Goal: Task Accomplishment & Management: Complete application form

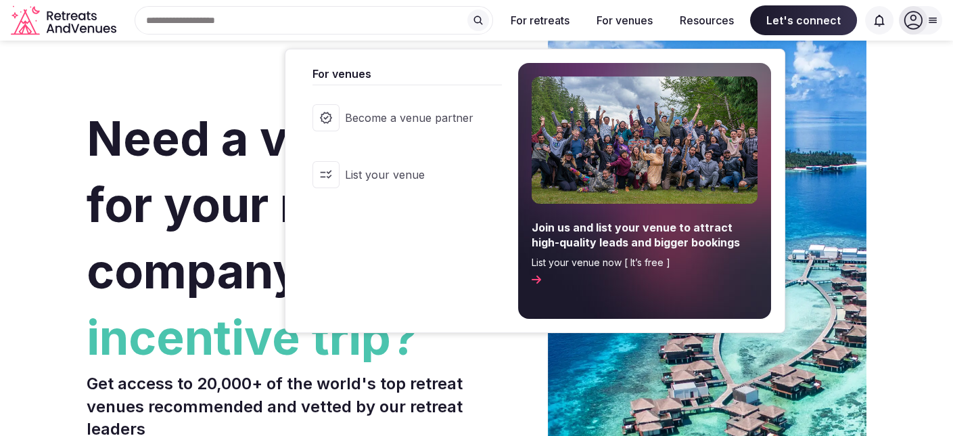
click at [617, 22] on button "For venues" at bounding box center [625, 20] width 78 height 30
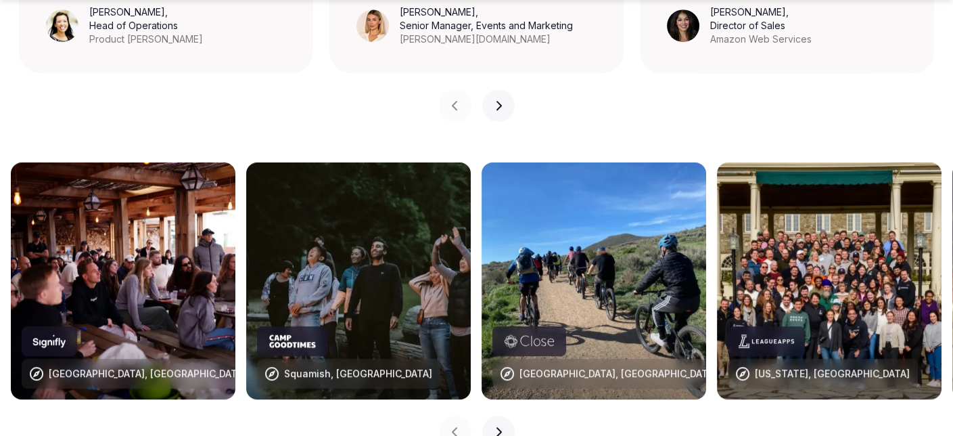
scroll to position [1353, 0]
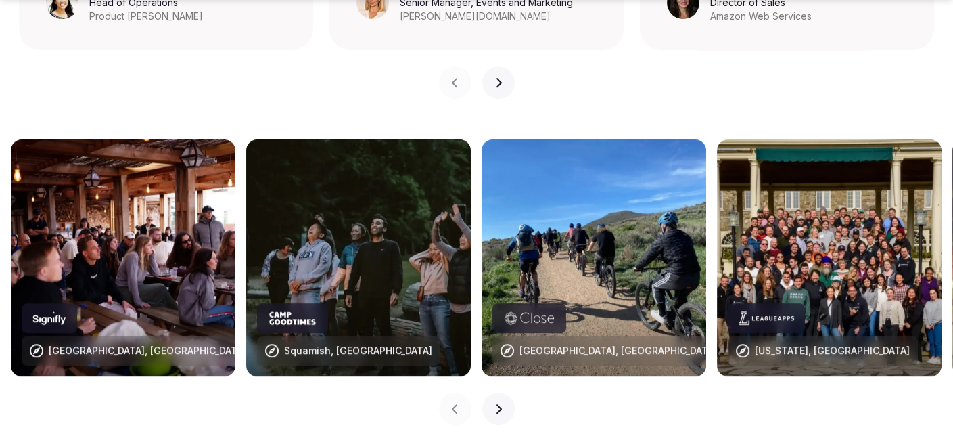
click at [375, 241] on img at bounding box center [358, 257] width 225 height 237
click at [302, 311] on icon at bounding box center [293, 317] width 26 height 13
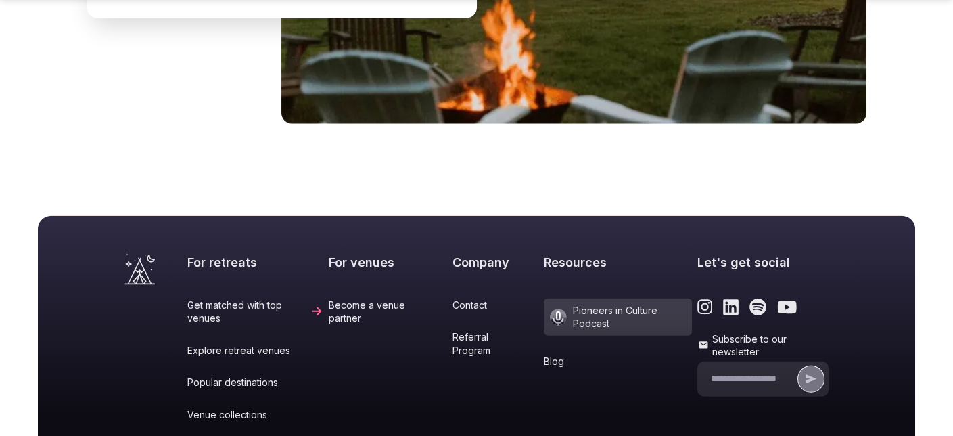
scroll to position [5682, 0]
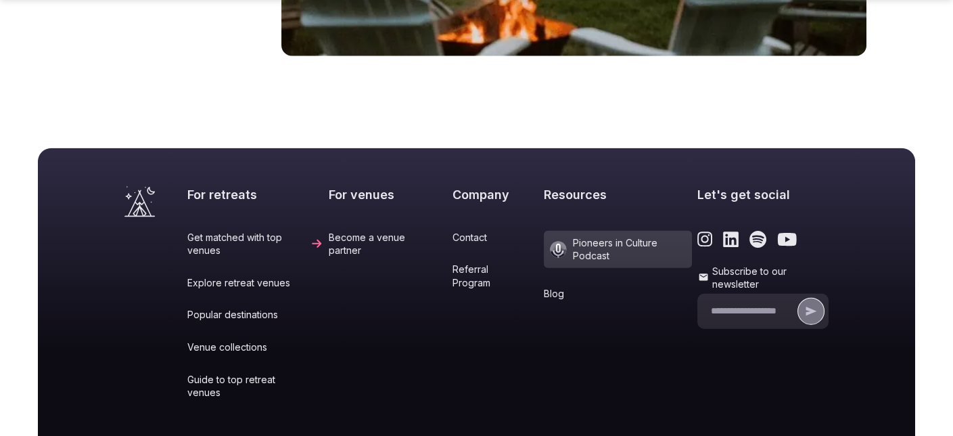
click at [375, 231] on link "Become a venue partner" at bounding box center [388, 244] width 118 height 26
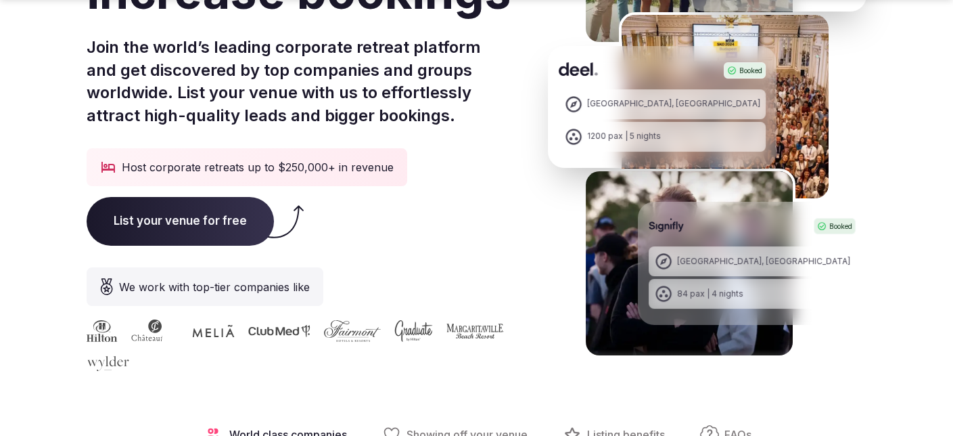
scroll to position [271, 0]
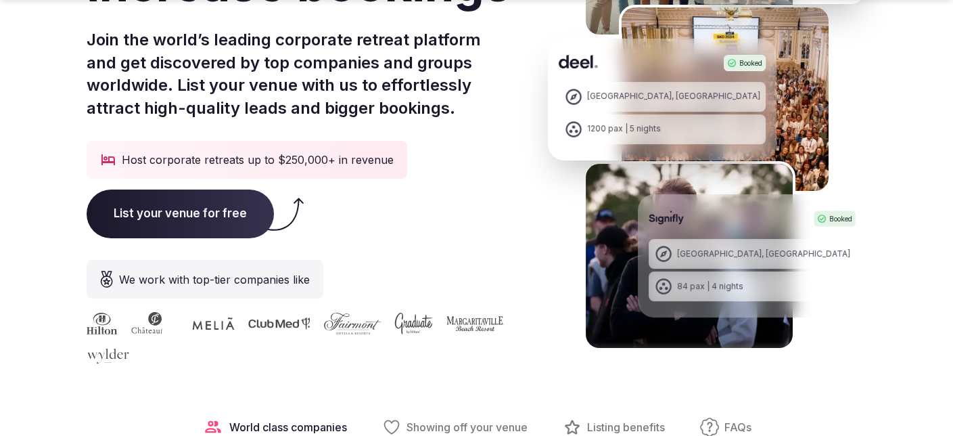
click at [239, 212] on span "List your venue for free" at bounding box center [180, 213] width 187 height 49
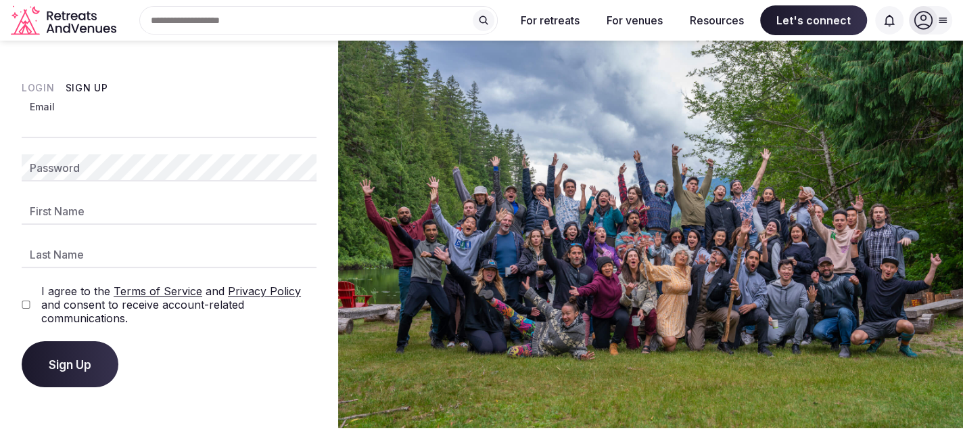
click at [87, 131] on input "Email" at bounding box center [169, 124] width 295 height 27
type input "**********"
type input "***"
type input "******"
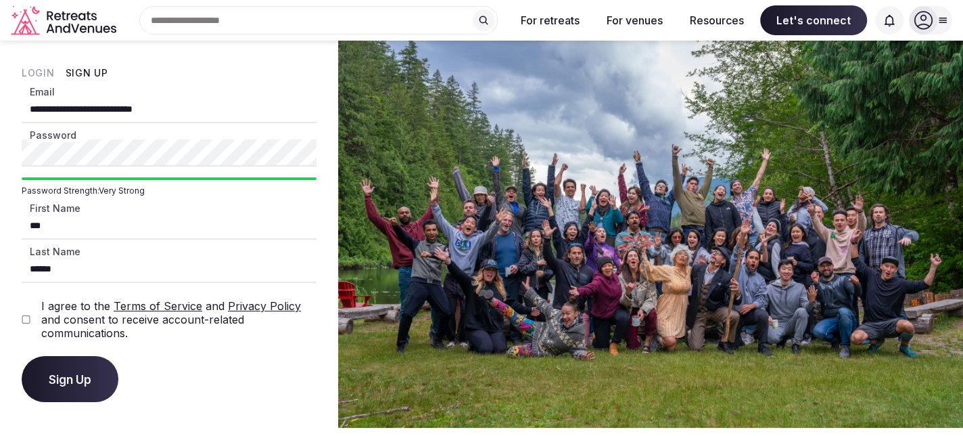
click at [85, 374] on span "Sign Up" at bounding box center [70, 379] width 43 height 14
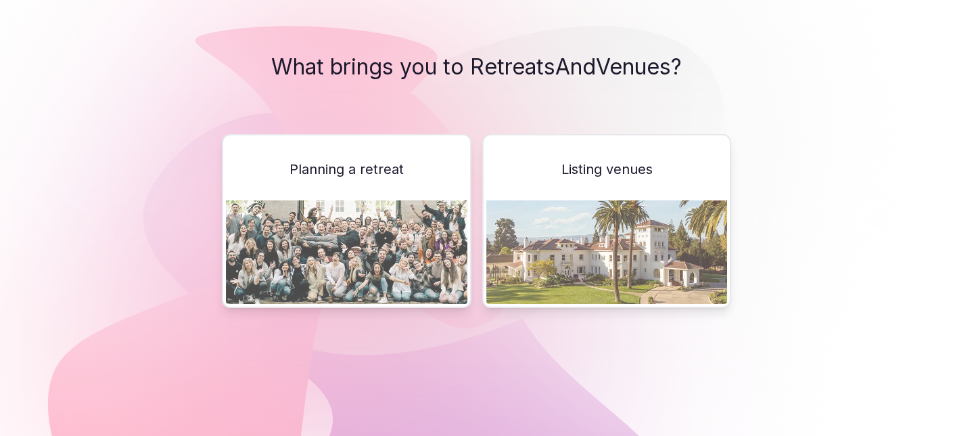
click at [630, 170] on span "Listing venues" at bounding box center [606, 169] width 91 height 19
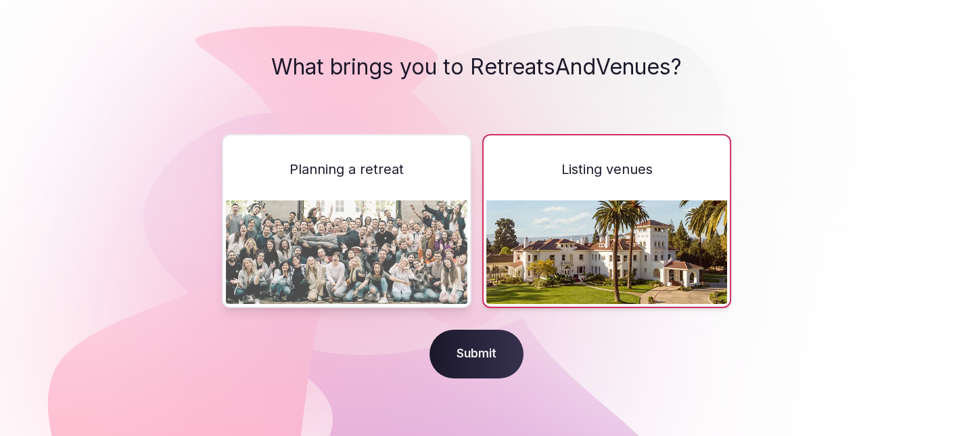
click at [465, 354] on span "Submit" at bounding box center [477, 353] width 94 height 49
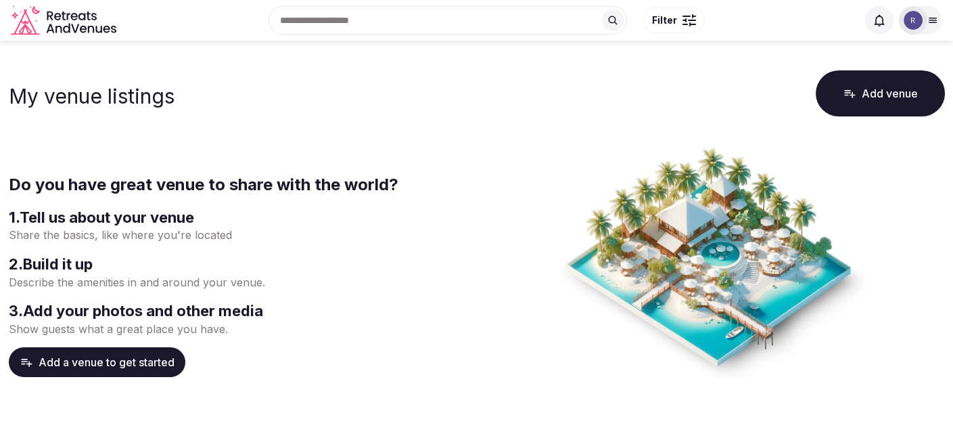
click at [864, 94] on button "Add venue" at bounding box center [880, 93] width 129 height 46
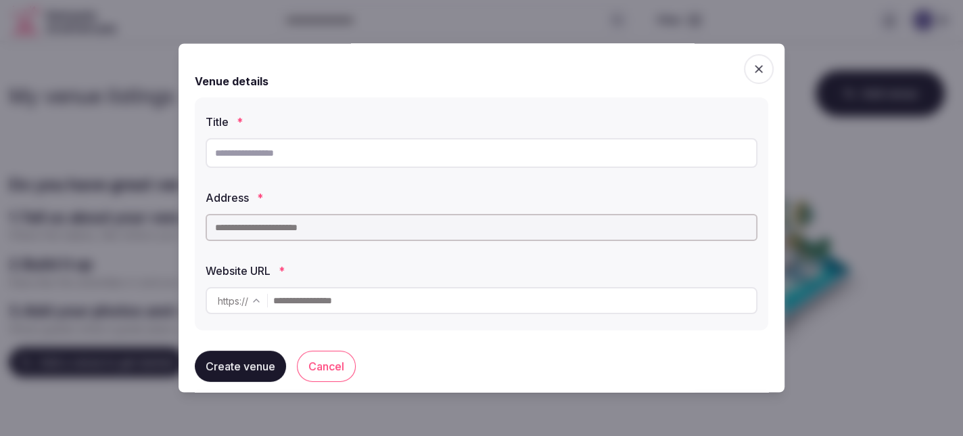
click at [752, 72] on icon "button" at bounding box center [759, 69] width 14 height 14
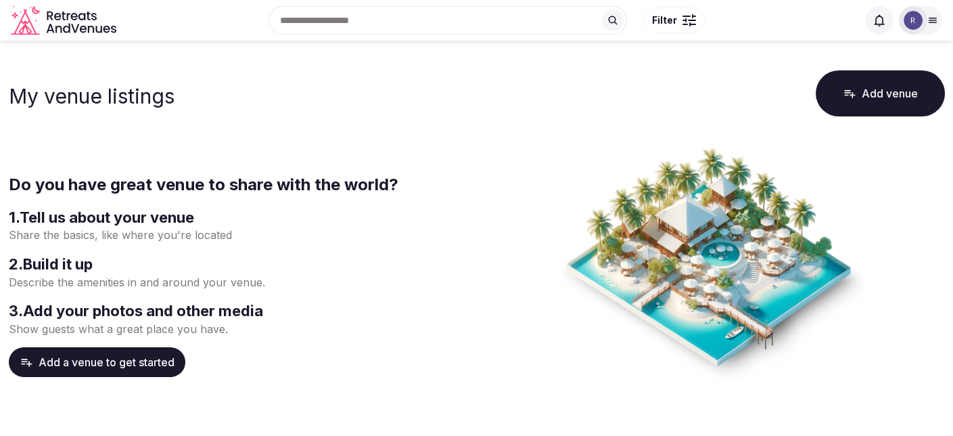
click at [85, 18] on icon "Retreats and Venues company logo" at bounding box center [83, 16] width 7 height 7
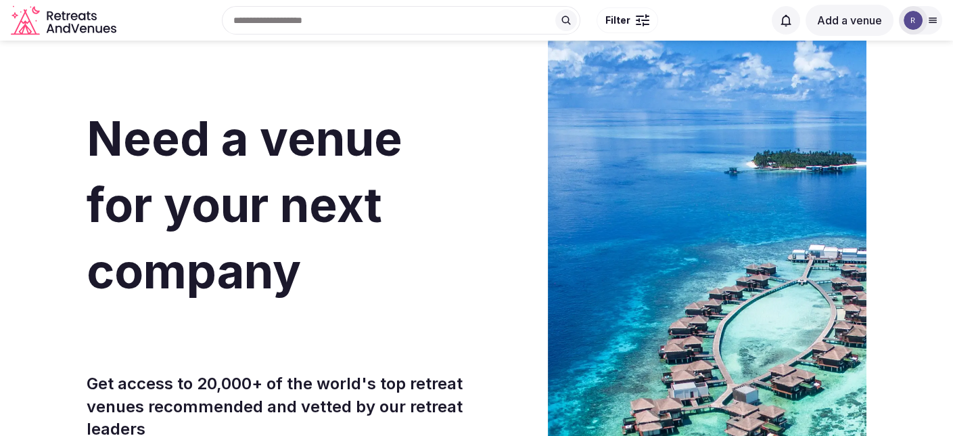
click at [916, 21] on img at bounding box center [913, 20] width 19 height 19
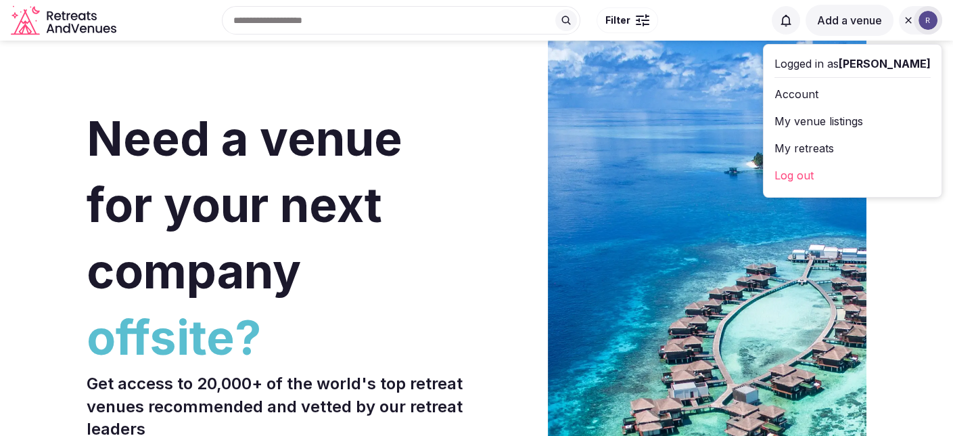
click at [873, 121] on link "My venue listings" at bounding box center [853, 121] width 156 height 22
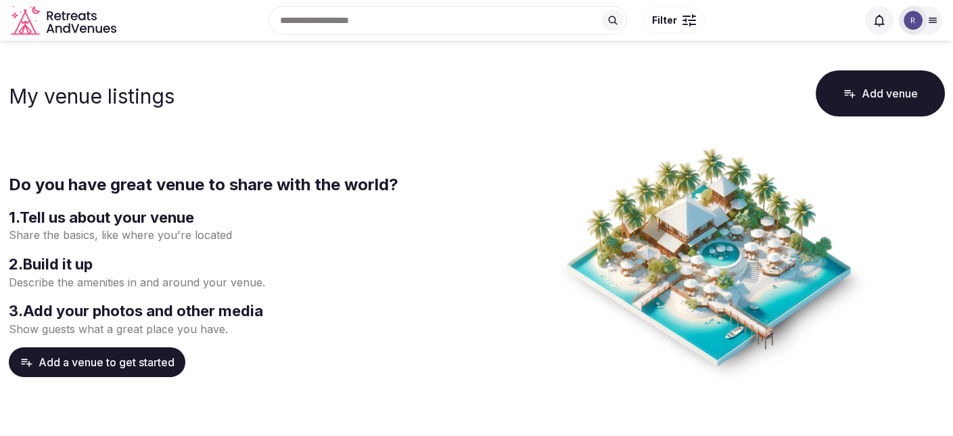
click at [864, 90] on button "Add venue" at bounding box center [880, 93] width 129 height 46
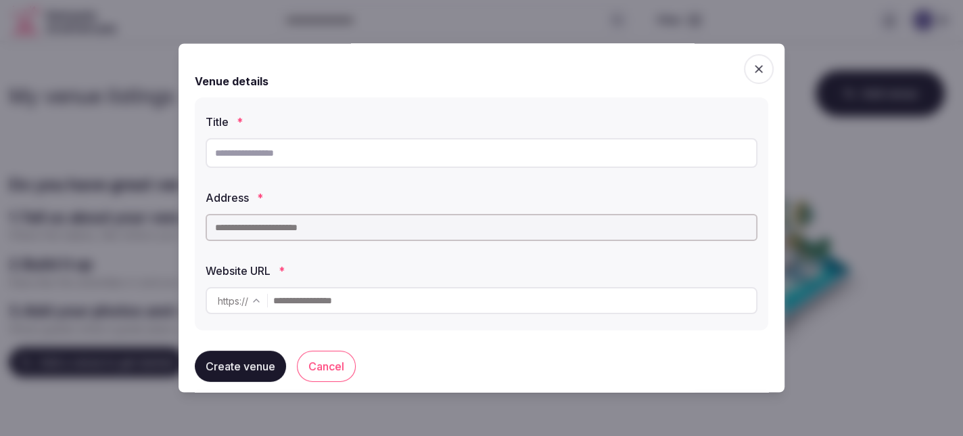
click at [338, 158] on input "text" at bounding box center [482, 153] width 552 height 30
type input "**********"
click at [284, 225] on input "text" at bounding box center [482, 227] width 552 height 27
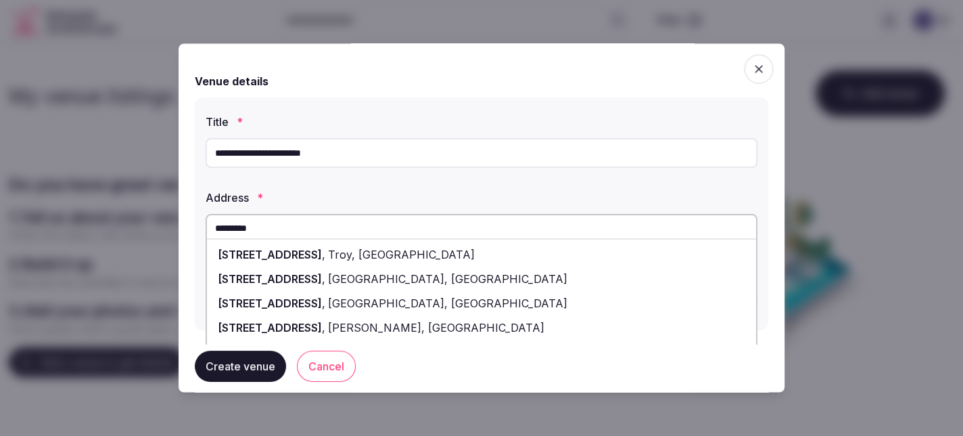
click at [294, 250] on span "[STREET_ADDRESS]" at bounding box center [270, 255] width 104 height 14
type input "**********"
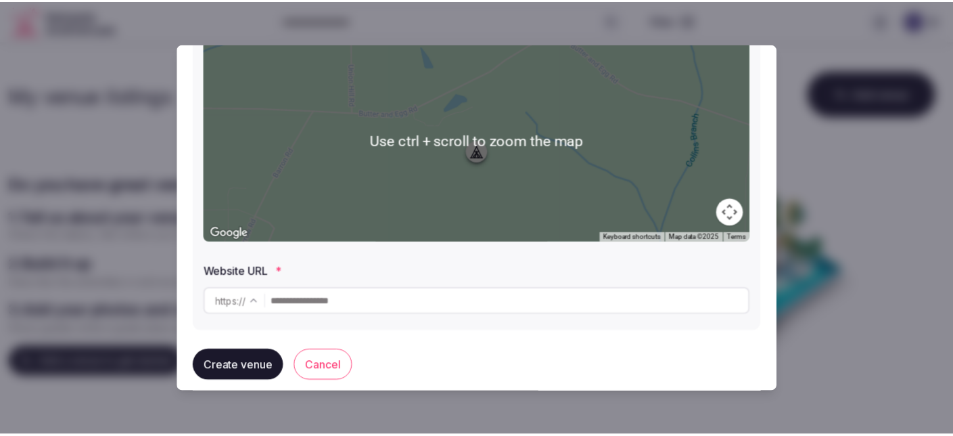
scroll to position [233, 0]
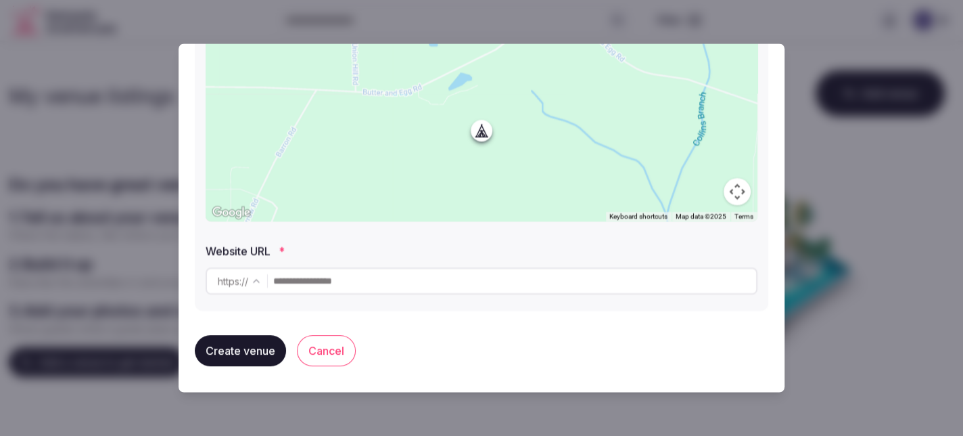
click at [287, 283] on input "text" at bounding box center [514, 280] width 483 height 27
paste input "**********"
type input "**********"
click at [259, 349] on button "Create venue" at bounding box center [240, 350] width 91 height 31
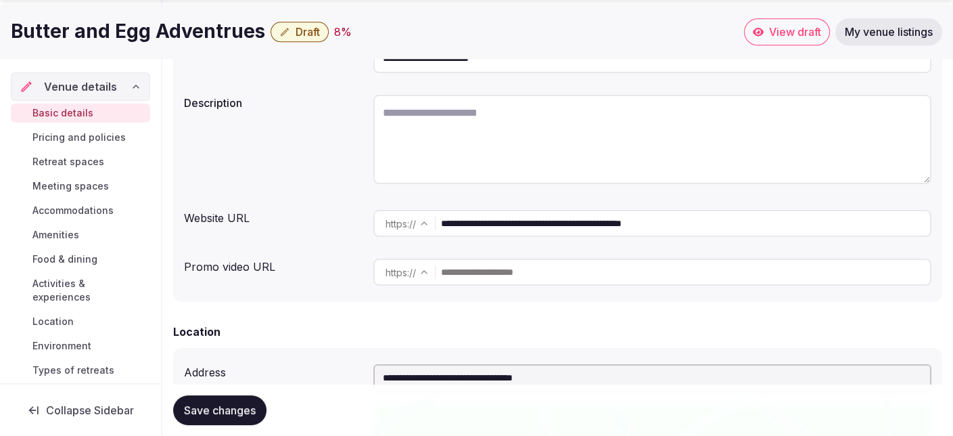
scroll to position [203, 0]
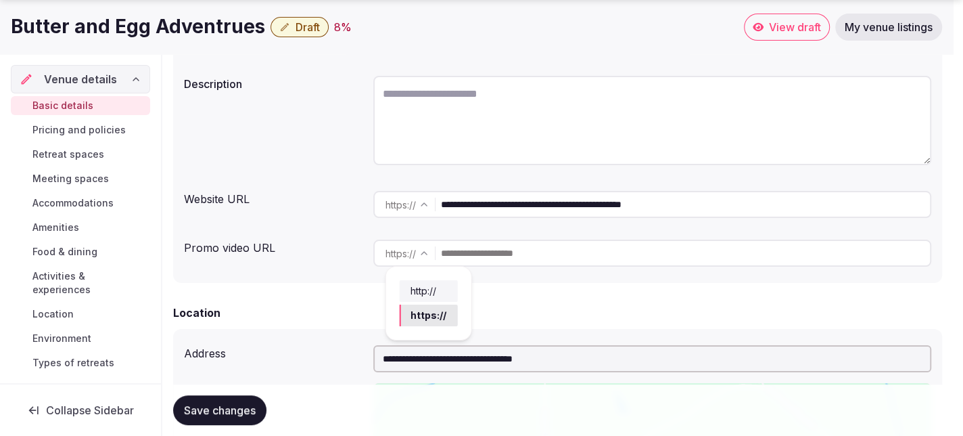
click at [405, 233] on html "**********" at bounding box center [481, 15] width 963 height 436
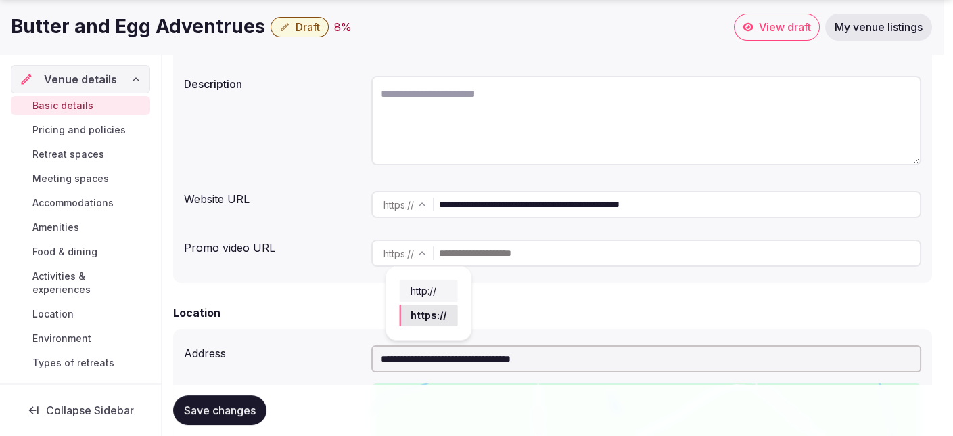
click at [427, 233] on html "**********" at bounding box center [476, 15] width 953 height 436
click at [417, 233] on html "**********" at bounding box center [476, 15] width 953 height 436
click at [410, 233] on html "**********" at bounding box center [476, 15] width 953 height 436
paste input "**********"
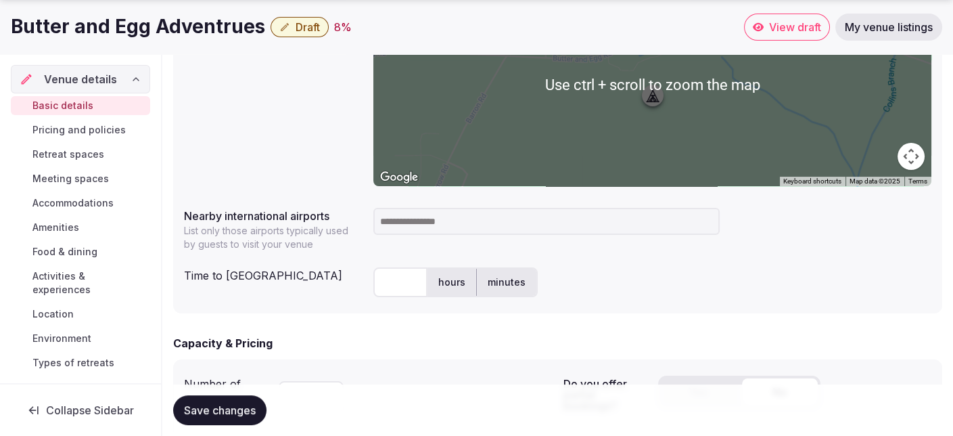
scroll to position [609, 0]
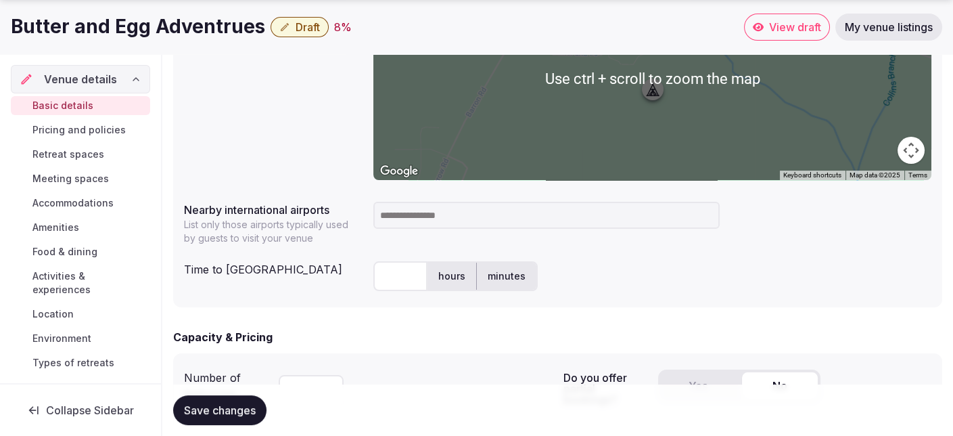
type input "**********"
click at [480, 216] on input at bounding box center [546, 215] width 346 height 27
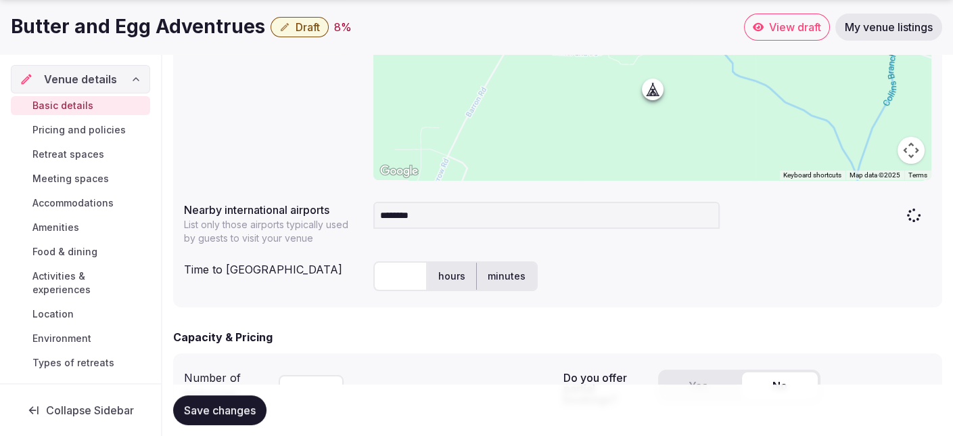
type input "*********"
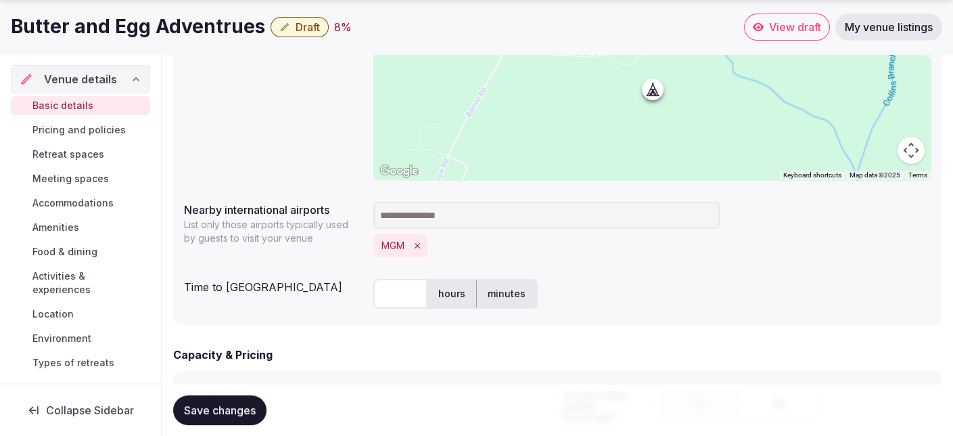
click at [405, 295] on input "text" at bounding box center [400, 294] width 54 height 30
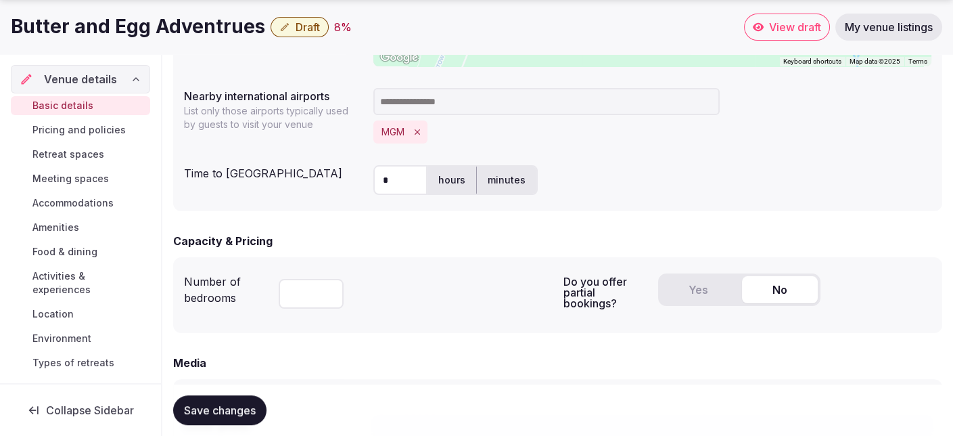
scroll to position [744, 0]
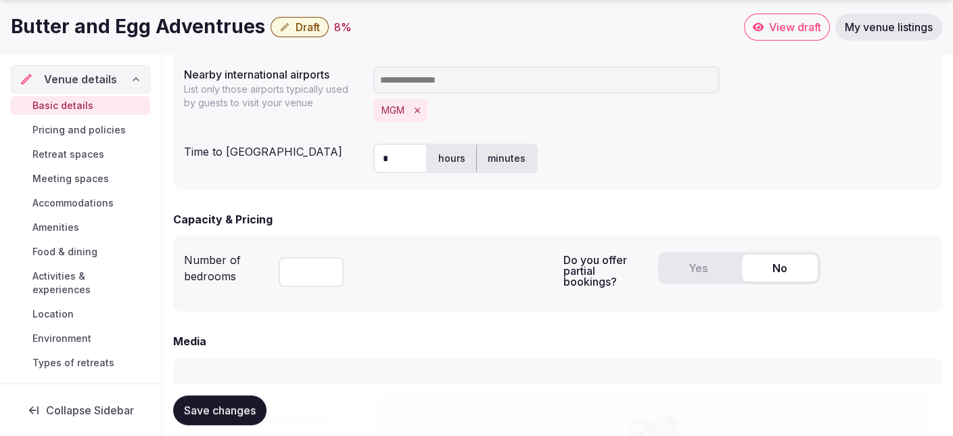
type input "*"
click at [699, 270] on button "Yes" at bounding box center [699, 267] width 76 height 27
click at [767, 264] on button "No" at bounding box center [780, 267] width 76 height 27
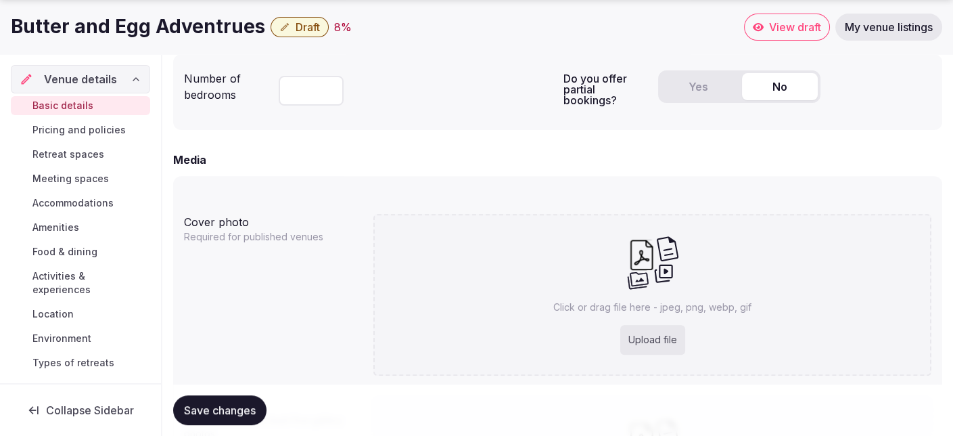
scroll to position [947, 0]
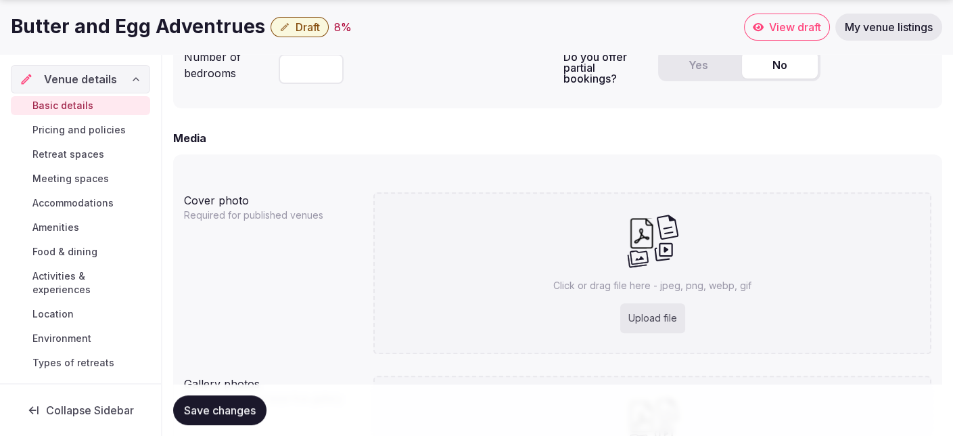
click at [653, 317] on div "Upload file" at bounding box center [652, 318] width 65 height 30
type input "**********"
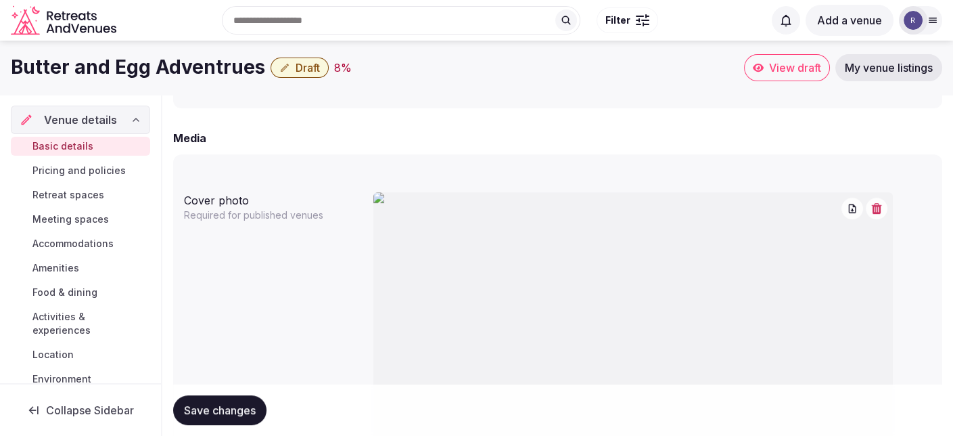
click at [881, 208] on icon "button" at bounding box center [876, 208] width 11 height 11
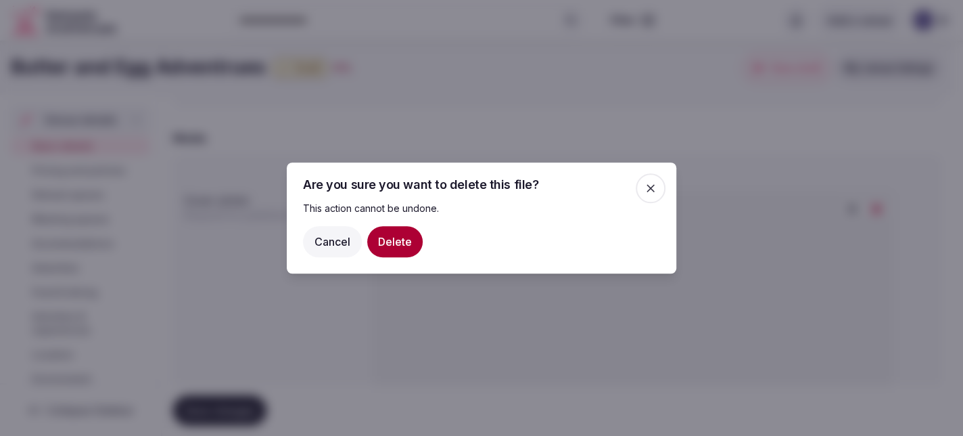
click at [392, 241] on button "Delete" at bounding box center [394, 241] width 55 height 31
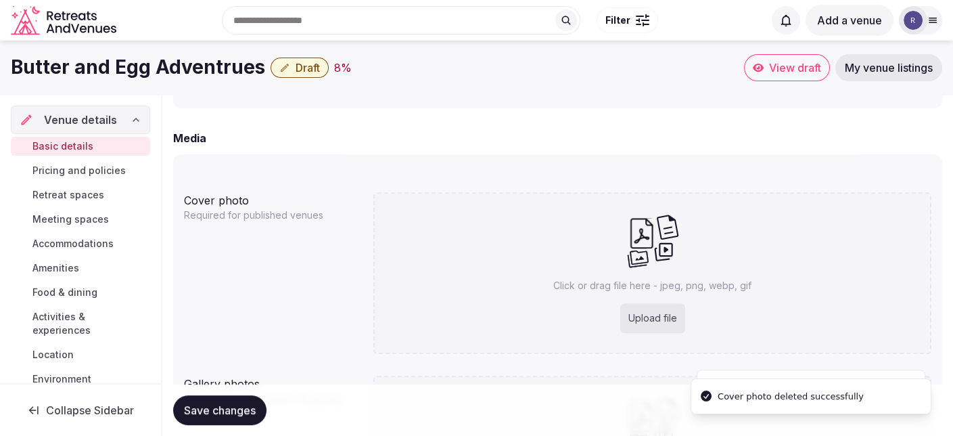
click at [638, 308] on div "Upload file" at bounding box center [652, 318] width 65 height 30
type input "**********"
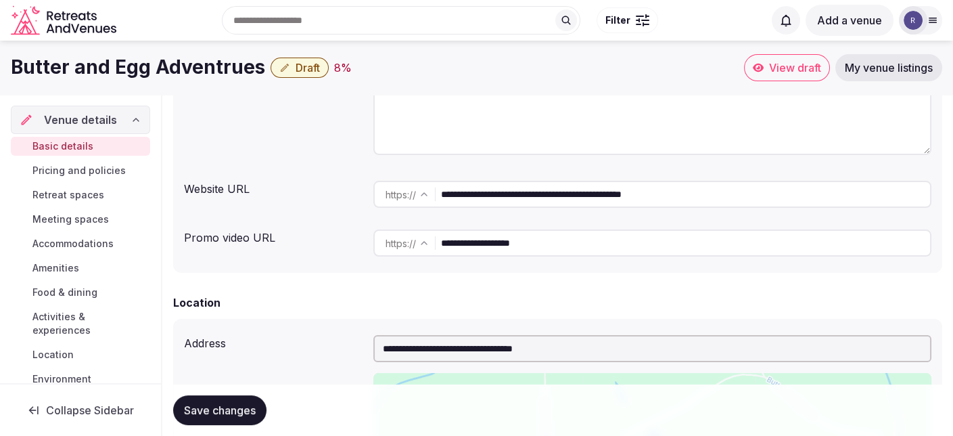
scroll to position [135, 0]
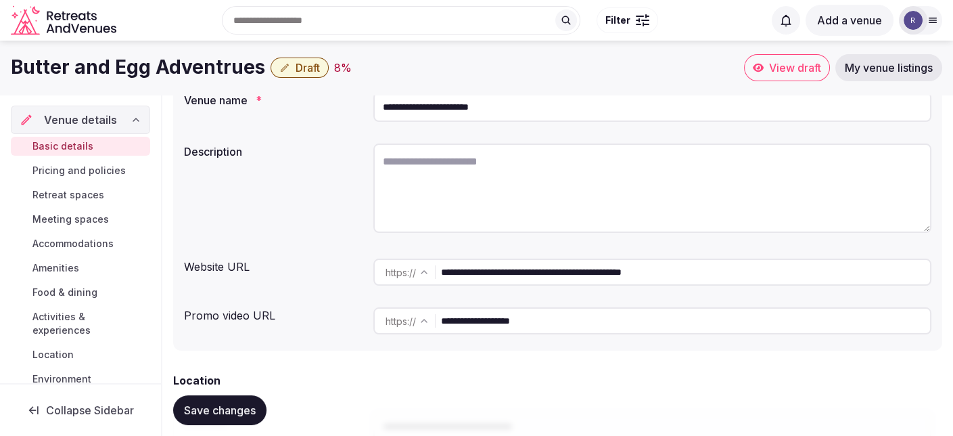
click at [424, 163] on textarea at bounding box center [652, 187] width 558 height 89
paste textarea "**********"
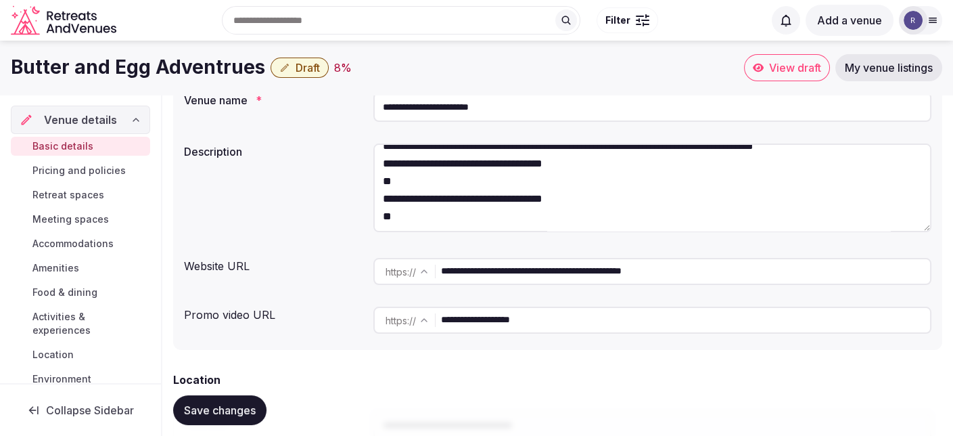
scroll to position [206, 0]
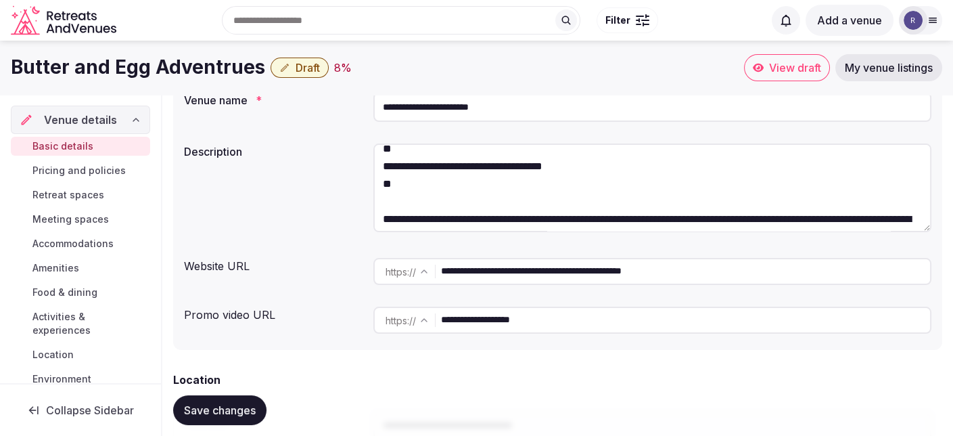
drag, startPoint x: 382, startPoint y: 164, endPoint x: 459, endPoint y: 219, distance: 95.5
click at [459, 219] on textarea at bounding box center [652, 187] width 558 height 89
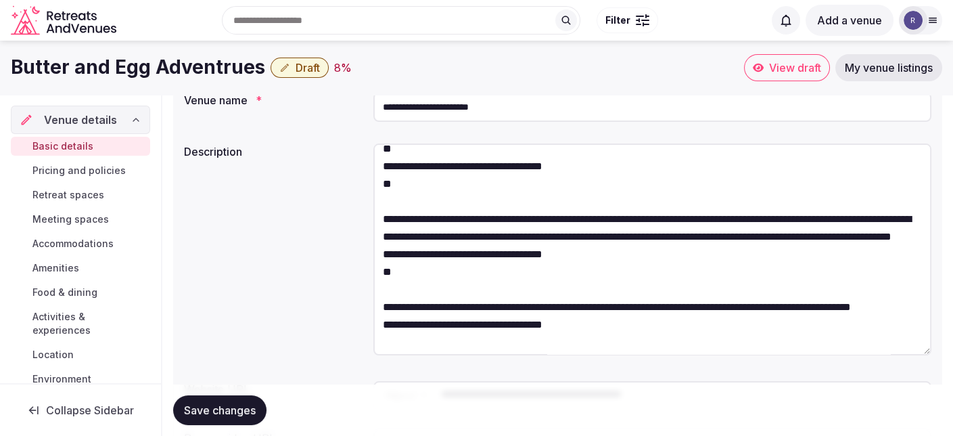
drag, startPoint x: 927, startPoint y: 230, endPoint x: 945, endPoint y: 353, distance: 124.5
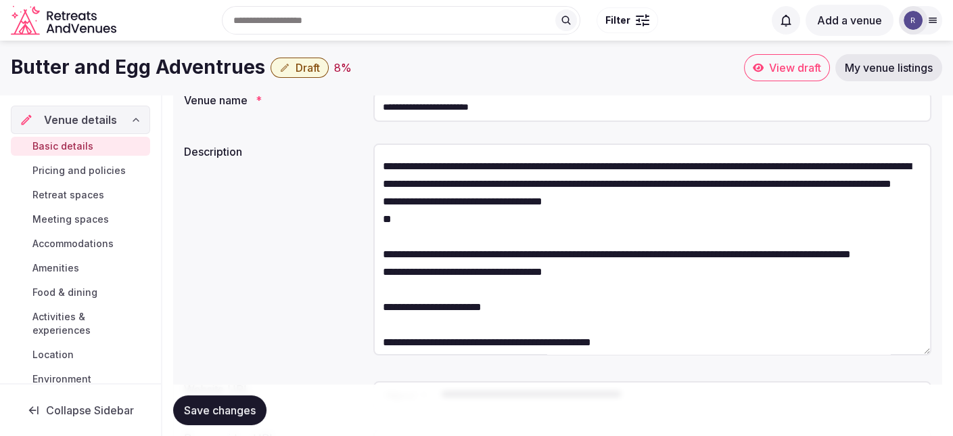
scroll to position [139, 0]
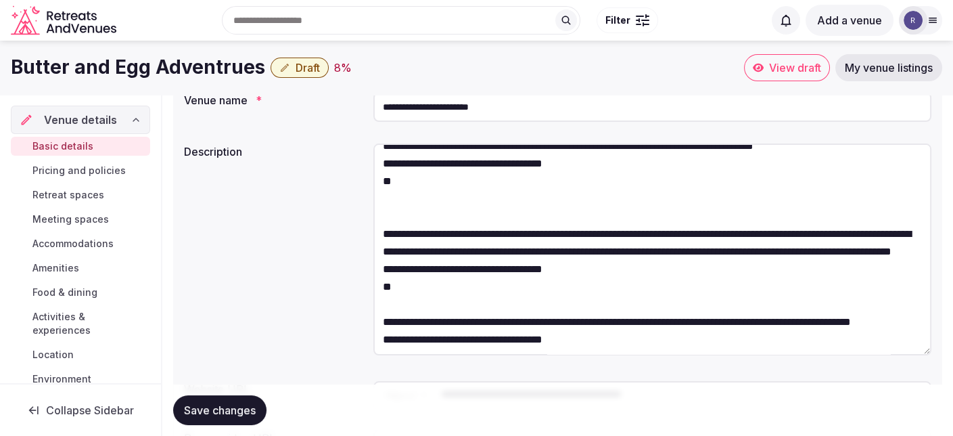
drag, startPoint x: 381, startPoint y: 212, endPoint x: 394, endPoint y: 212, distance: 13.5
click at [394, 212] on textarea at bounding box center [652, 249] width 558 height 212
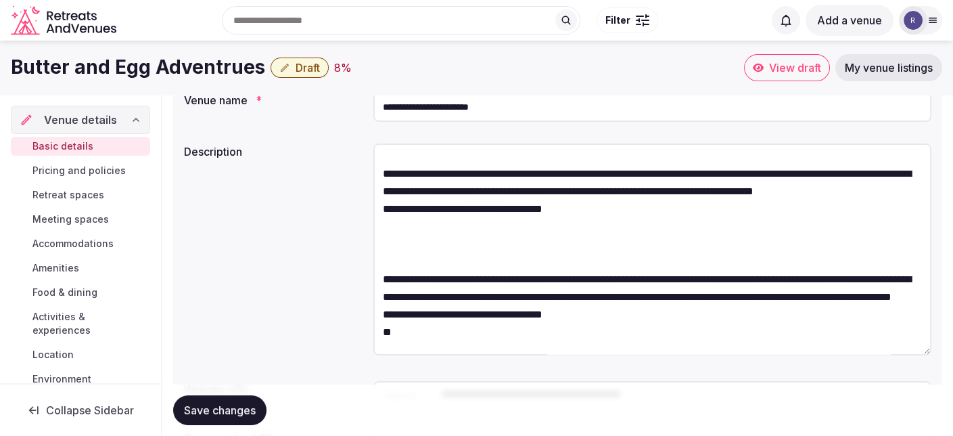
scroll to position [71, 0]
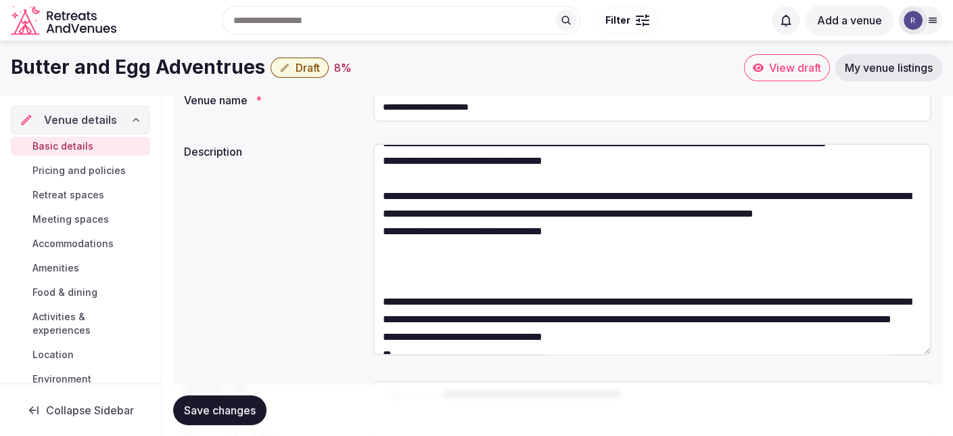
drag, startPoint x: 383, startPoint y: 266, endPoint x: 612, endPoint y: 264, distance: 229.3
click at [612, 264] on textarea at bounding box center [652, 249] width 558 height 212
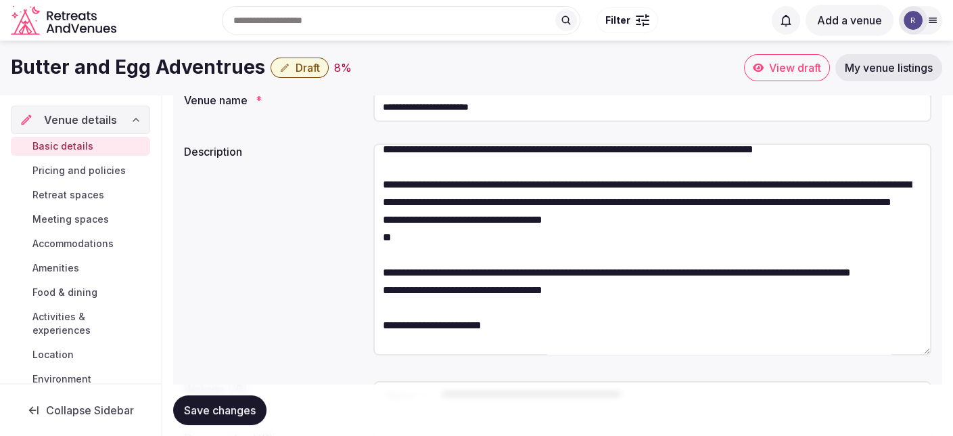
scroll to position [203, 0]
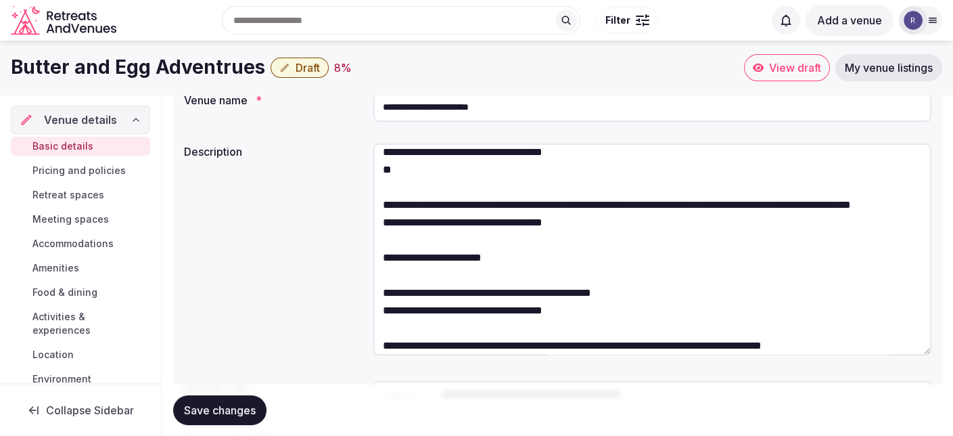
drag, startPoint x: 384, startPoint y: 223, endPoint x: 394, endPoint y: 223, distance: 9.5
click at [394, 223] on textarea at bounding box center [652, 249] width 558 height 212
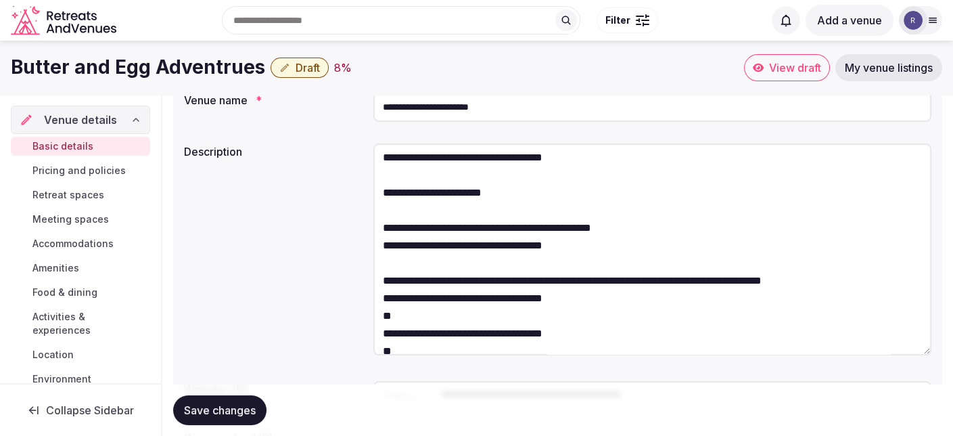
scroll to position [271, 0]
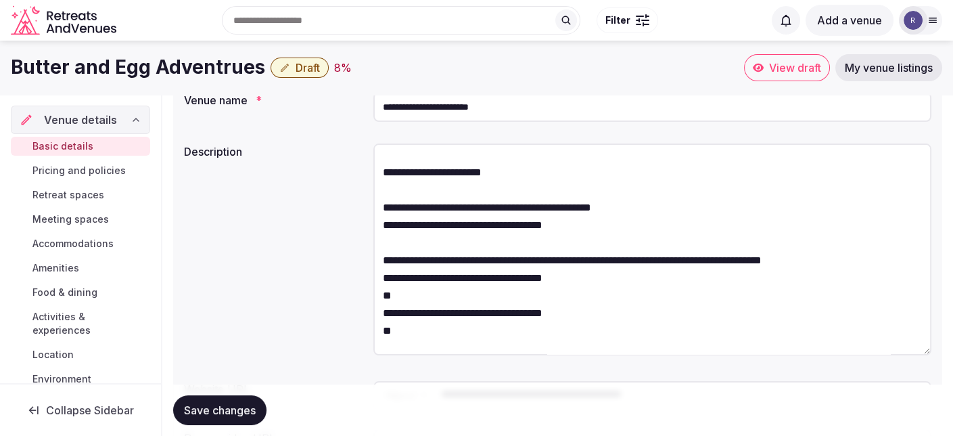
drag, startPoint x: 382, startPoint y: 208, endPoint x: 603, endPoint y: 214, distance: 220.6
click at [603, 214] on textarea at bounding box center [652, 249] width 558 height 212
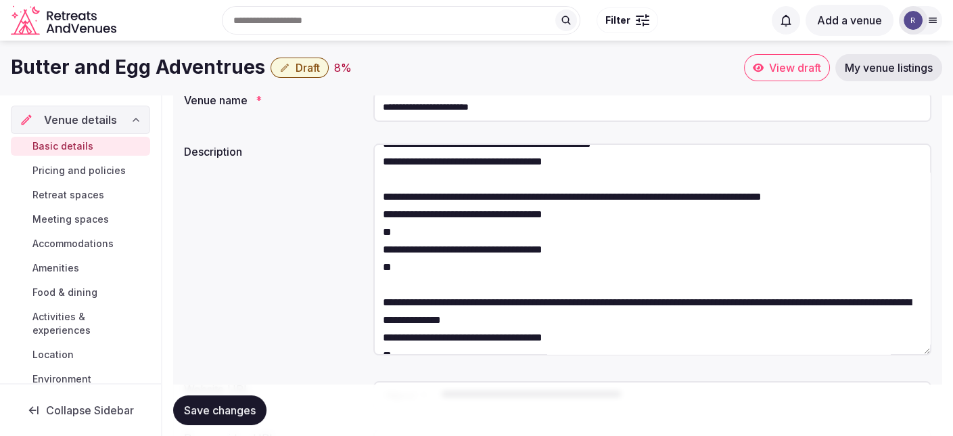
scroll to position [338, 0]
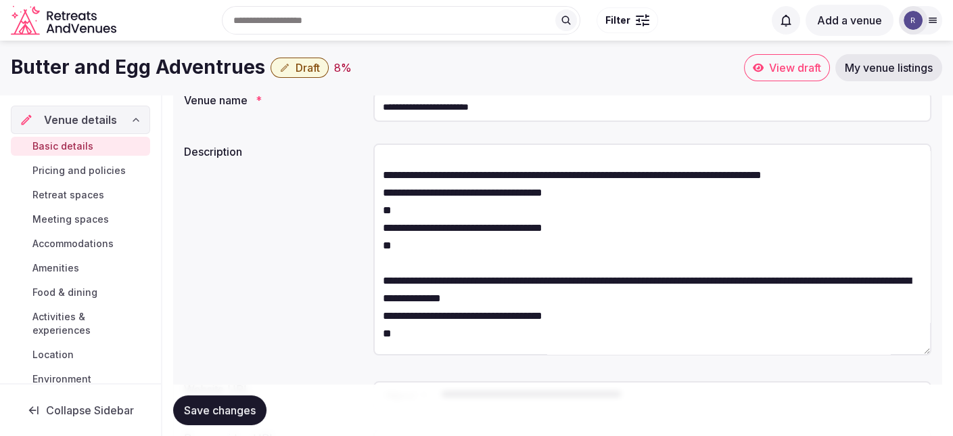
drag, startPoint x: 382, startPoint y: 281, endPoint x: 402, endPoint y: 281, distance: 19.6
click at [402, 281] on textarea at bounding box center [652, 249] width 558 height 212
drag, startPoint x: 383, startPoint y: 258, endPoint x: 480, endPoint y: 308, distance: 108.9
click at [480, 308] on textarea at bounding box center [652, 249] width 558 height 212
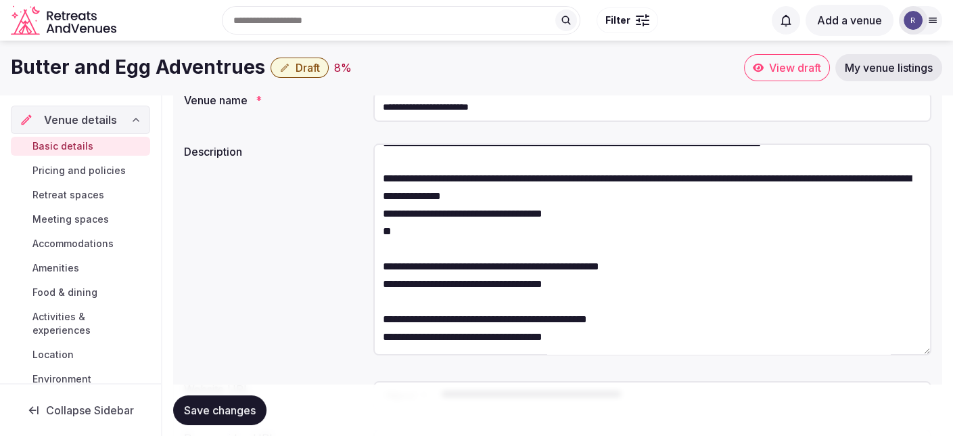
scroll to position [406, 0]
drag, startPoint x: 382, startPoint y: 252, endPoint x: 402, endPoint y: 261, distance: 22.4
click at [402, 261] on textarea at bounding box center [652, 249] width 558 height 212
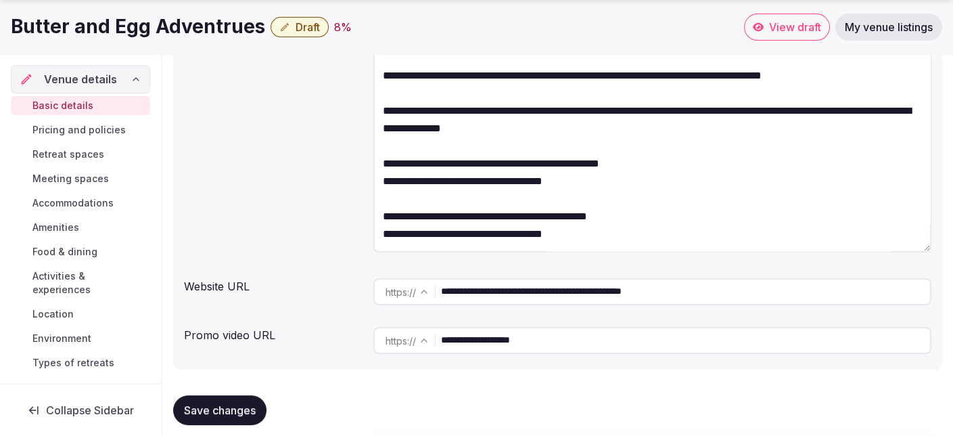
scroll to position [271, 0]
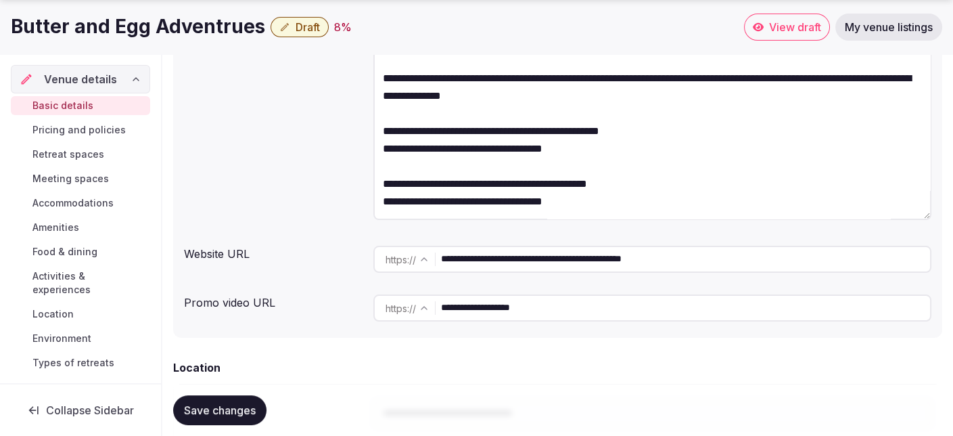
drag, startPoint x: 382, startPoint y: 152, endPoint x: 574, endPoint y: 158, distance: 191.6
click at [574, 158] on textarea at bounding box center [652, 114] width 558 height 212
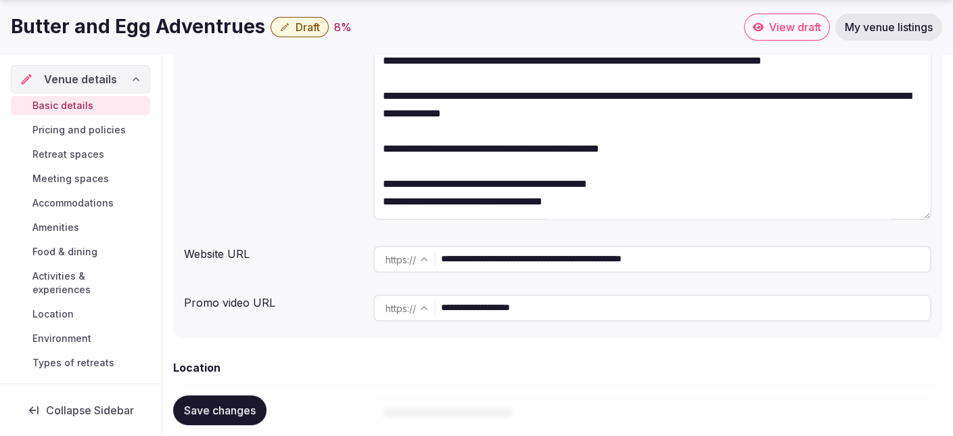
scroll to position [386, 0]
drag, startPoint x: 382, startPoint y: 200, endPoint x: 614, endPoint y: 202, distance: 232.0
click at [614, 202] on textarea at bounding box center [652, 114] width 558 height 212
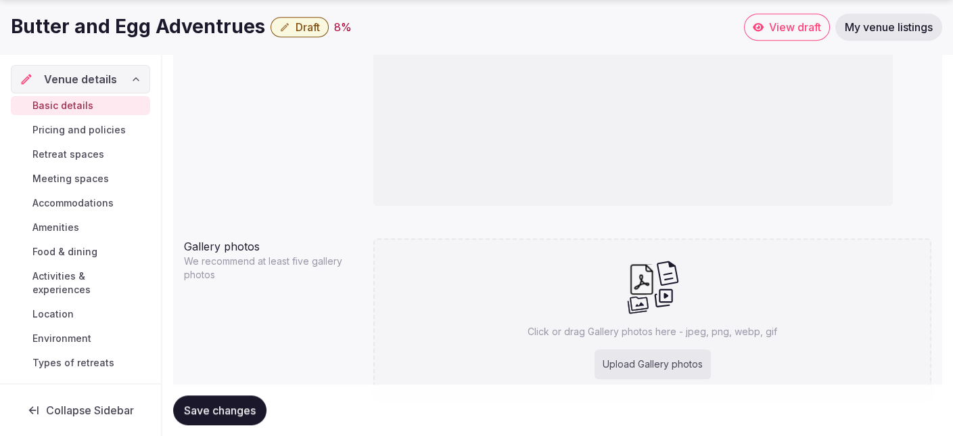
scroll to position [1412, 0]
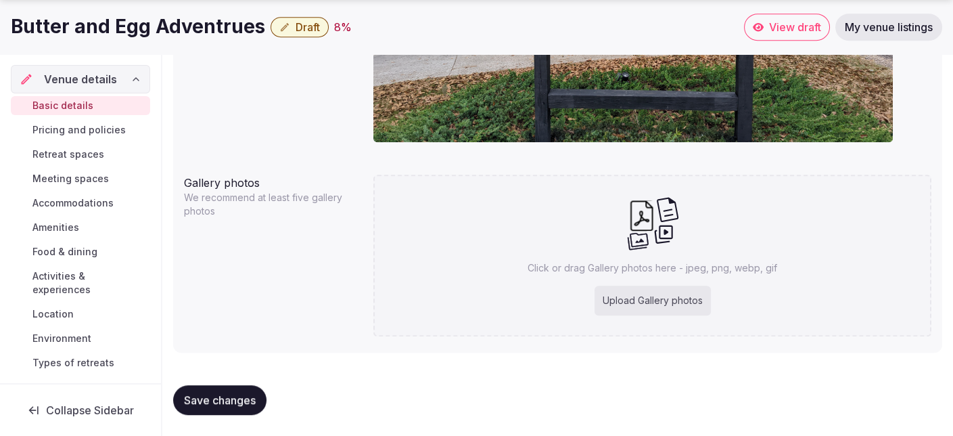
type textarea "**********"
click at [618, 300] on div "Upload Gallery photos" at bounding box center [653, 300] width 116 height 30
type input "**********"
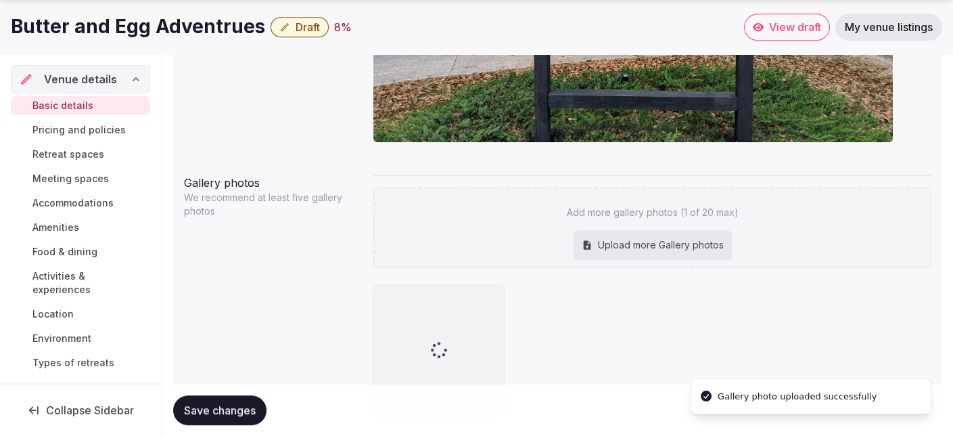
click at [618, 246] on div "Upload more Gallery photos" at bounding box center [653, 245] width 158 height 30
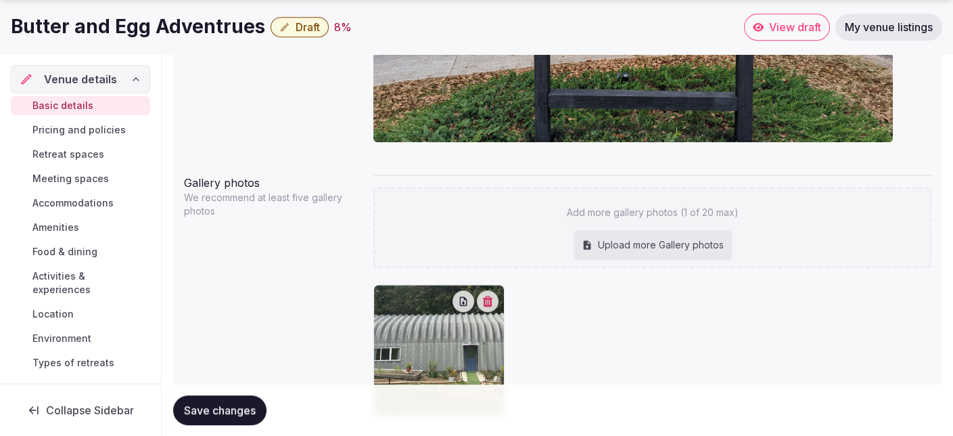
type input "**********"
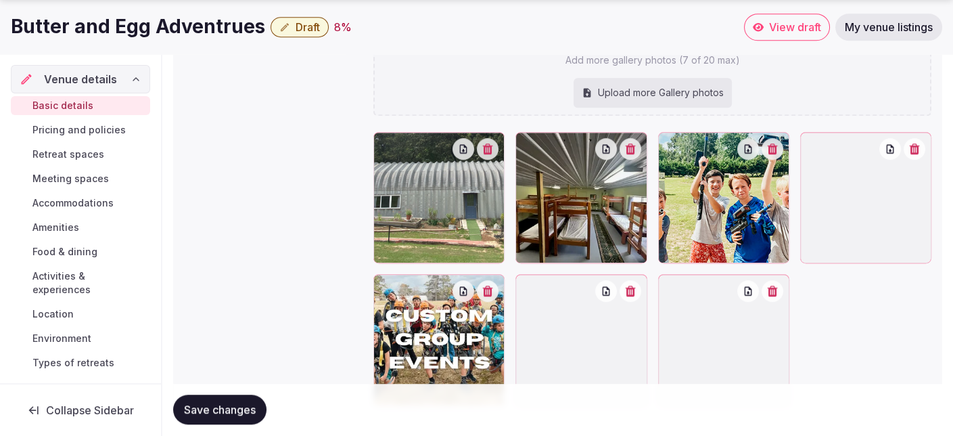
scroll to position [1598, 0]
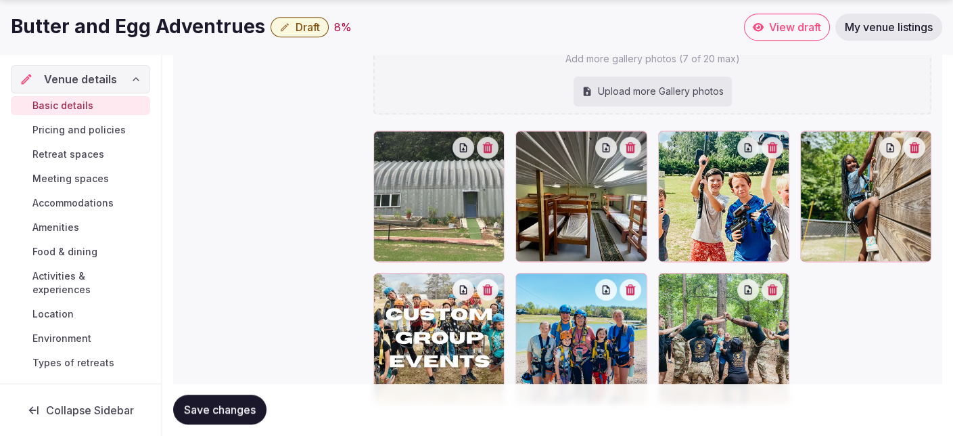
click at [232, 407] on span "Save changes" at bounding box center [220, 410] width 72 height 14
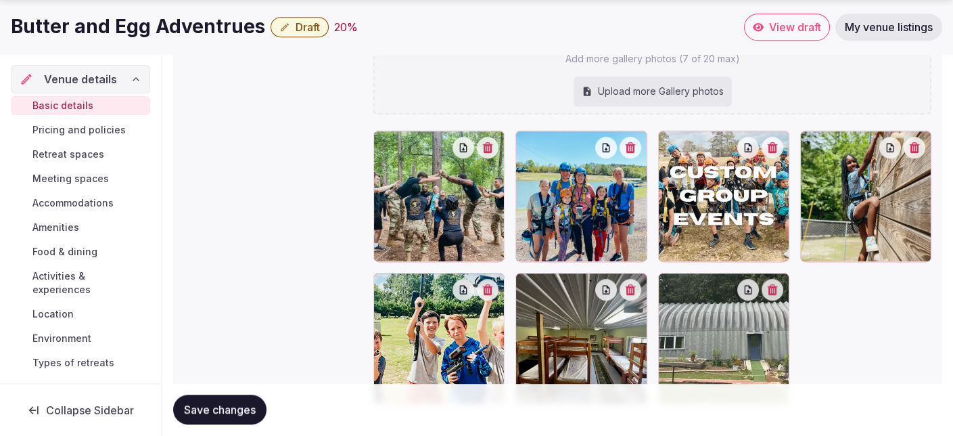
click at [110, 132] on span "Pricing and policies" at bounding box center [78, 130] width 93 height 14
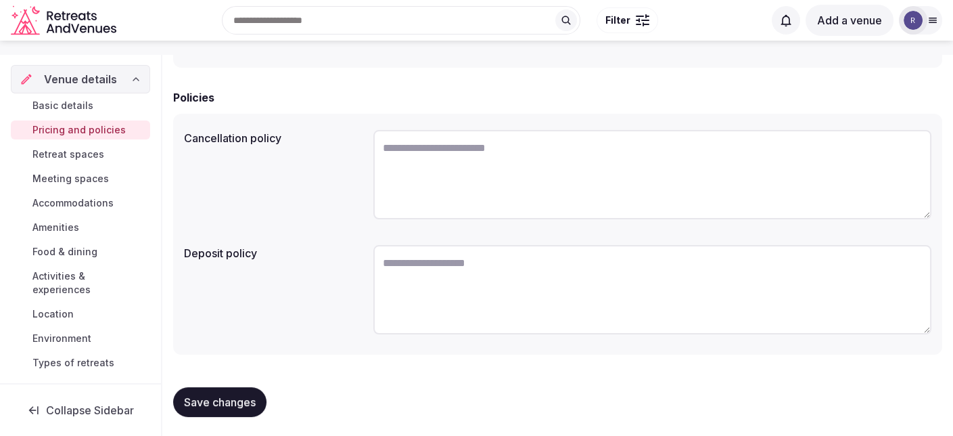
scroll to position [325, 0]
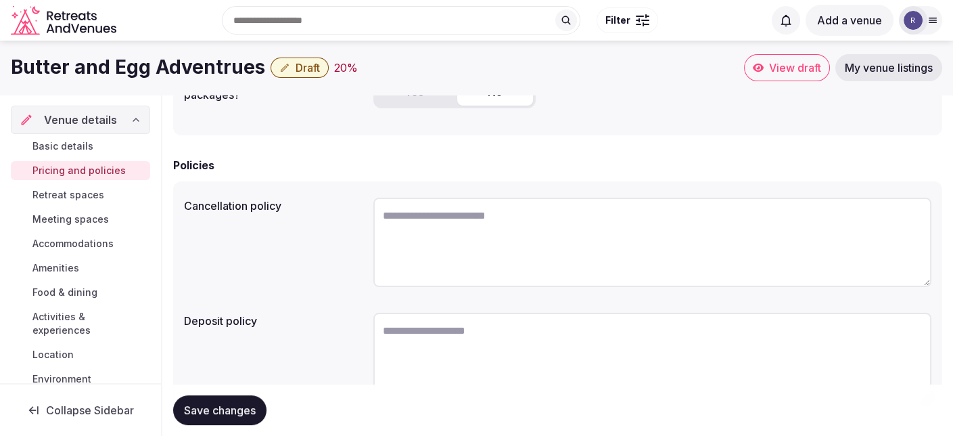
click at [66, 313] on span "Activities & experiences" at bounding box center [88, 323] width 112 height 27
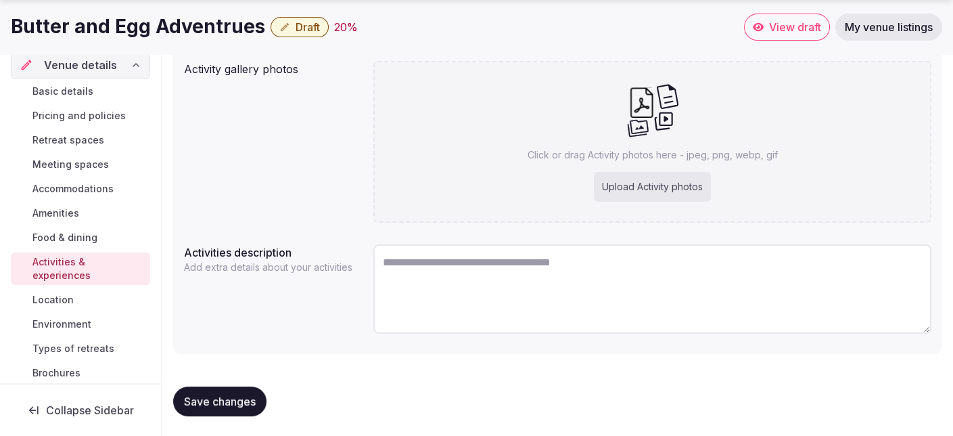
scroll to position [26, 0]
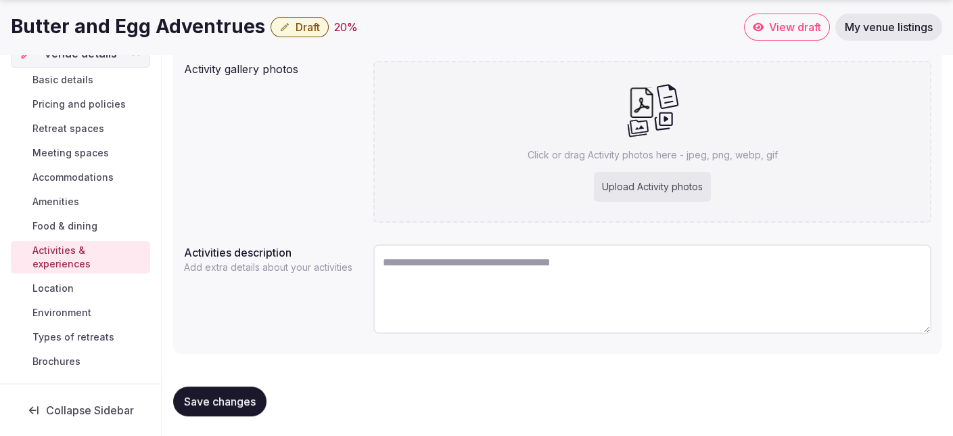
click at [64, 331] on span "Types of retreats" at bounding box center [73, 337] width 82 height 14
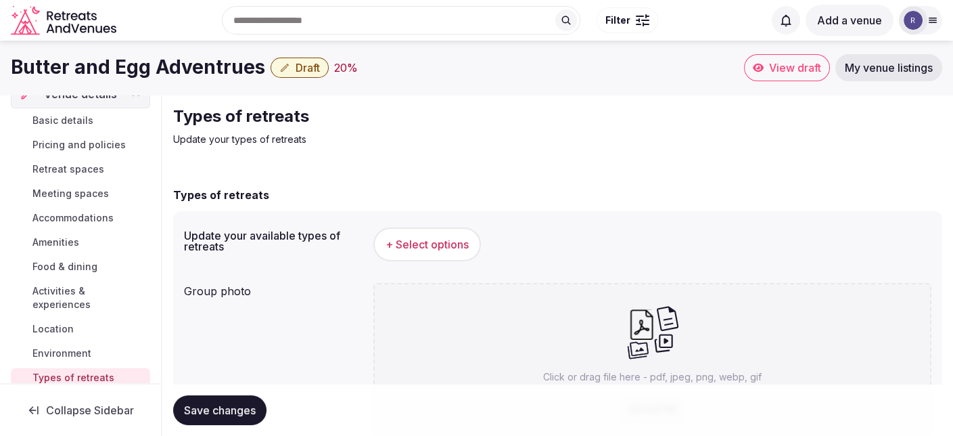
click at [406, 242] on span "+ Select options" at bounding box center [427, 244] width 83 height 15
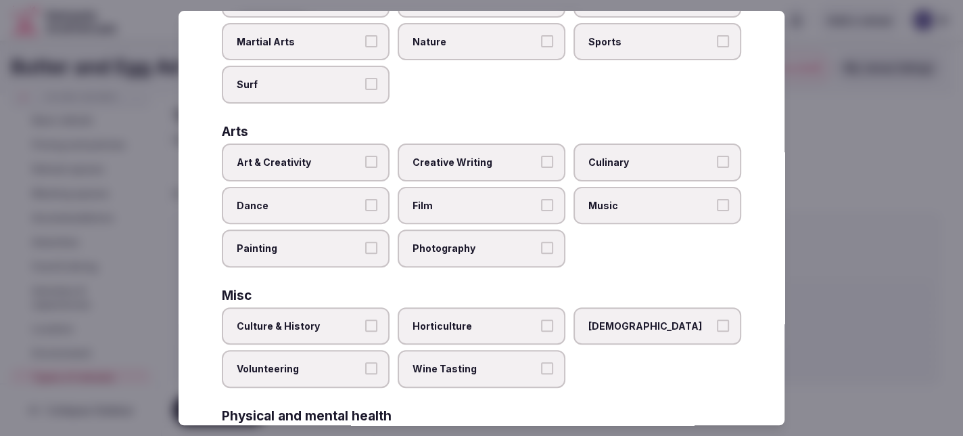
scroll to position [68, 0]
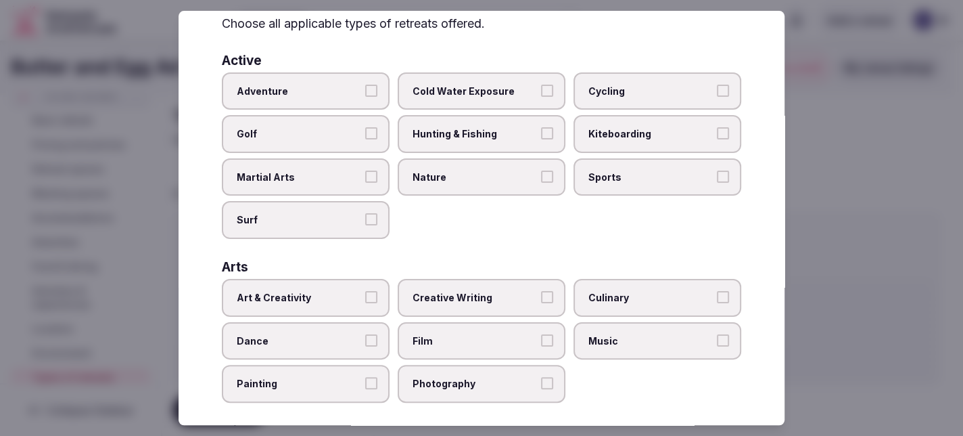
click at [367, 93] on button "Adventure" at bounding box center [371, 91] width 12 height 12
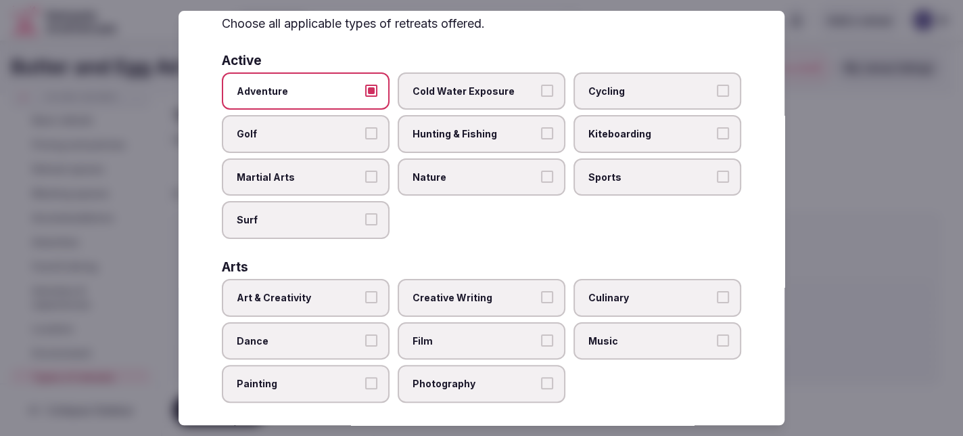
click at [717, 177] on button "Sports" at bounding box center [723, 176] width 12 height 12
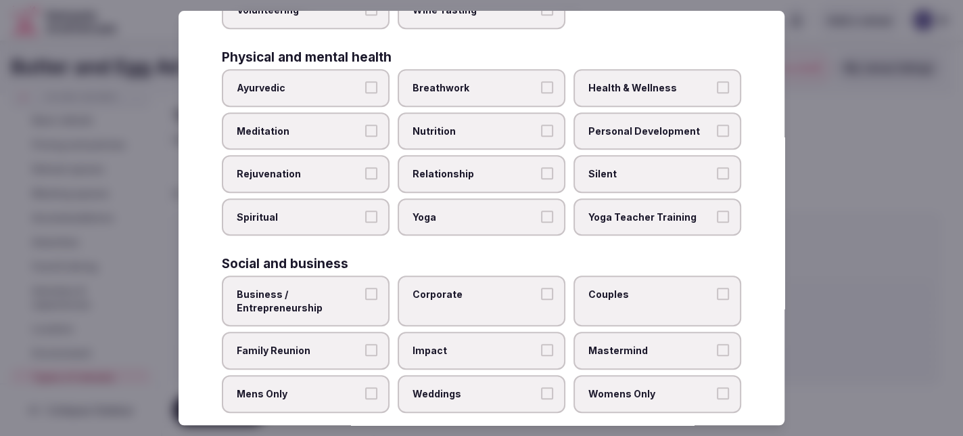
scroll to position [570, 0]
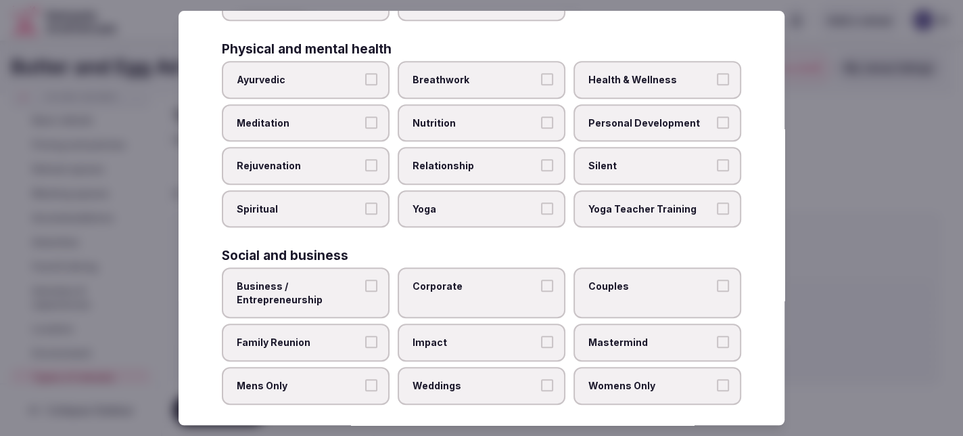
click at [544, 279] on button "Corporate" at bounding box center [547, 285] width 12 height 12
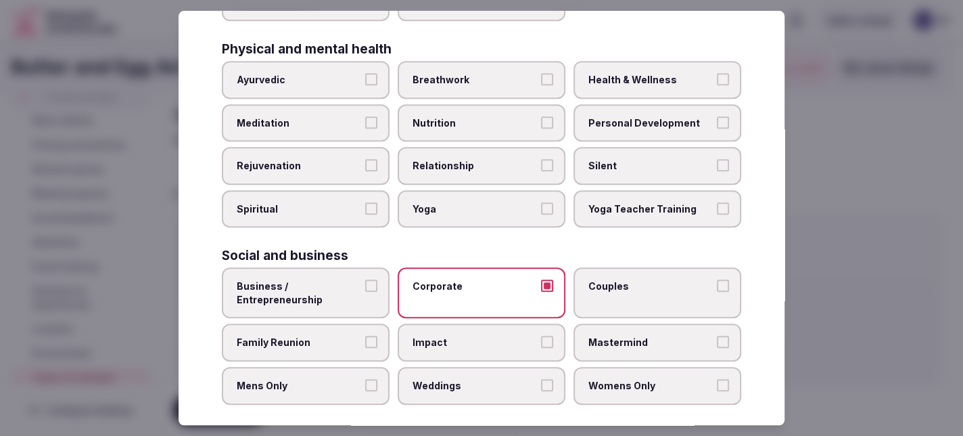
click at [368, 279] on button "Business / Entrepreneurship" at bounding box center [371, 285] width 12 height 12
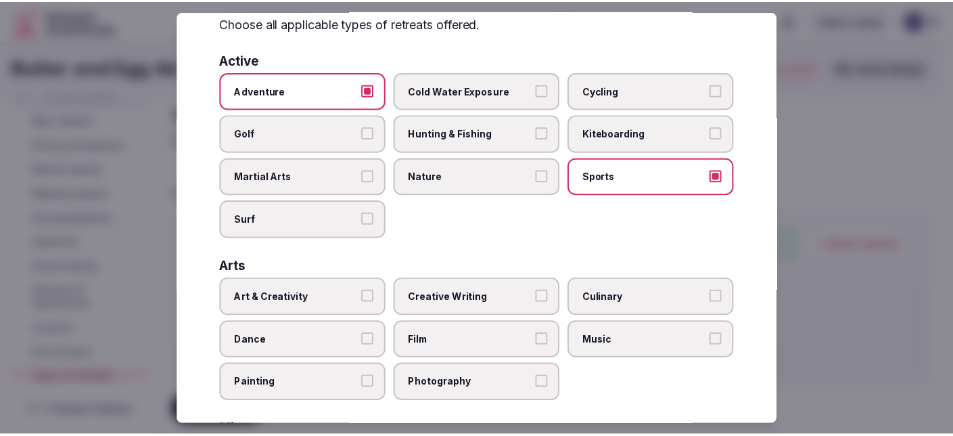
scroll to position [0, 0]
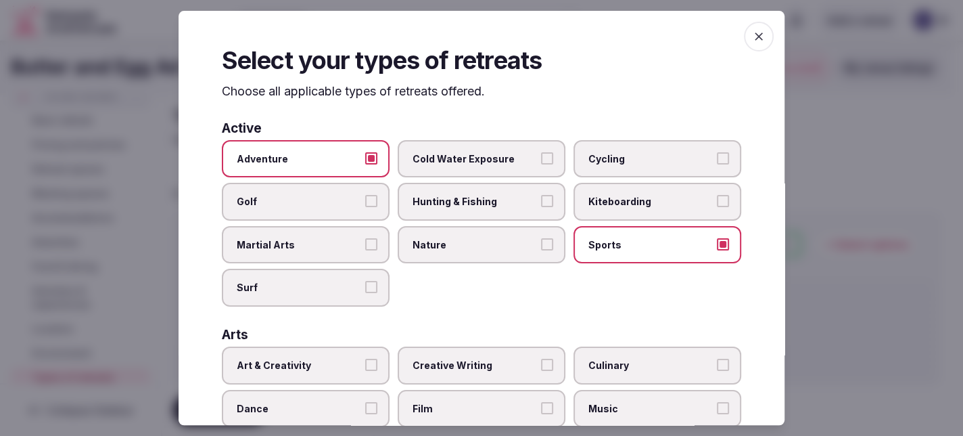
click at [752, 40] on icon "button" at bounding box center [759, 37] width 14 height 14
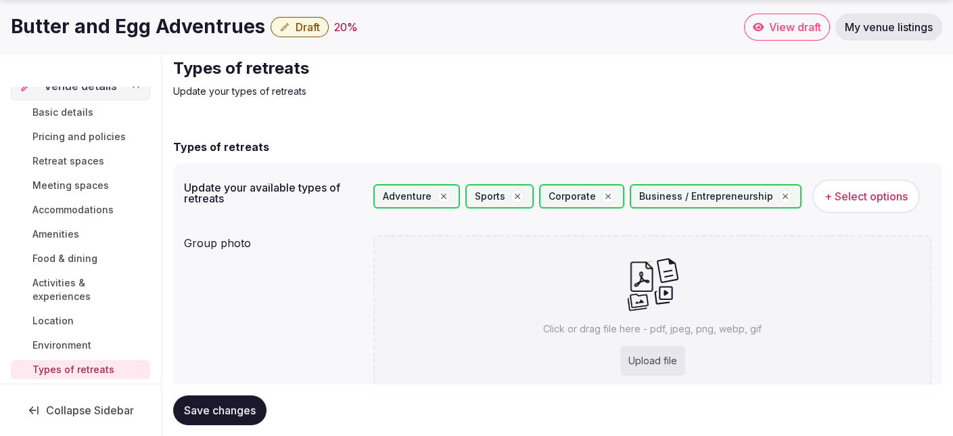
scroll to position [68, 0]
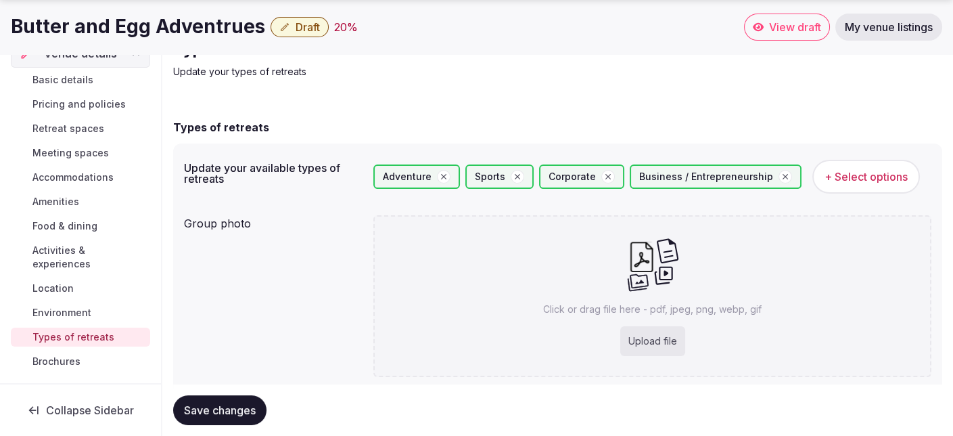
click at [53, 285] on span "Location" at bounding box center [52, 288] width 41 height 14
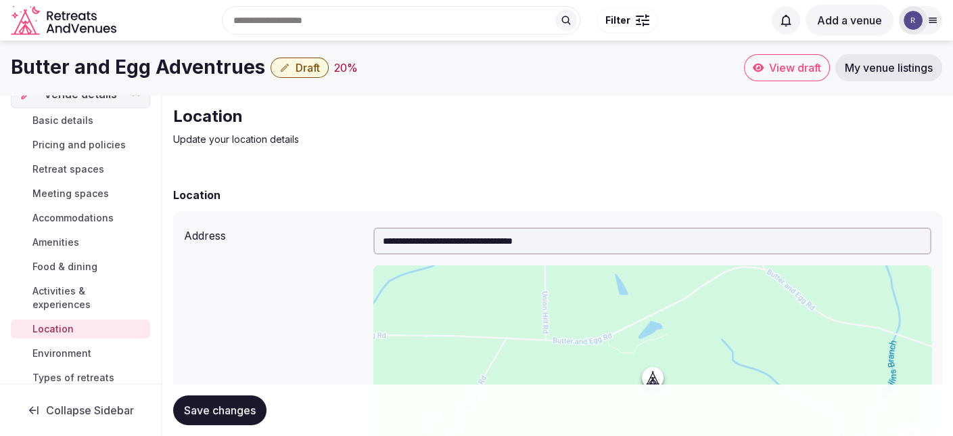
click at [83, 268] on span "Food & dining" at bounding box center [64, 267] width 65 height 14
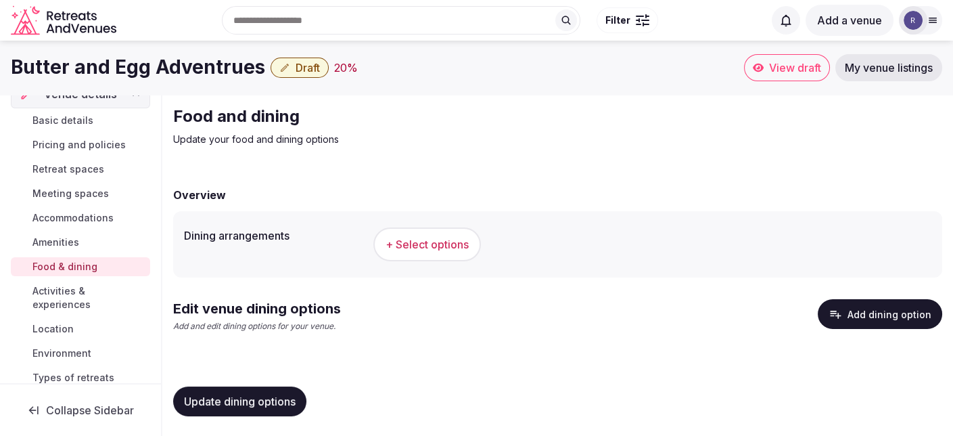
click at [415, 239] on span "+ Select options" at bounding box center [427, 244] width 83 height 15
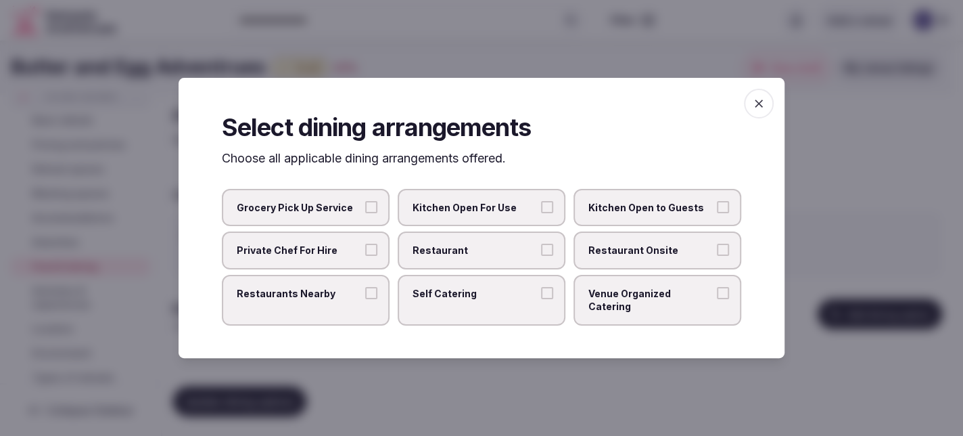
click at [728, 299] on button "Venue Organized Catering" at bounding box center [723, 293] width 12 height 12
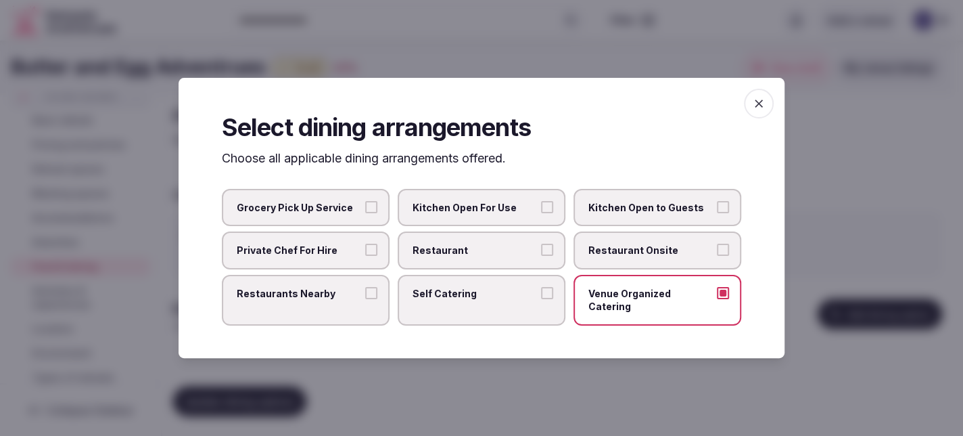
click at [761, 104] on icon "button" at bounding box center [759, 104] width 14 height 14
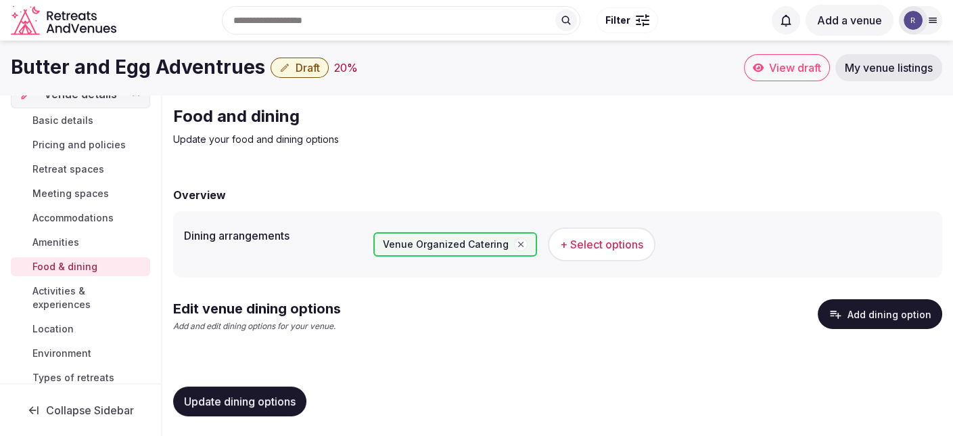
click at [69, 244] on span "Amenities" at bounding box center [55, 242] width 47 height 14
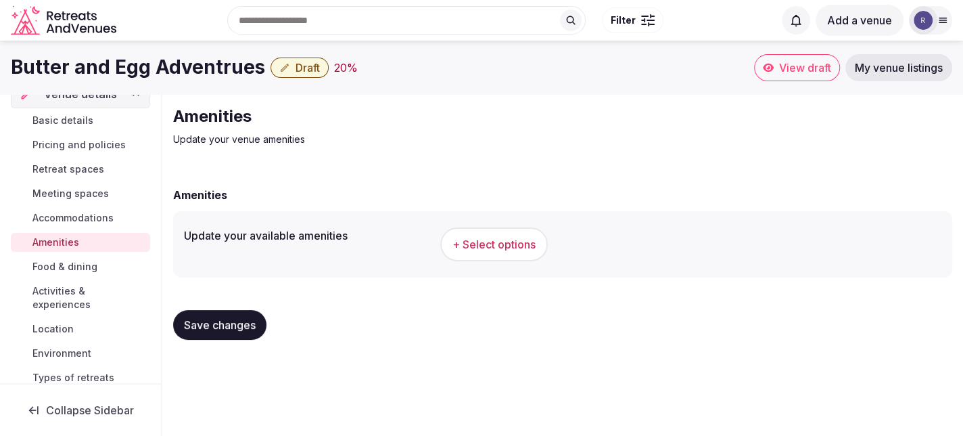
click at [453, 244] on span "+ Select options" at bounding box center [494, 244] width 83 height 15
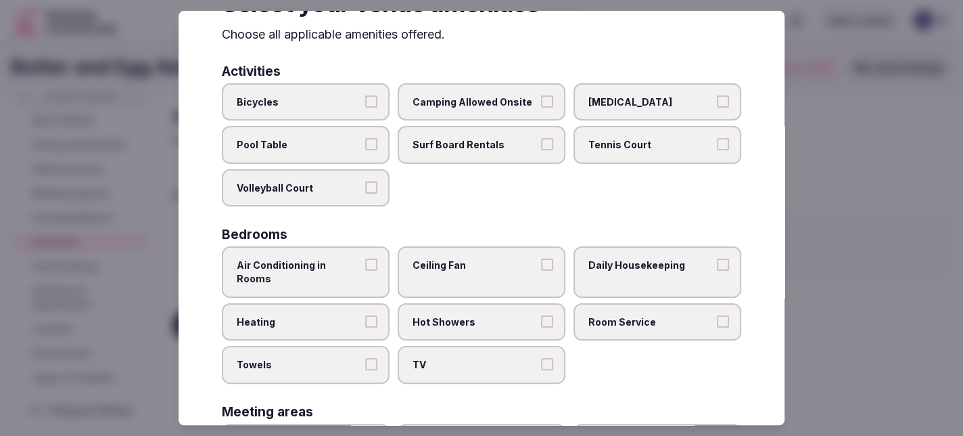
scroll to position [68, 0]
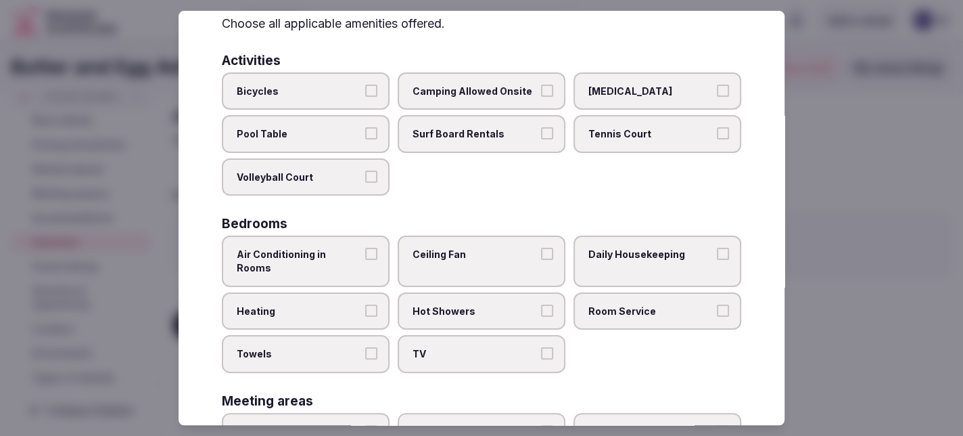
click at [367, 179] on button "Volleyball Court" at bounding box center [371, 176] width 12 height 12
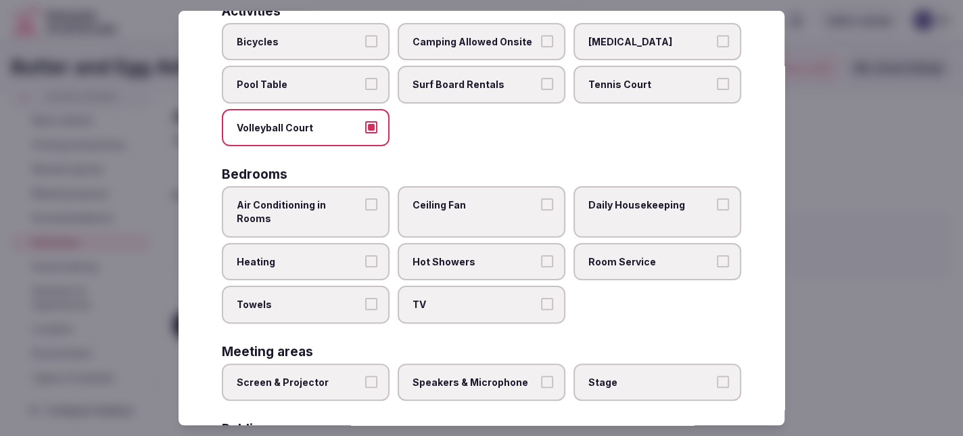
scroll to position [135, 0]
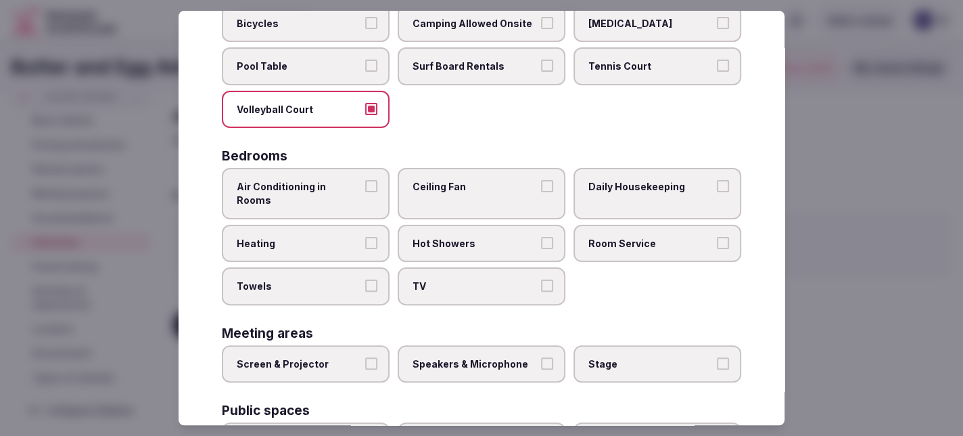
click at [369, 187] on button "Air Conditioning in Rooms" at bounding box center [371, 186] width 12 height 12
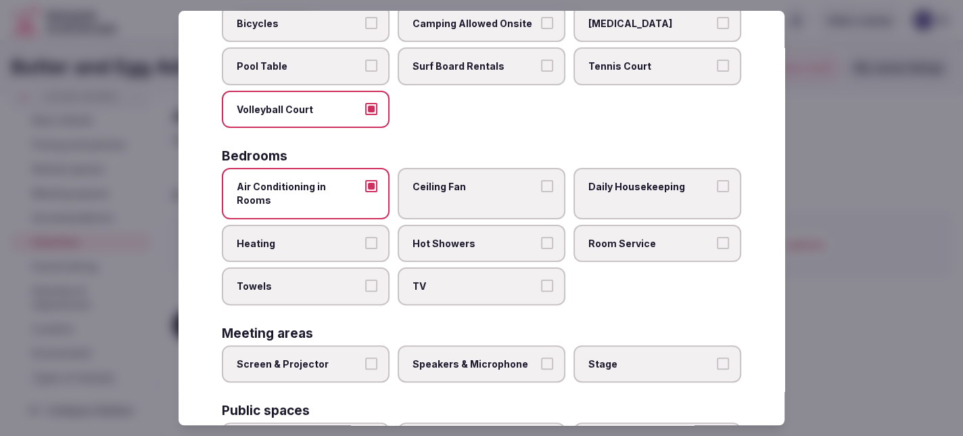
click at [542, 237] on button "Hot Showers" at bounding box center [547, 243] width 12 height 12
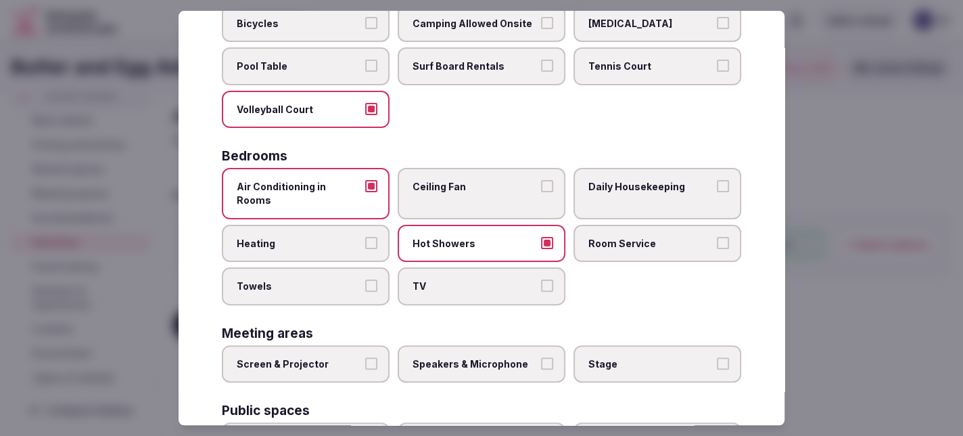
click at [371, 237] on button "Heating" at bounding box center [371, 243] width 12 height 12
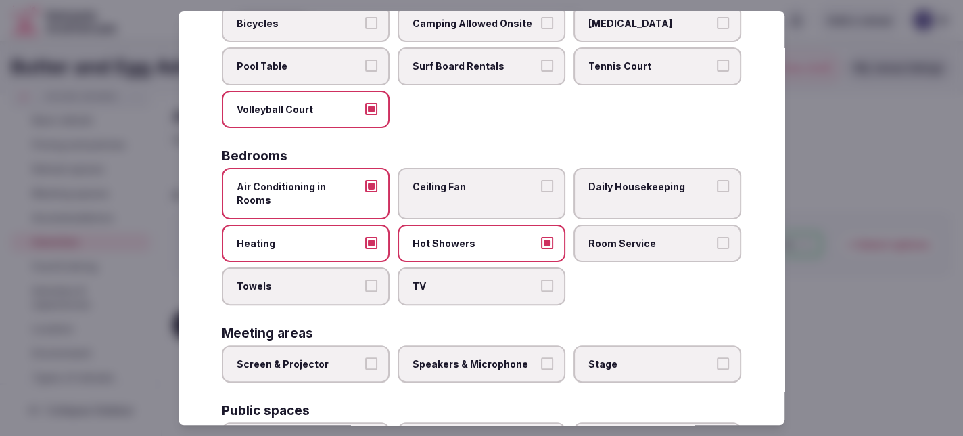
scroll to position [203, 0]
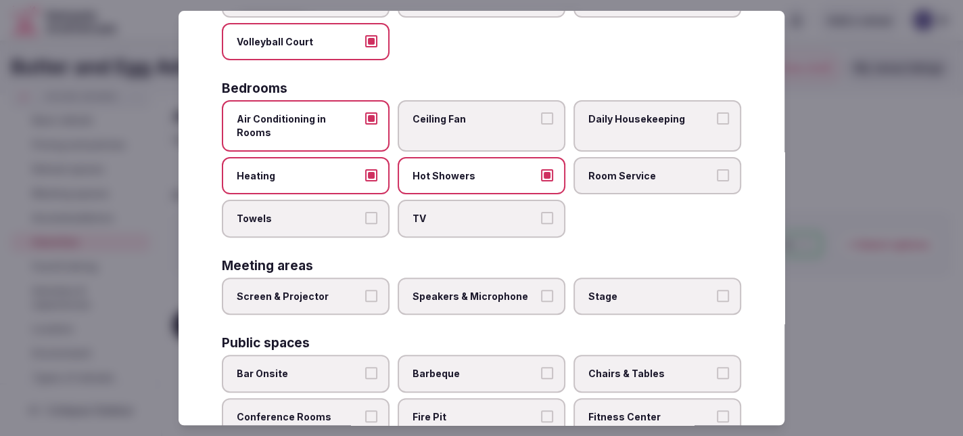
click at [369, 290] on button "Screen & Projector" at bounding box center [371, 296] width 12 height 12
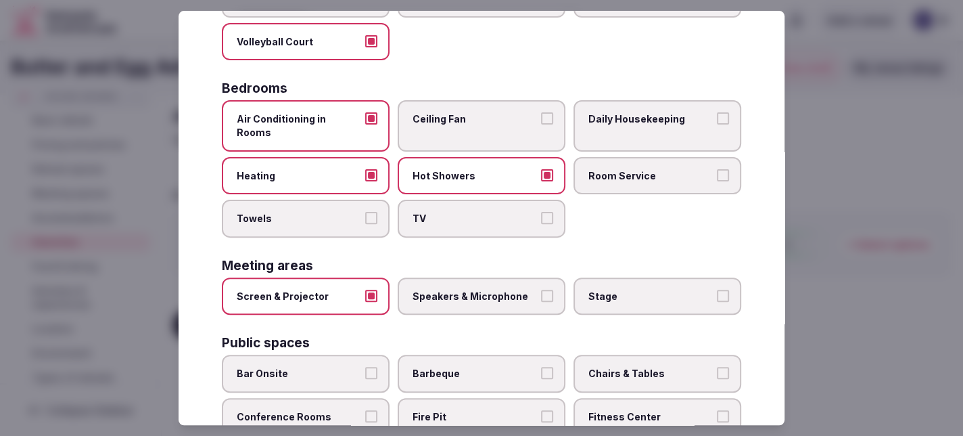
click at [541, 290] on button "Speakers & Microphone" at bounding box center [547, 296] width 12 height 12
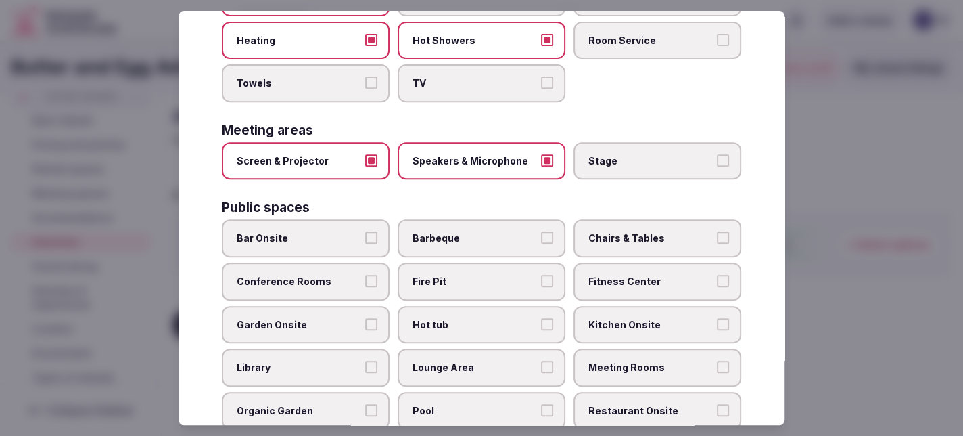
scroll to position [406, 0]
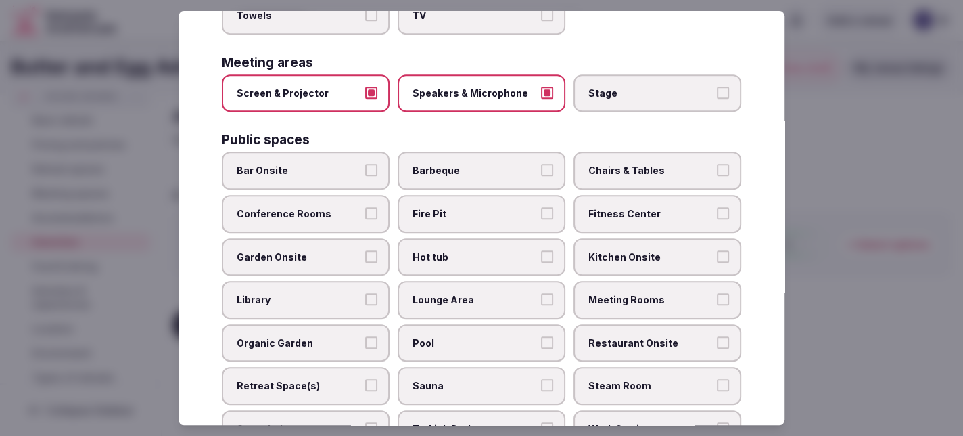
click at [541, 207] on button "Fire Pit" at bounding box center [547, 213] width 12 height 12
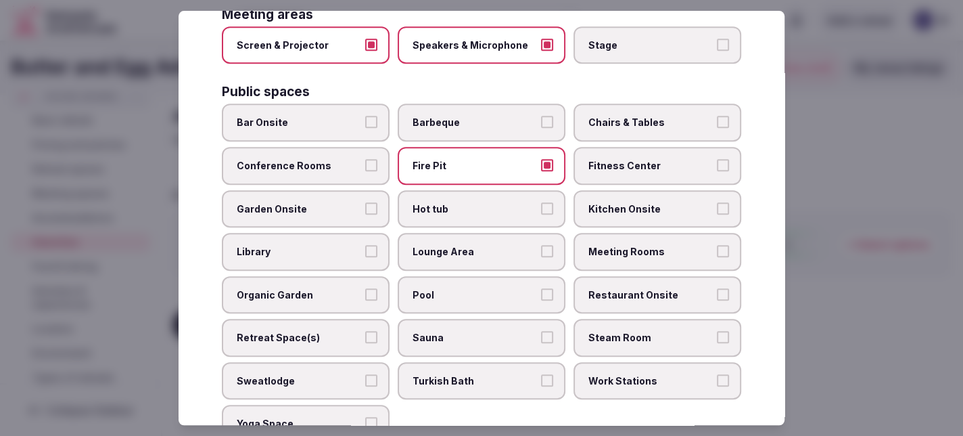
scroll to position [474, 0]
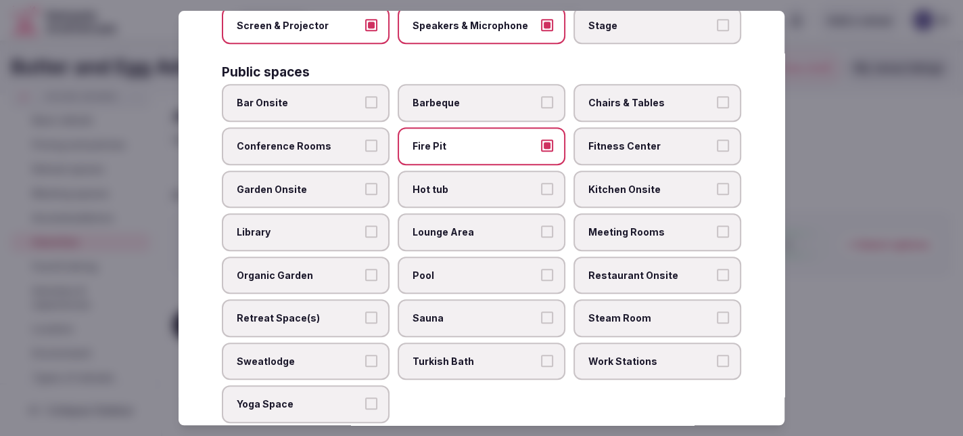
click at [717, 225] on button "Meeting Rooms" at bounding box center [723, 231] width 12 height 12
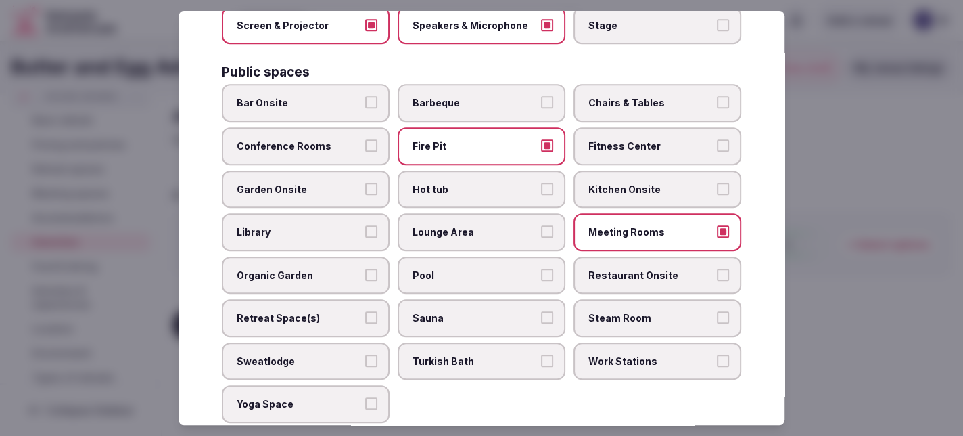
click at [541, 269] on button "Pool" at bounding box center [547, 275] width 12 height 12
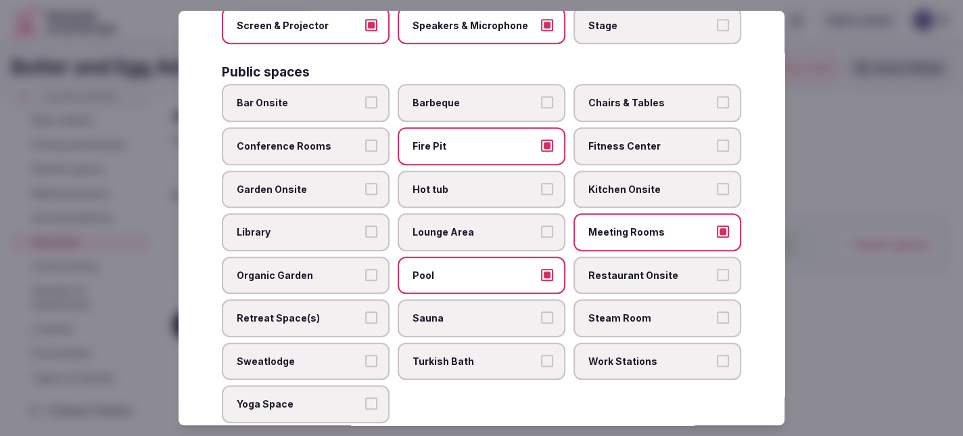
click at [369, 311] on button "Retreat Space(s)" at bounding box center [371, 317] width 12 height 12
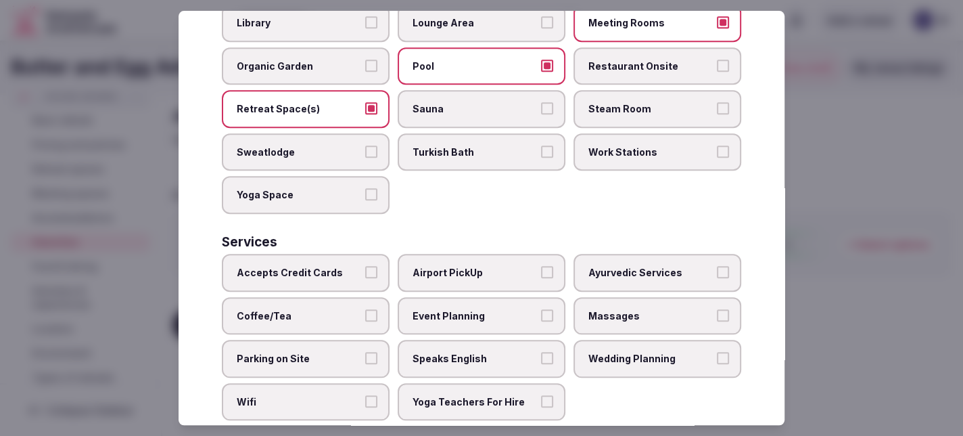
scroll to position [683, 0]
click at [367, 265] on button "Accepts Credit Cards" at bounding box center [371, 271] width 12 height 12
click at [541, 308] on button "Event Planning" at bounding box center [547, 314] width 12 height 12
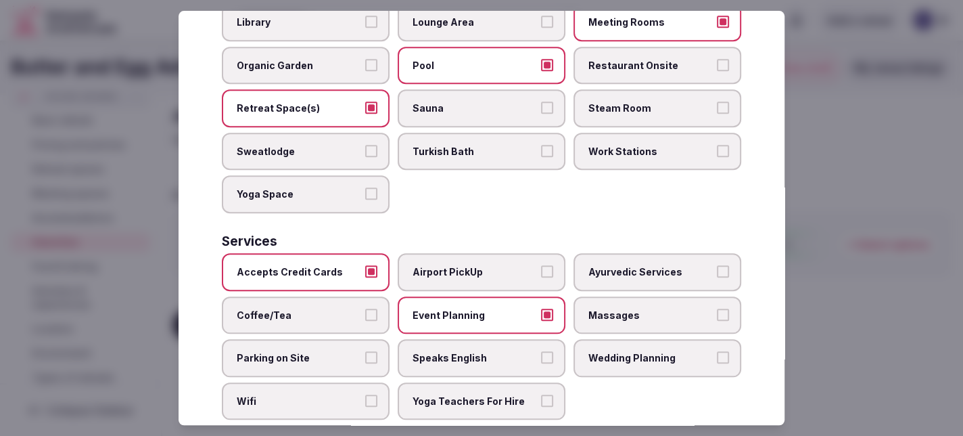
click at [541, 351] on button "Speaks English" at bounding box center [547, 357] width 12 height 12
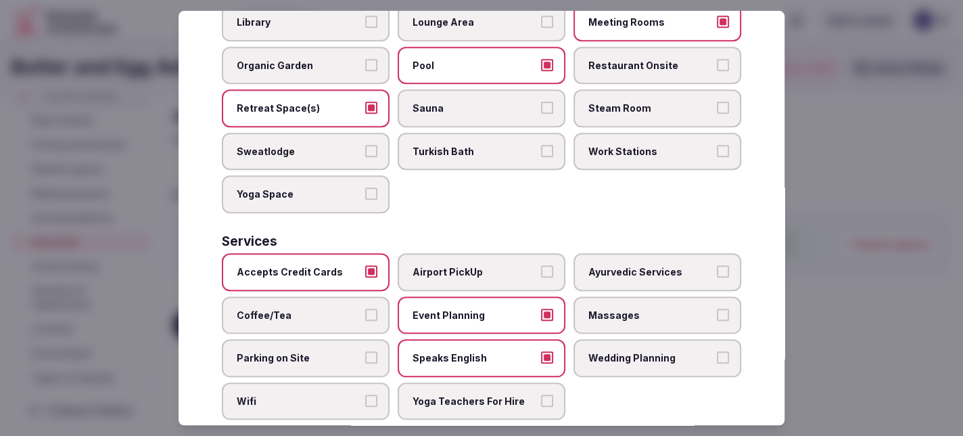
click at [371, 394] on button "Wifi" at bounding box center [371, 400] width 12 height 12
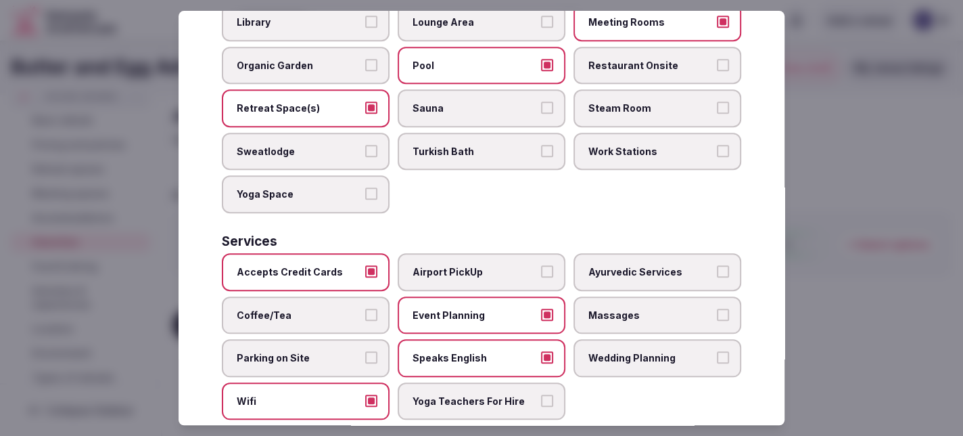
click at [369, 351] on button "Parking on Site" at bounding box center [371, 357] width 12 height 12
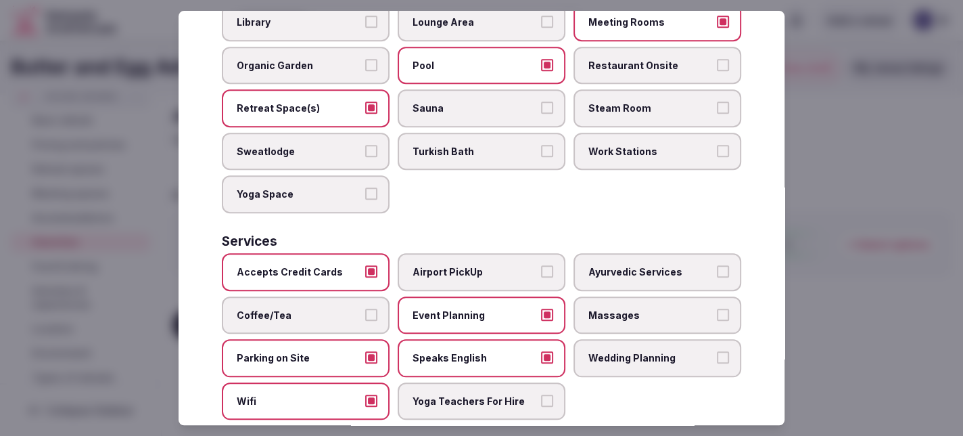
click at [372, 308] on button "Coffee/Tea" at bounding box center [371, 314] width 12 height 12
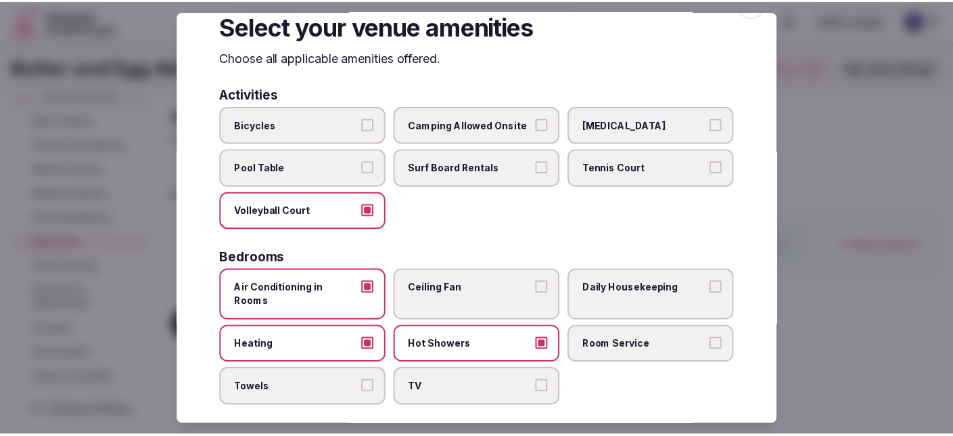
scroll to position [0, 0]
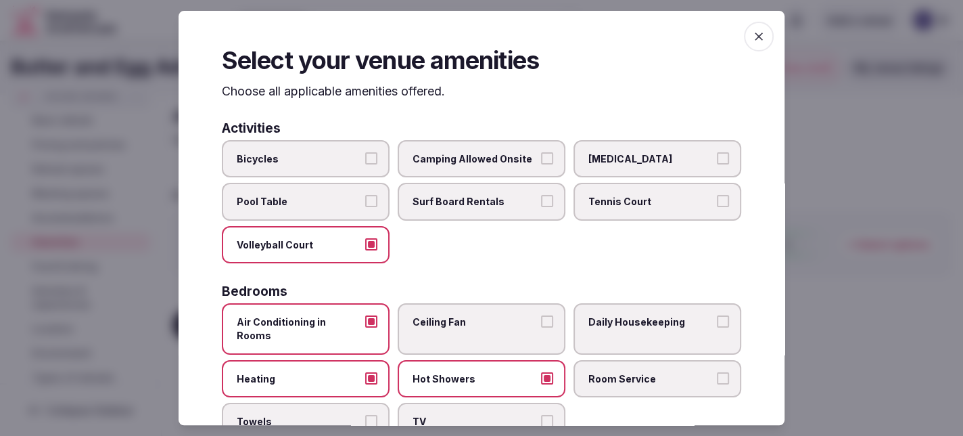
click at [752, 38] on icon "button" at bounding box center [759, 37] width 14 height 14
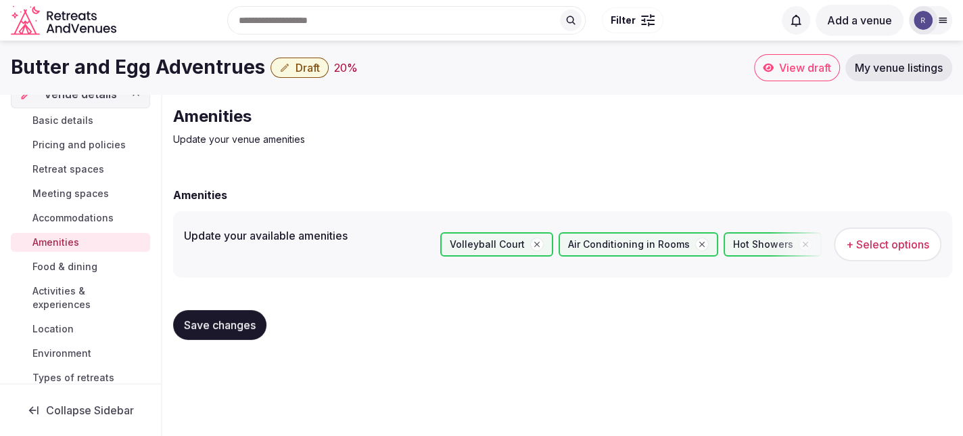
click at [91, 208] on link "Accommodations" at bounding box center [80, 217] width 139 height 19
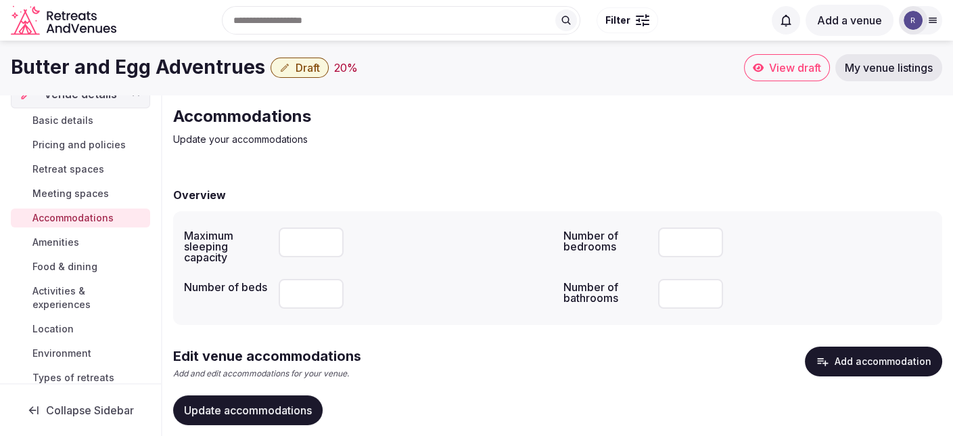
click at [285, 241] on input "number" at bounding box center [311, 242] width 65 height 30
type input "**"
click at [302, 287] on input "number" at bounding box center [311, 294] width 65 height 30
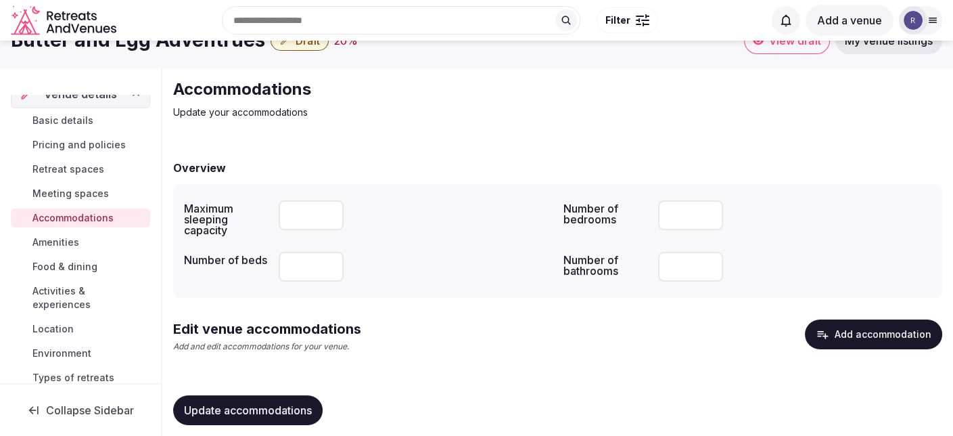
scroll to position [49, 0]
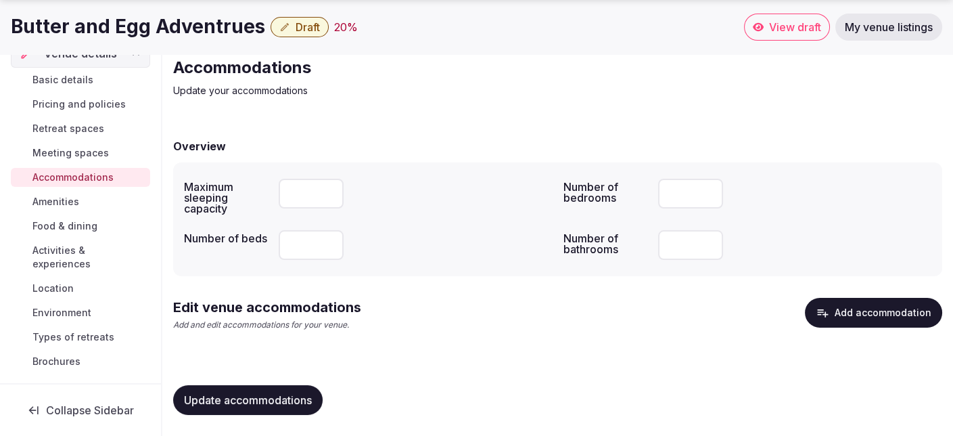
type input "**"
click at [278, 393] on span "Update accommodations" at bounding box center [248, 400] width 128 height 14
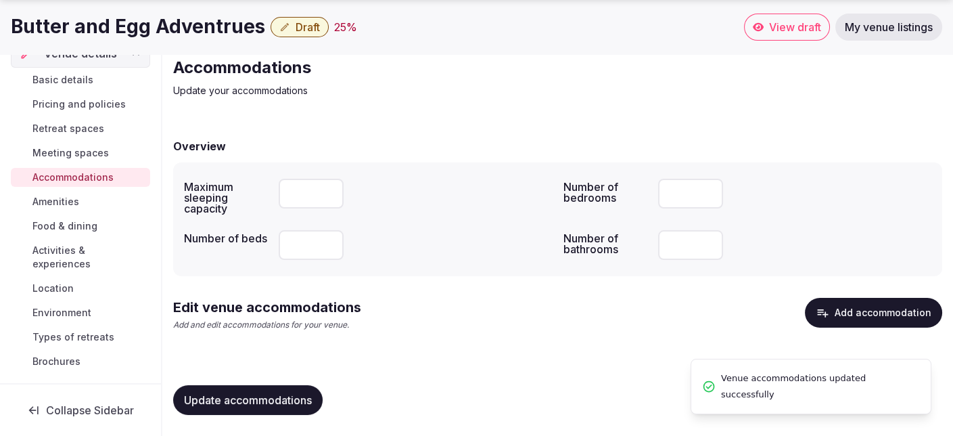
click at [87, 152] on span "Meeting spaces" at bounding box center [70, 153] width 76 height 14
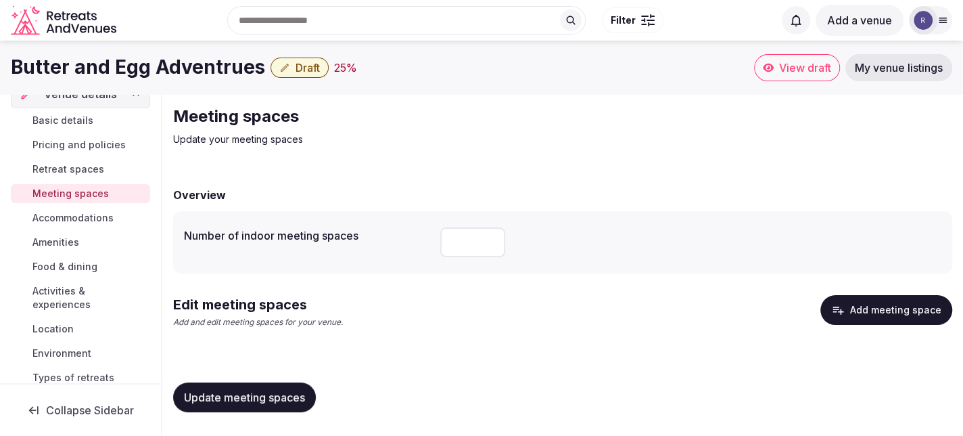
click at [440, 237] on input "number" at bounding box center [472, 242] width 65 height 30
type input "*"
click at [231, 396] on span "Update meeting spaces" at bounding box center [244, 397] width 121 height 14
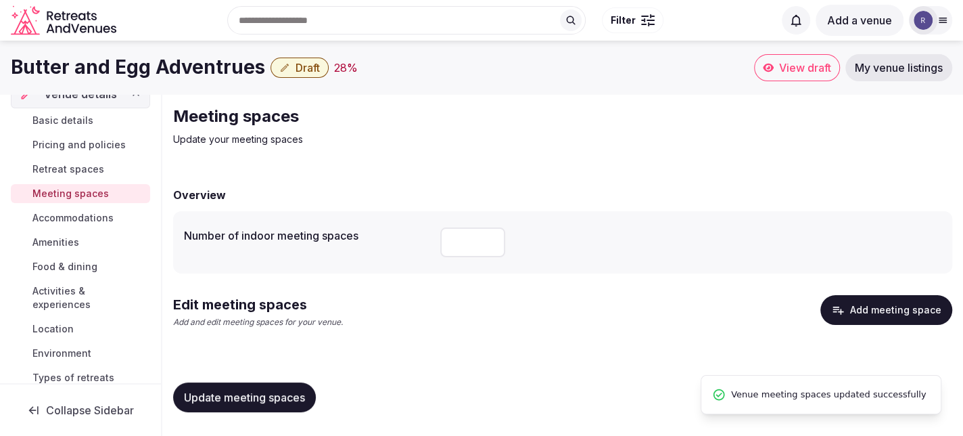
click at [90, 164] on span "Retreat spaces" at bounding box center [68, 169] width 72 height 14
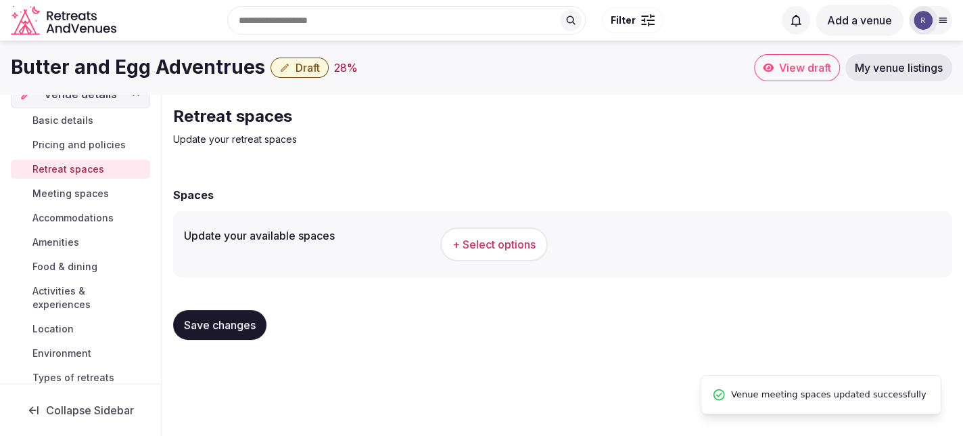
click at [453, 244] on span "+ Select options" at bounding box center [494, 244] width 83 height 15
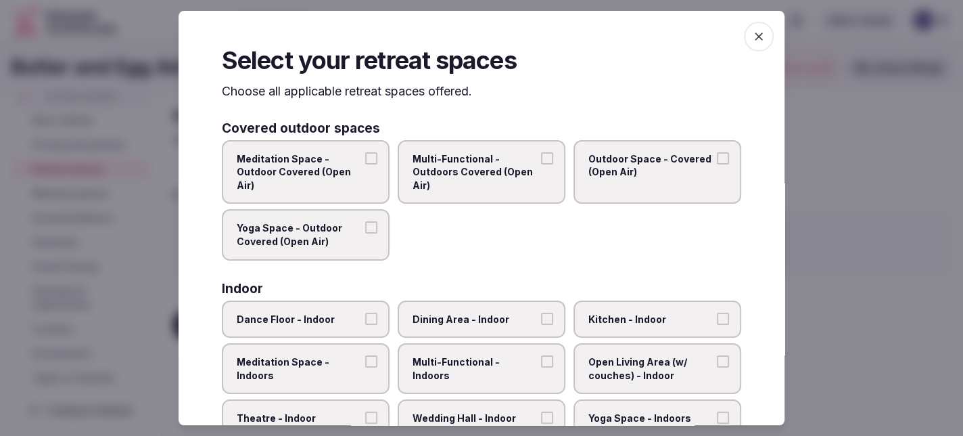
click at [542, 159] on button "Multi-Functional - Outdoors Covered (Open Air)" at bounding box center [547, 158] width 12 height 12
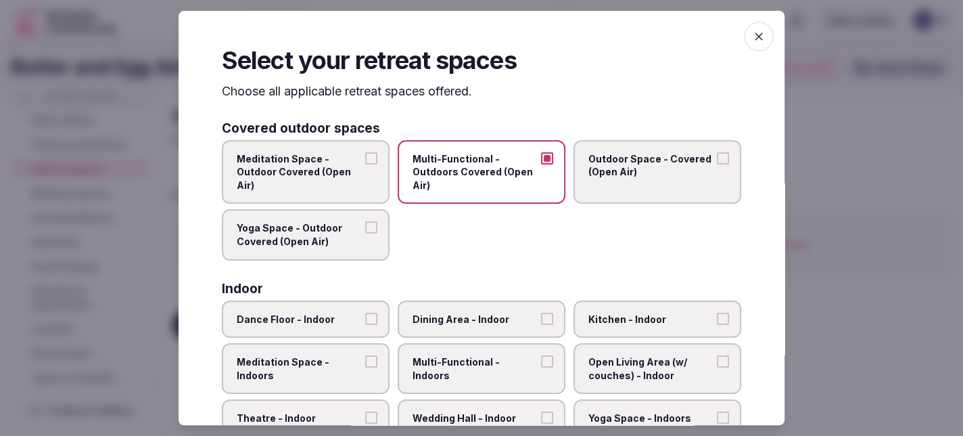
click at [717, 156] on button "Outdoor Space - Covered (Open Air)" at bounding box center [723, 158] width 12 height 12
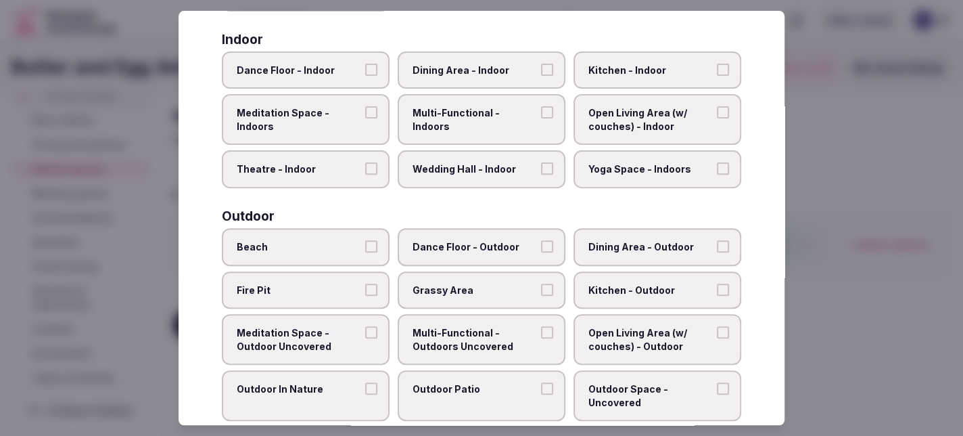
scroll to position [271, 0]
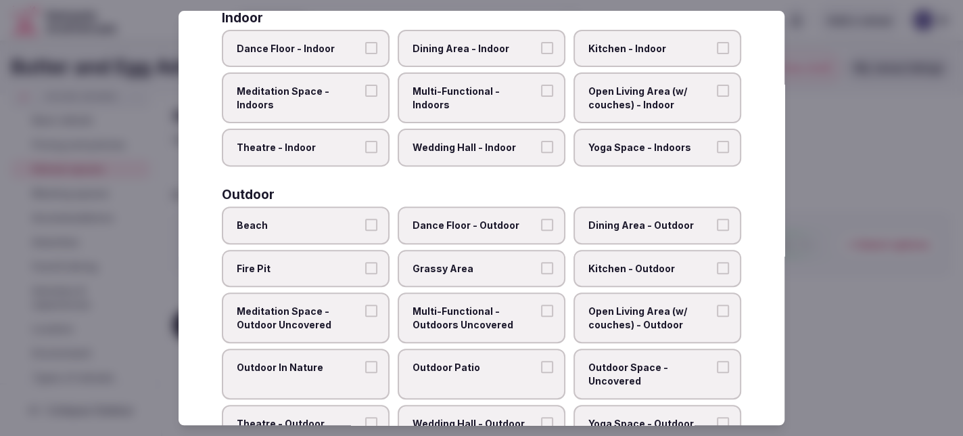
click at [717, 221] on button "Dining Area - Outdoor" at bounding box center [723, 224] width 12 height 12
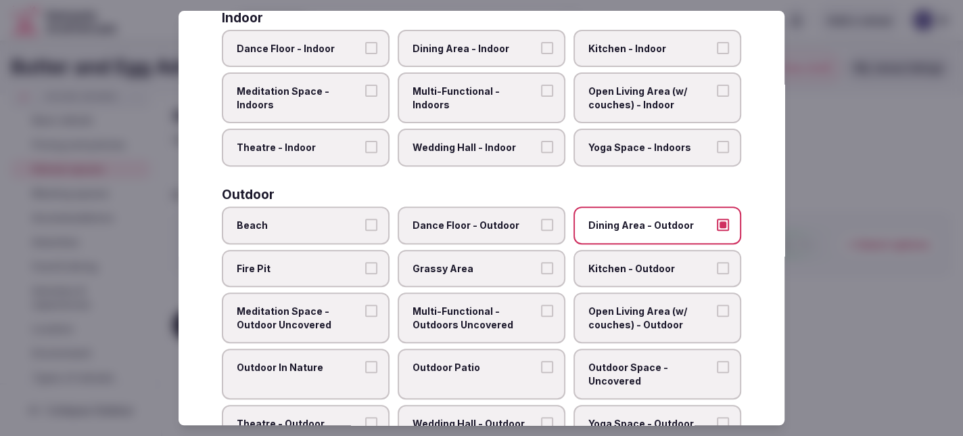
click at [367, 264] on button "Fire Pit" at bounding box center [371, 268] width 12 height 12
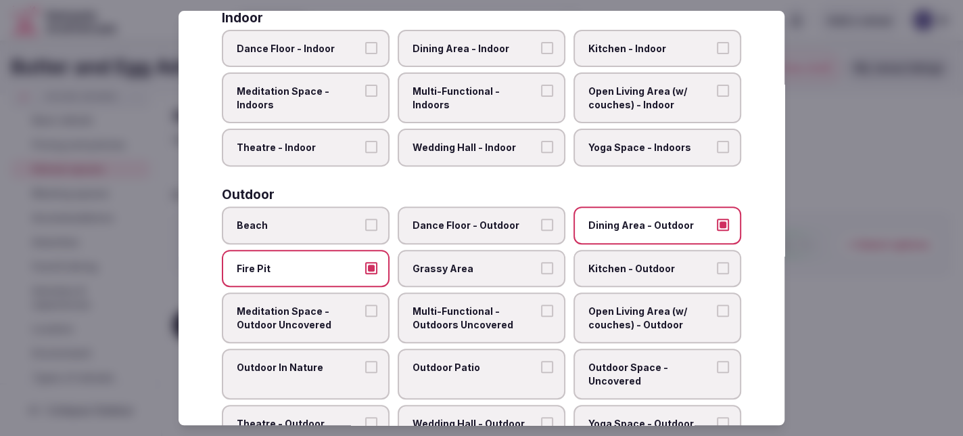
click at [545, 263] on button "Grassy Area" at bounding box center [547, 268] width 12 height 12
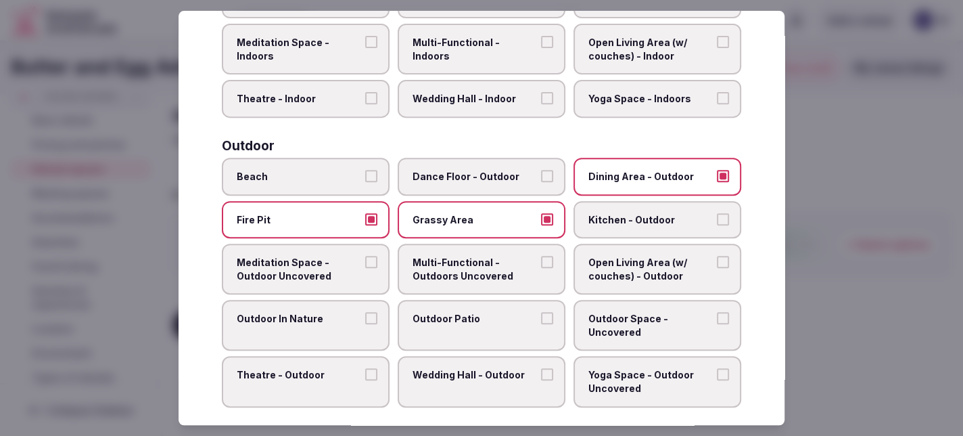
scroll to position [338, 0]
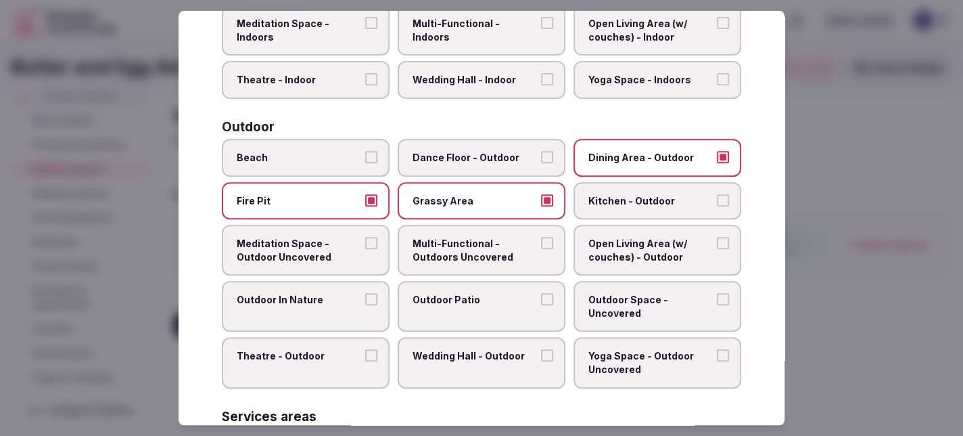
click at [541, 293] on button "Outdoor Patio" at bounding box center [547, 299] width 12 height 12
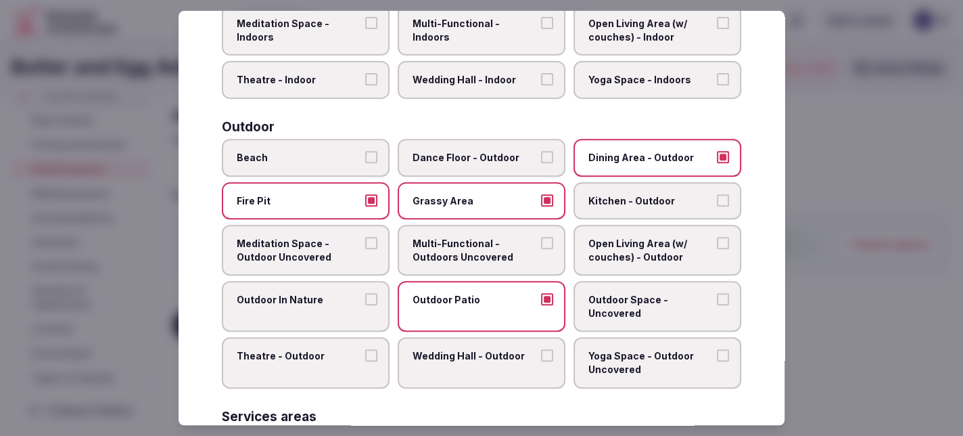
click at [717, 295] on button "Outdoor Space - Uncovered" at bounding box center [723, 299] width 12 height 12
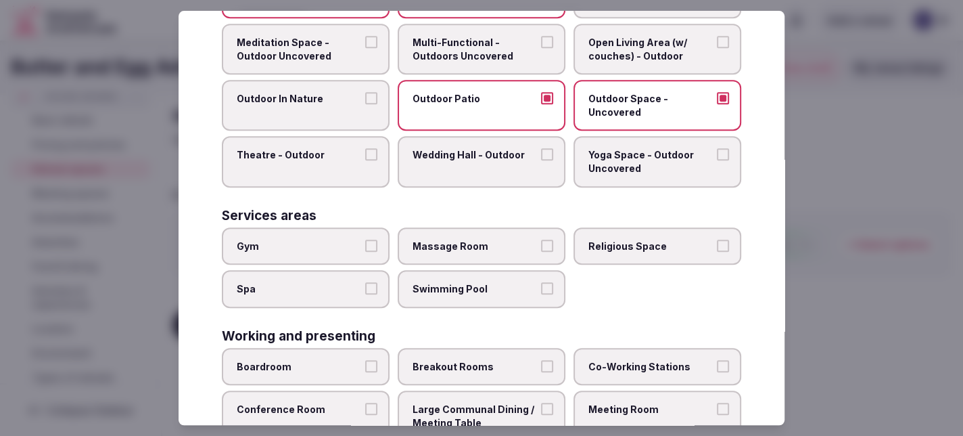
scroll to position [541, 0]
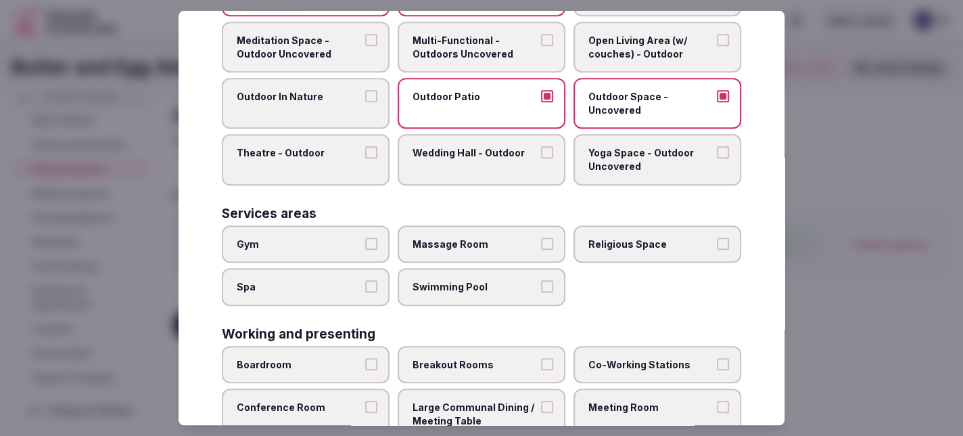
click at [543, 280] on button "Swimming Pool" at bounding box center [547, 286] width 12 height 12
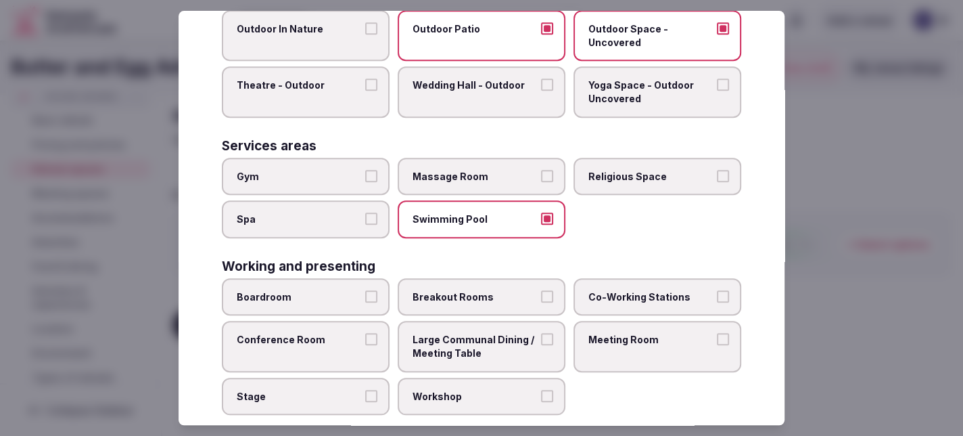
scroll to position [620, 0]
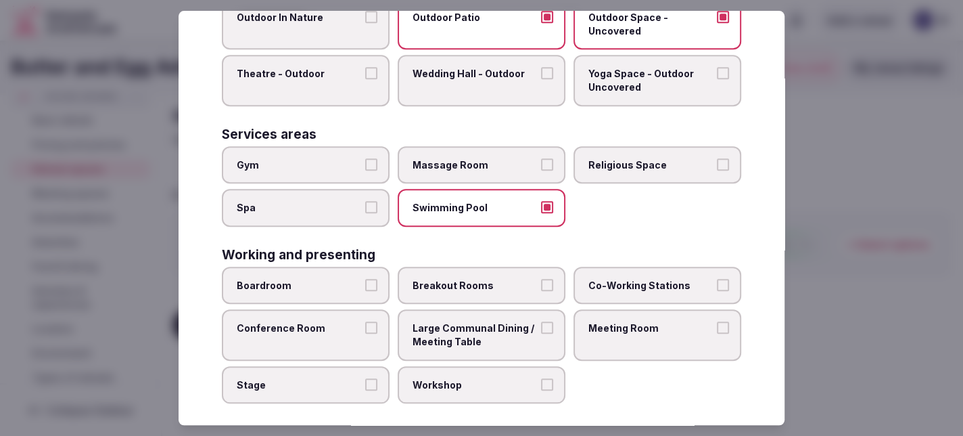
click at [717, 322] on button "Meeting Room" at bounding box center [723, 328] width 12 height 12
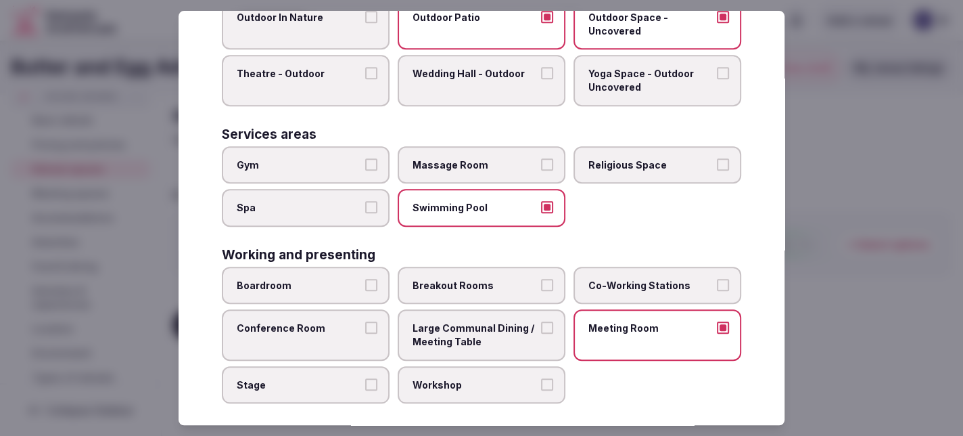
click at [369, 322] on button "Conference Room" at bounding box center [371, 328] width 12 height 12
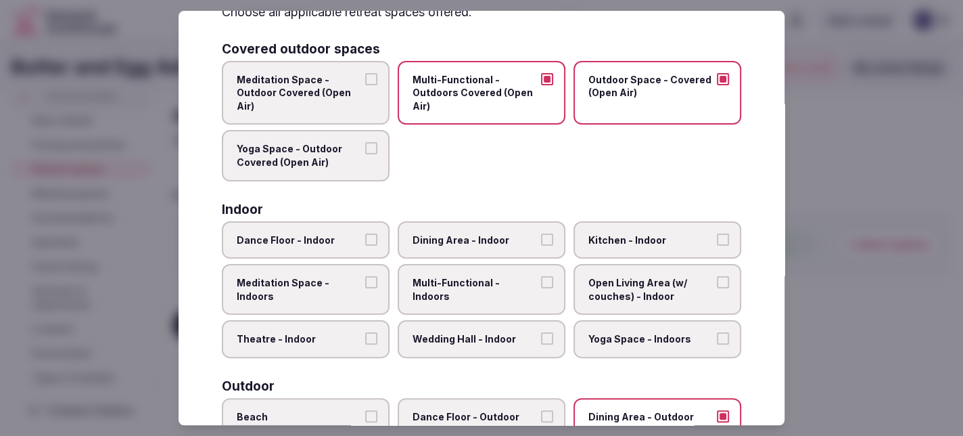
scroll to position [0, 0]
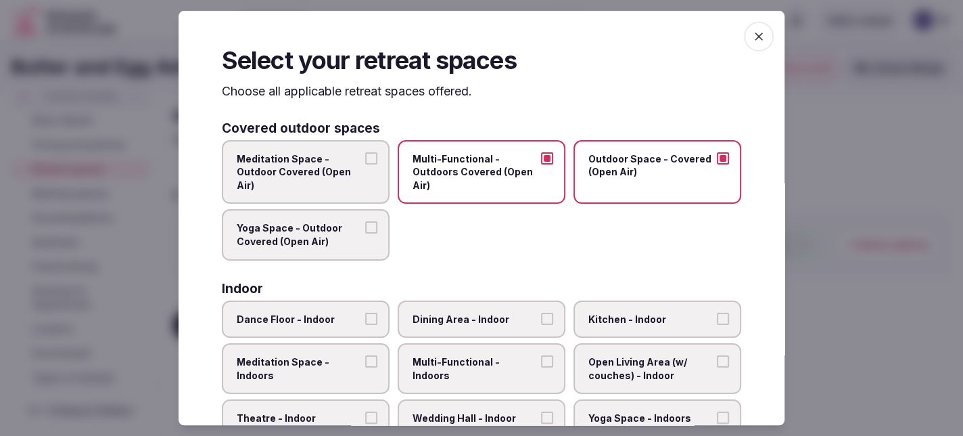
click at [752, 38] on icon "button" at bounding box center [759, 37] width 14 height 14
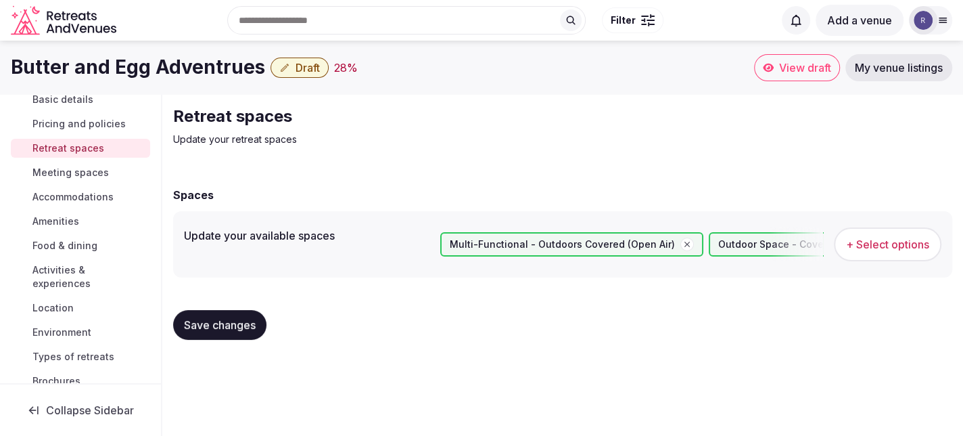
scroll to position [66, 0]
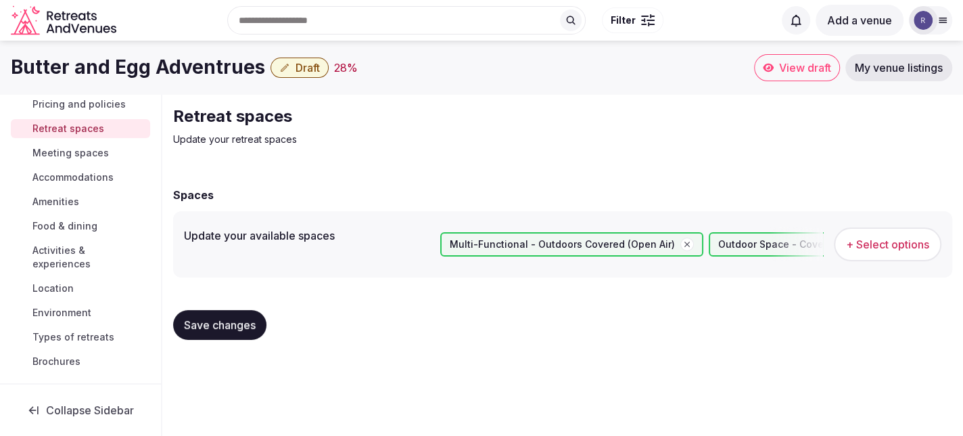
click at [89, 334] on span "Types of retreats" at bounding box center [73, 337] width 82 height 14
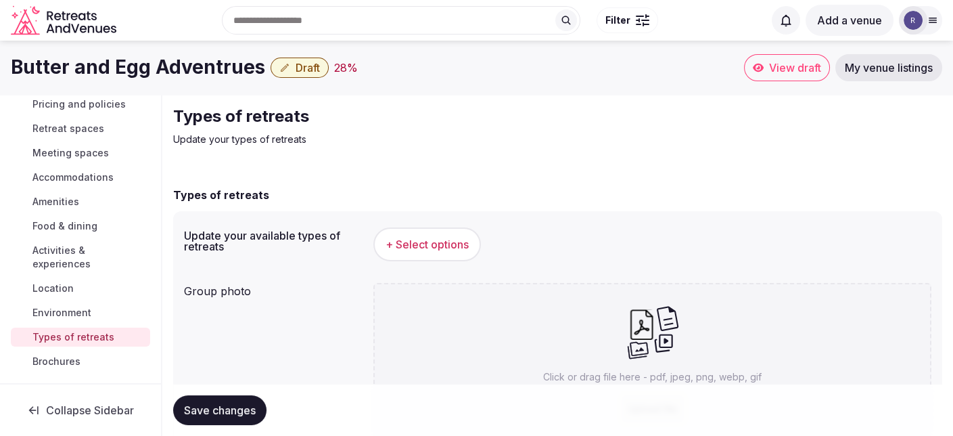
click at [406, 246] on span "+ Select options" at bounding box center [427, 244] width 83 height 15
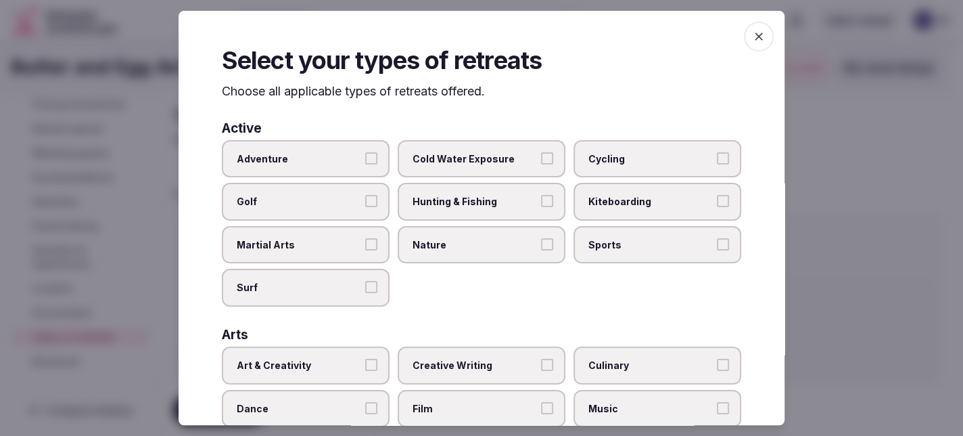
click at [371, 161] on button "Adventure" at bounding box center [371, 158] width 12 height 12
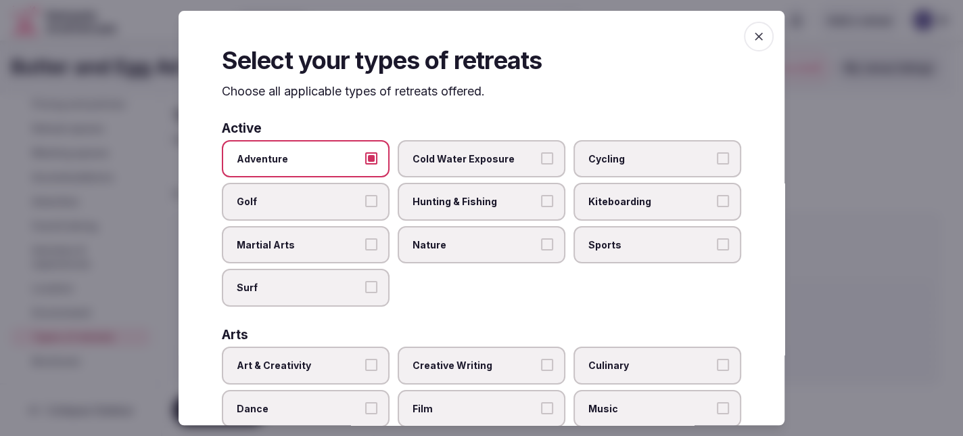
click at [717, 240] on button "Sports" at bounding box center [723, 244] width 12 height 12
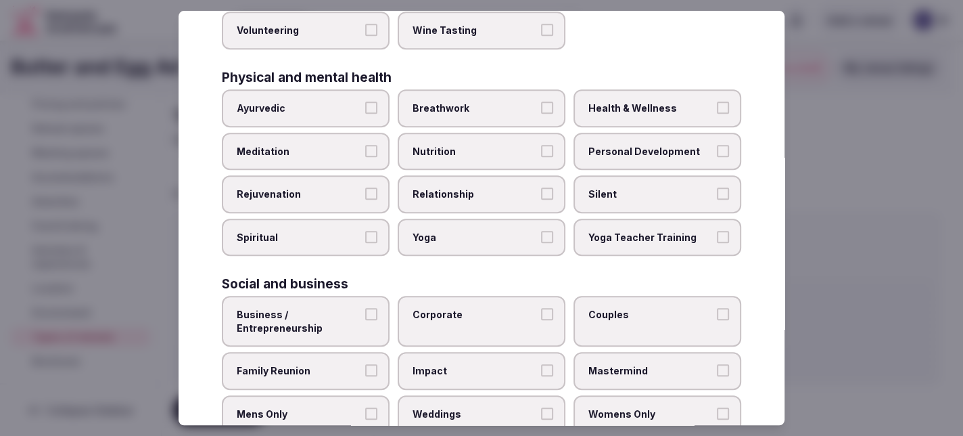
scroll to position [570, 0]
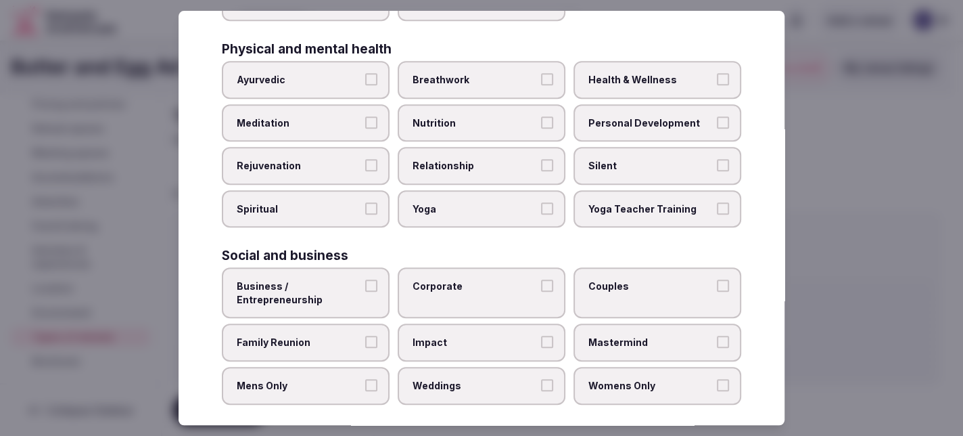
click at [365, 279] on button "Business / Entrepreneurship" at bounding box center [371, 285] width 12 height 12
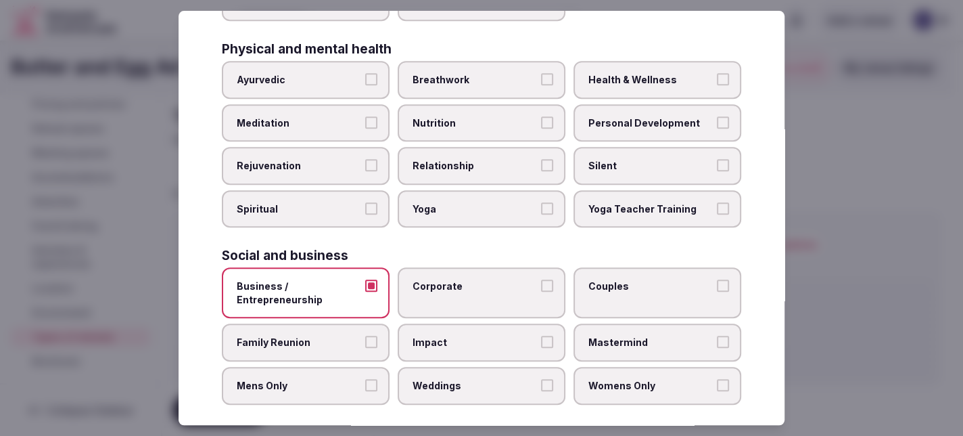
click at [550, 279] on label "Corporate" at bounding box center [482, 292] width 168 height 51
click at [550, 279] on button "Corporate" at bounding box center [547, 285] width 12 height 12
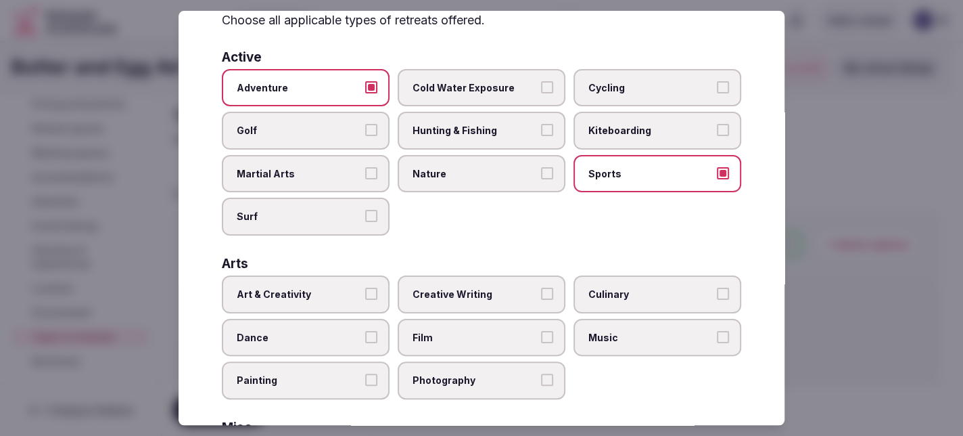
scroll to position [0, 0]
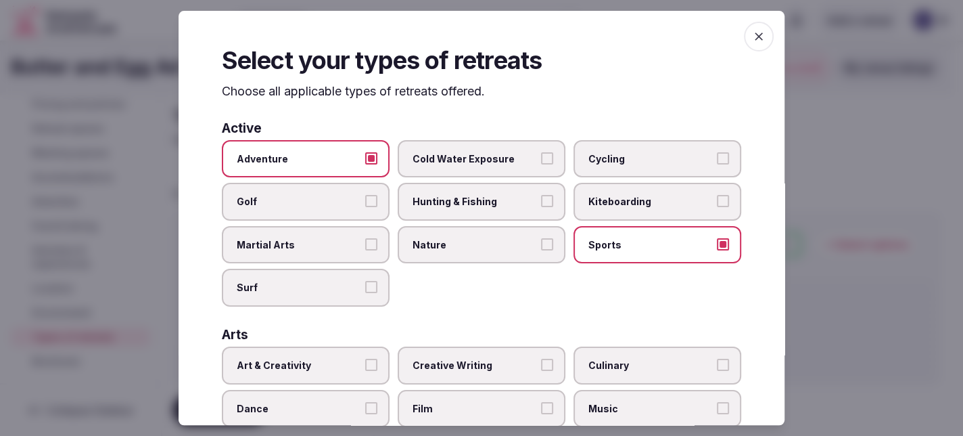
click at [752, 37] on icon "button" at bounding box center [759, 37] width 14 height 14
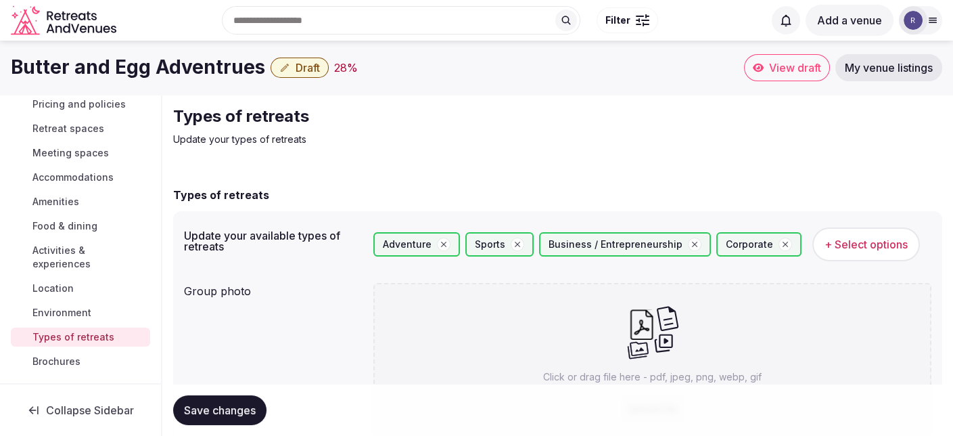
click at [248, 399] on button "Save changes" at bounding box center [219, 410] width 93 height 30
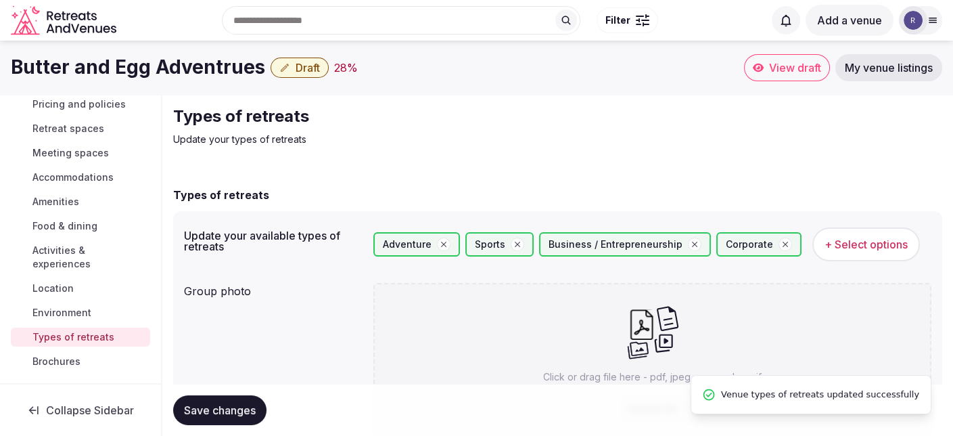
click at [68, 254] on span "Activities & experiences" at bounding box center [88, 257] width 112 height 27
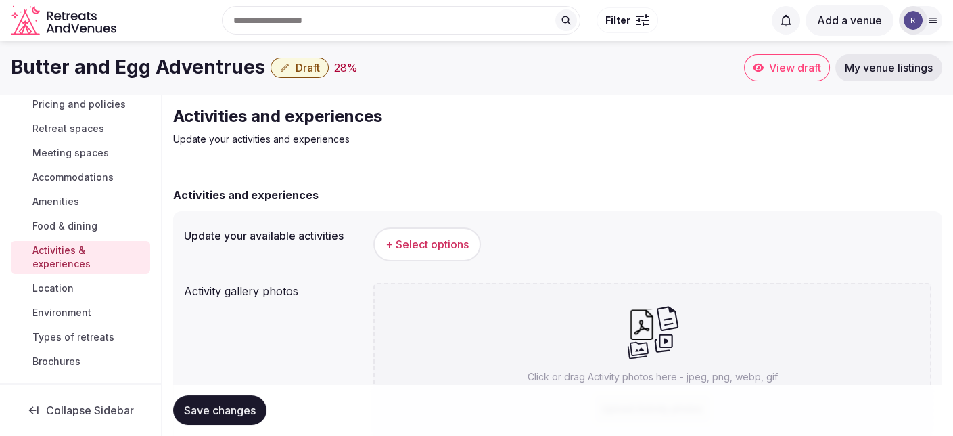
click at [415, 243] on span "+ Select options" at bounding box center [427, 244] width 83 height 15
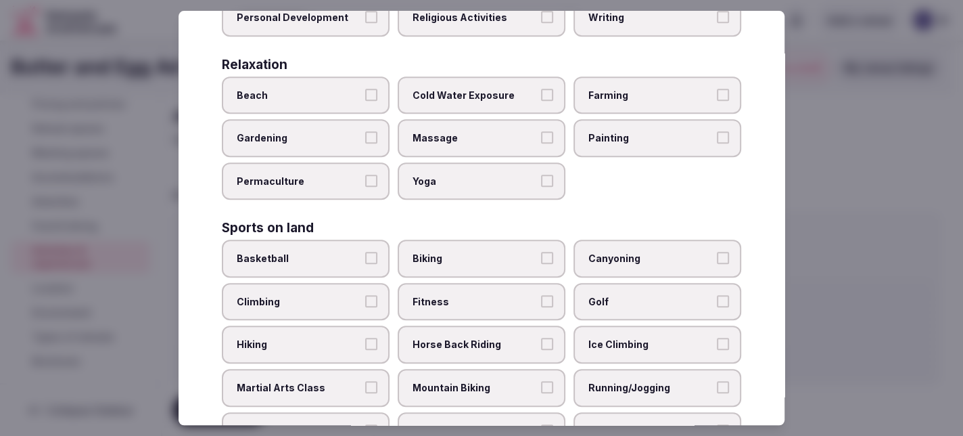
scroll to position [541, 0]
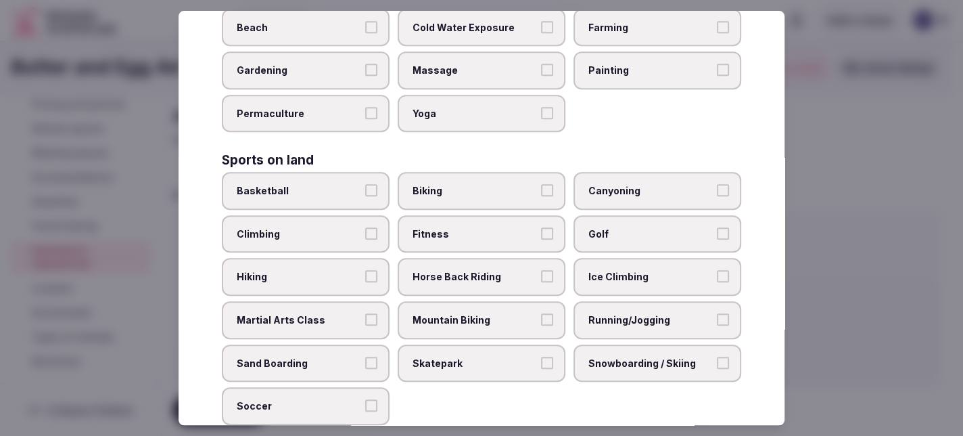
click at [717, 227] on button "Golf" at bounding box center [723, 233] width 12 height 12
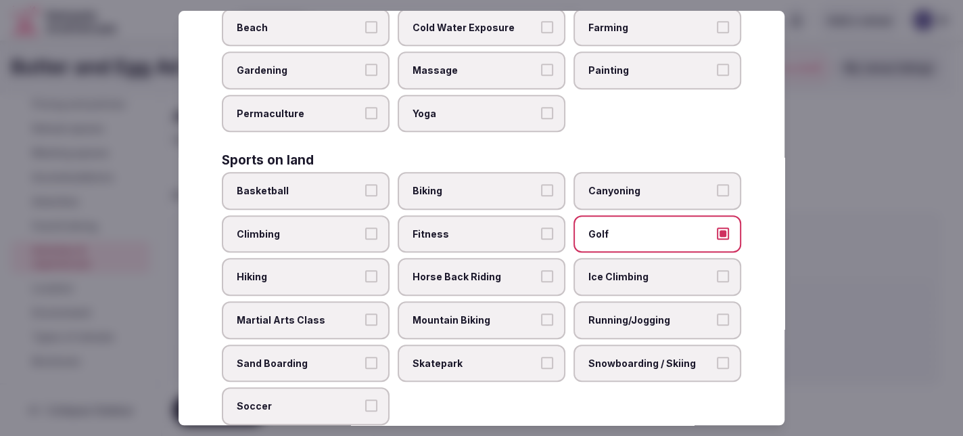
click at [369, 231] on button "Climbing" at bounding box center [371, 233] width 12 height 12
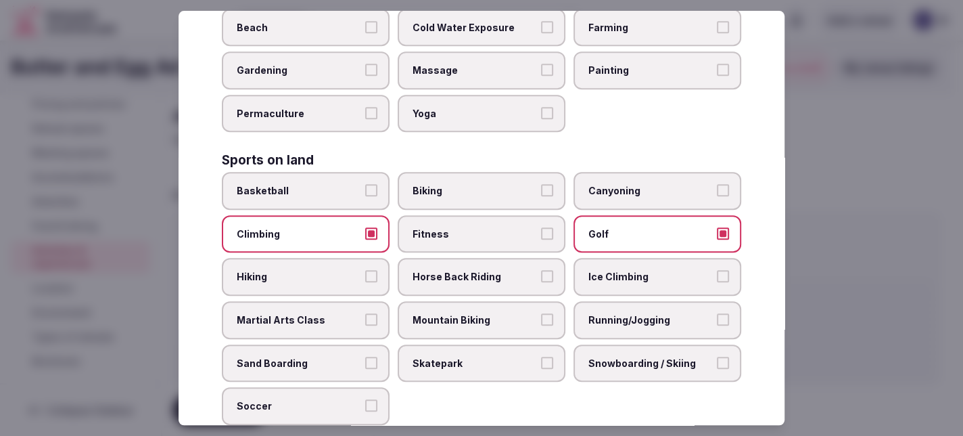
click at [717, 313] on button "Running/Jogging" at bounding box center [723, 319] width 12 height 12
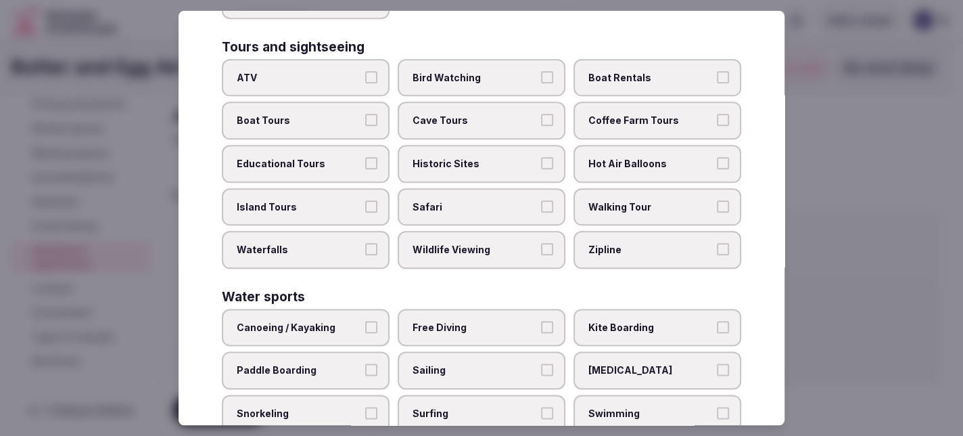
scroll to position [1015, 0]
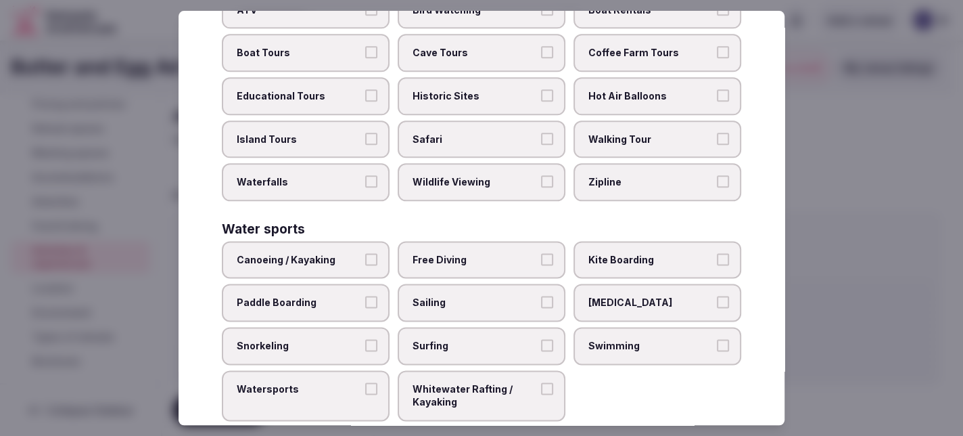
click at [369, 253] on button "Canoeing / Kayaking" at bounding box center [371, 259] width 12 height 12
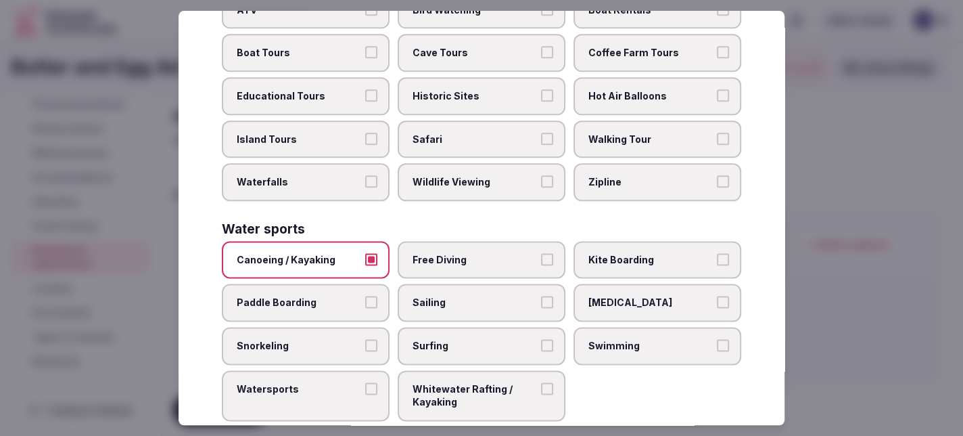
click at [717, 339] on button "Swimming" at bounding box center [723, 345] width 12 height 12
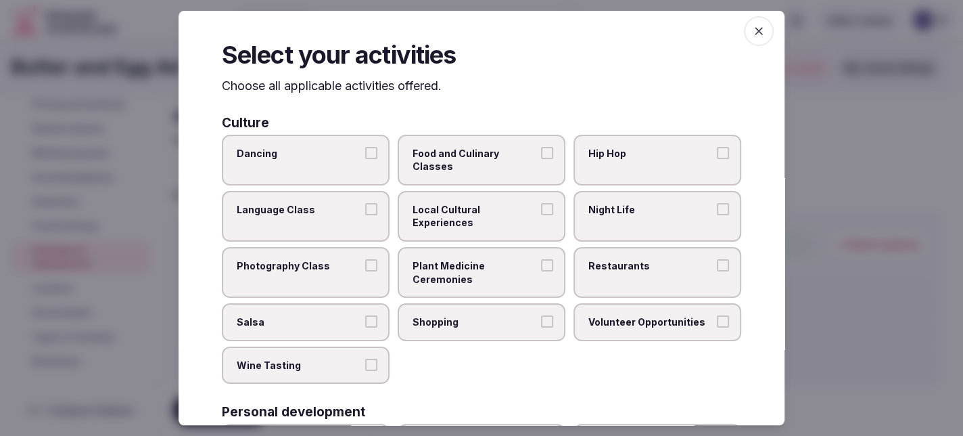
scroll to position [0, 0]
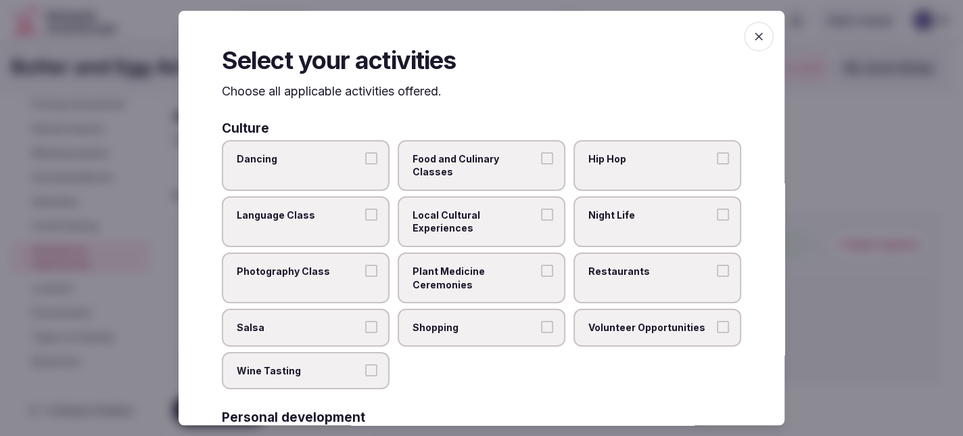
click at [755, 33] on icon "button" at bounding box center [759, 36] width 8 height 8
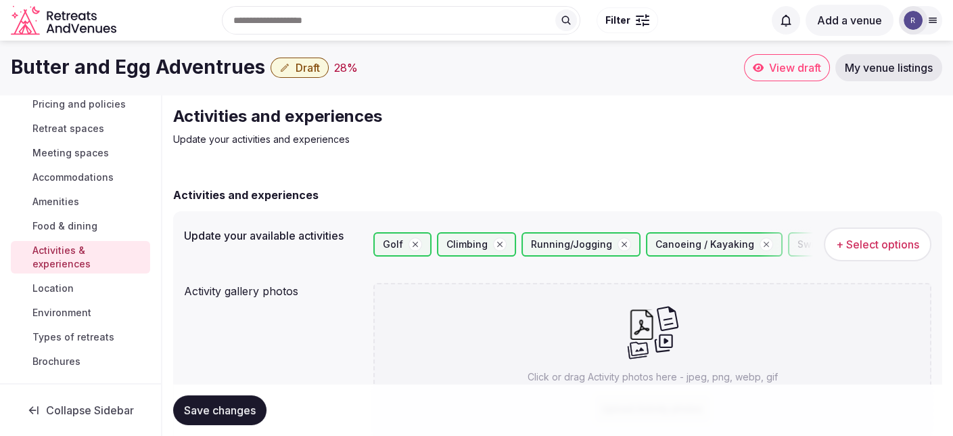
click at [223, 402] on button "Save changes" at bounding box center [219, 410] width 93 height 30
click at [62, 225] on span "Food & dining" at bounding box center [64, 226] width 65 height 14
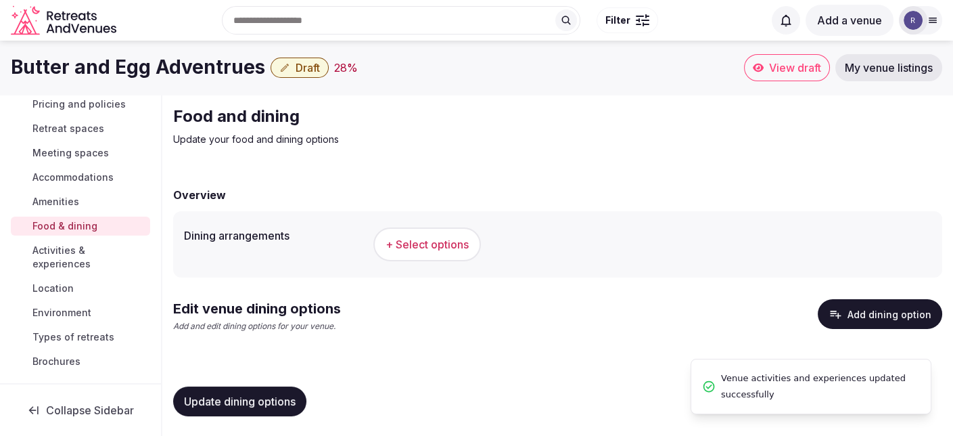
click at [424, 249] on span "+ Select options" at bounding box center [427, 244] width 83 height 15
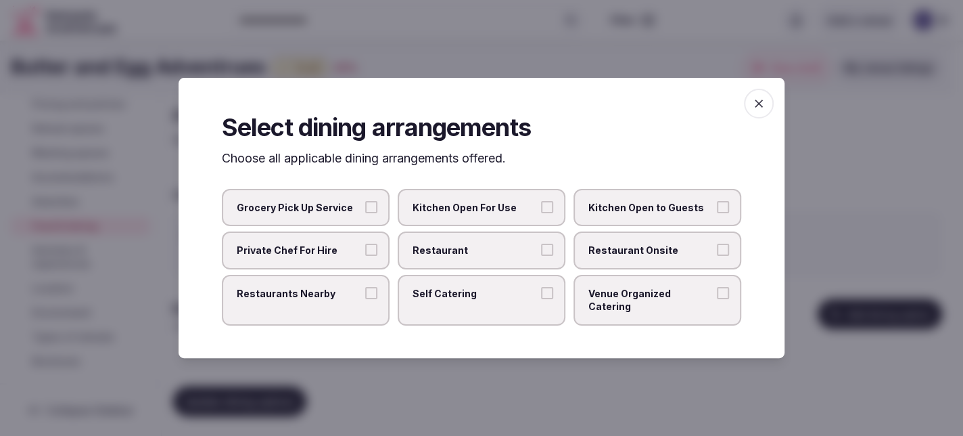
click at [722, 295] on button "Venue Organized Catering" at bounding box center [723, 293] width 12 height 12
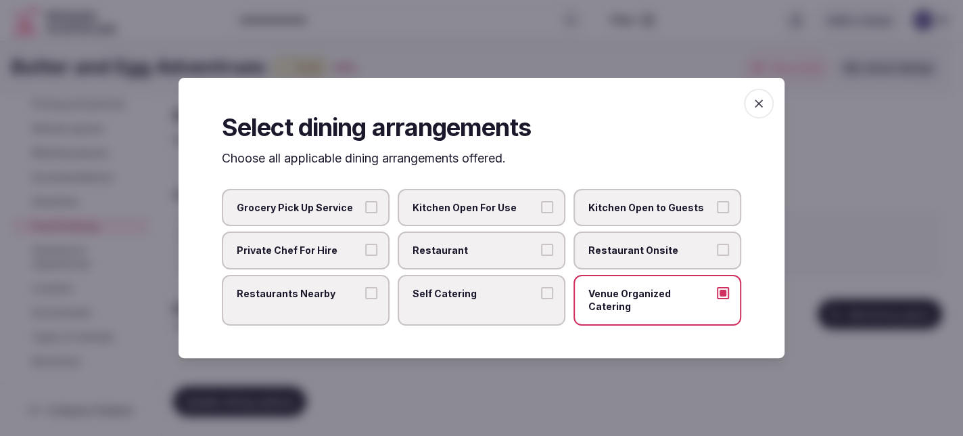
click at [755, 110] on icon "button" at bounding box center [759, 104] width 14 height 14
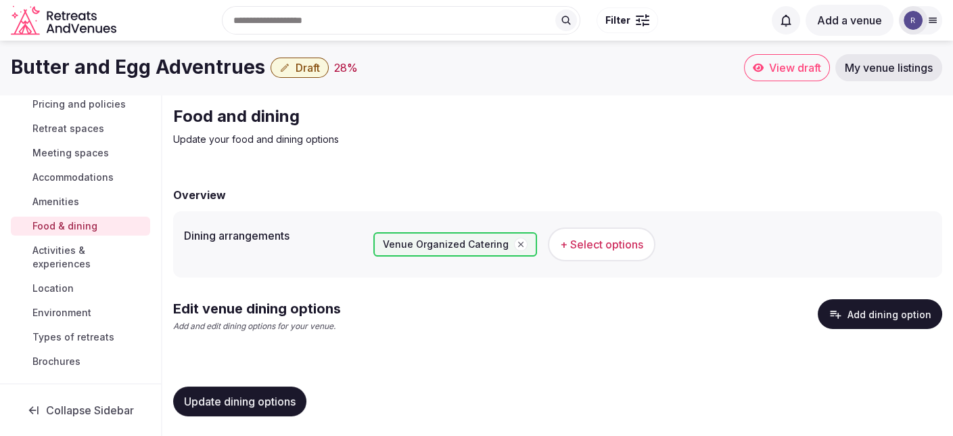
click at [239, 399] on span "Update dining options" at bounding box center [240, 401] width 112 height 14
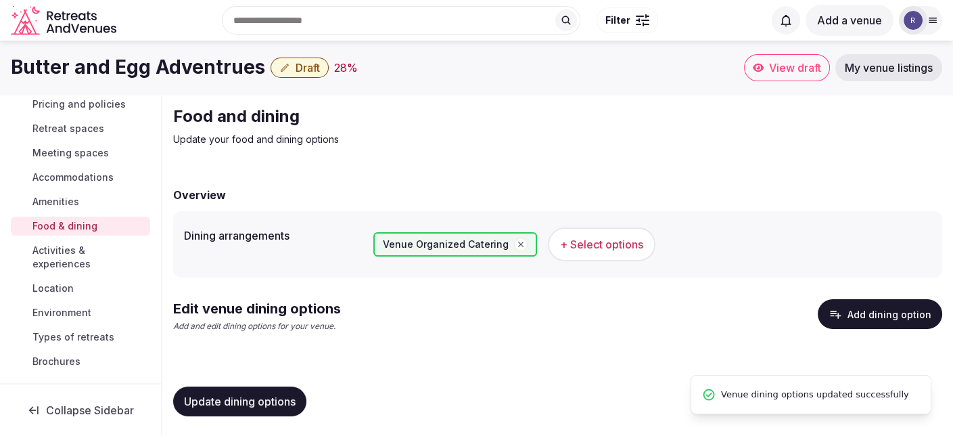
click at [63, 200] on span "Amenities" at bounding box center [55, 202] width 47 height 14
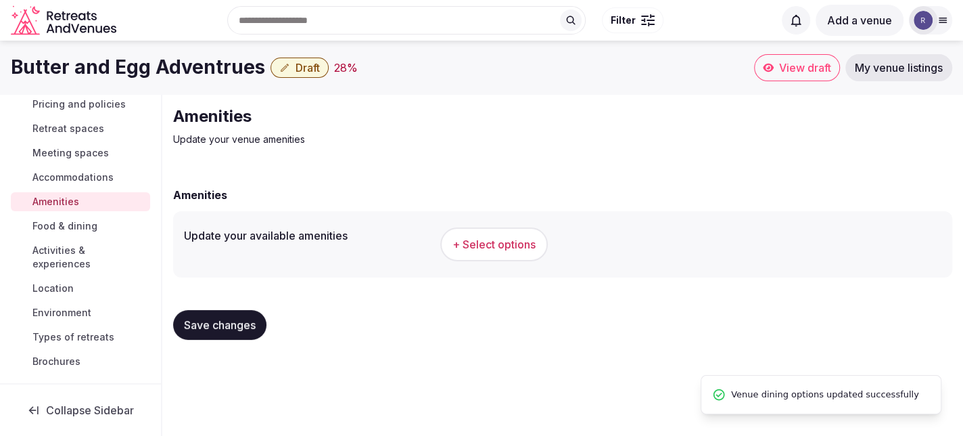
click at [453, 244] on span "+ Select options" at bounding box center [494, 244] width 83 height 15
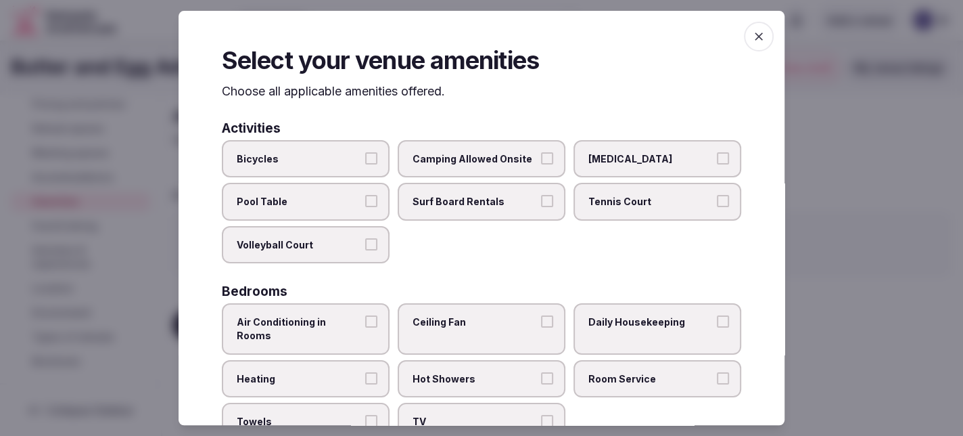
click at [374, 245] on button "Volleyball Court" at bounding box center [371, 244] width 12 height 12
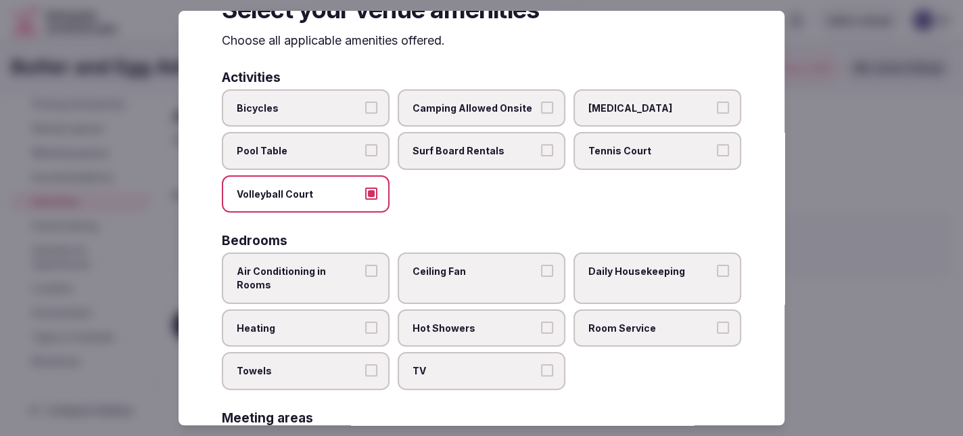
scroll to position [68, 0]
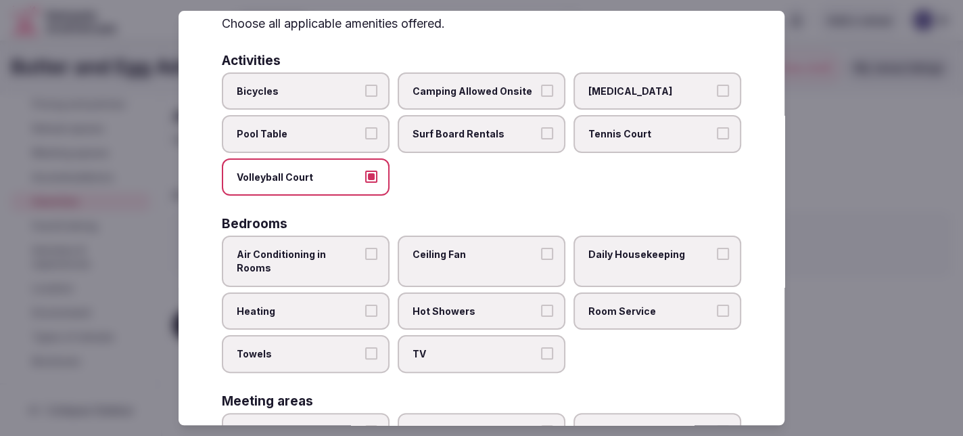
click at [374, 252] on button "Air Conditioning in Rooms" at bounding box center [371, 254] width 12 height 12
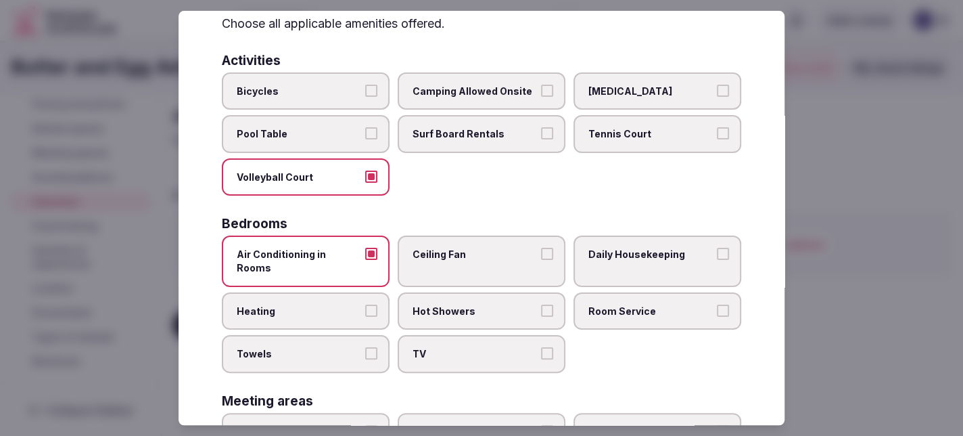
click at [543, 304] on button "Hot Showers" at bounding box center [547, 310] width 12 height 12
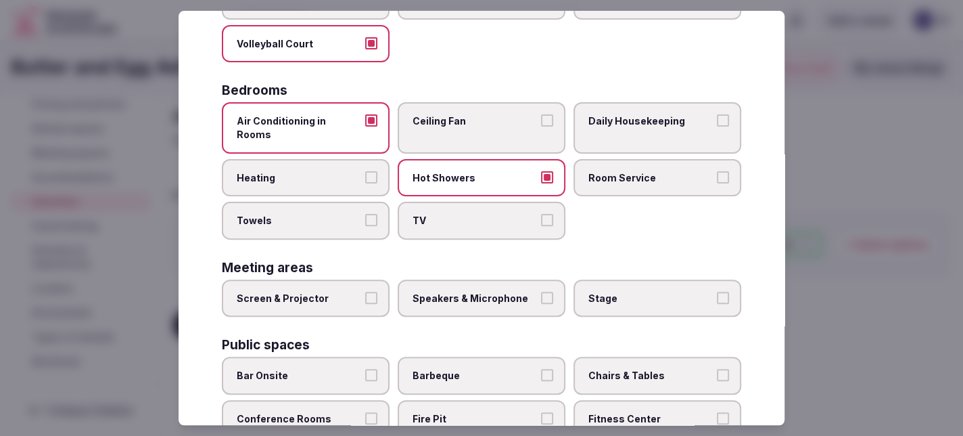
scroll to position [203, 0]
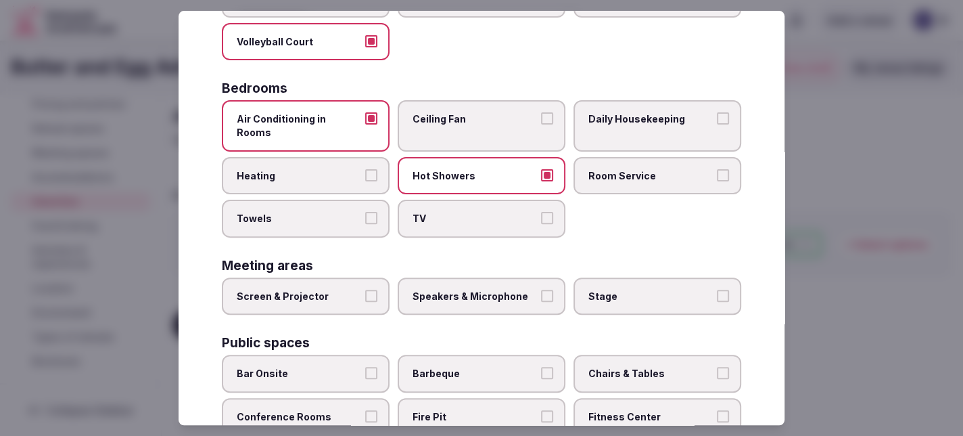
click at [367, 169] on button "Heating" at bounding box center [371, 175] width 12 height 12
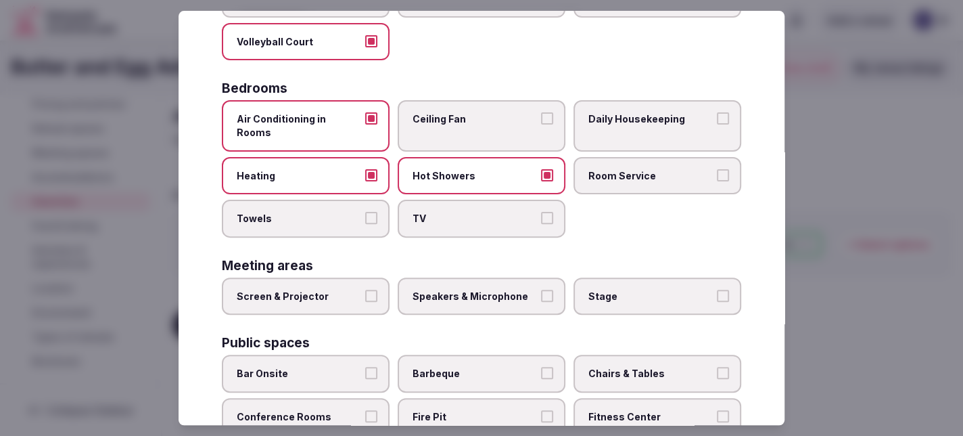
click at [366, 290] on button "Screen & Projector" at bounding box center [371, 296] width 12 height 12
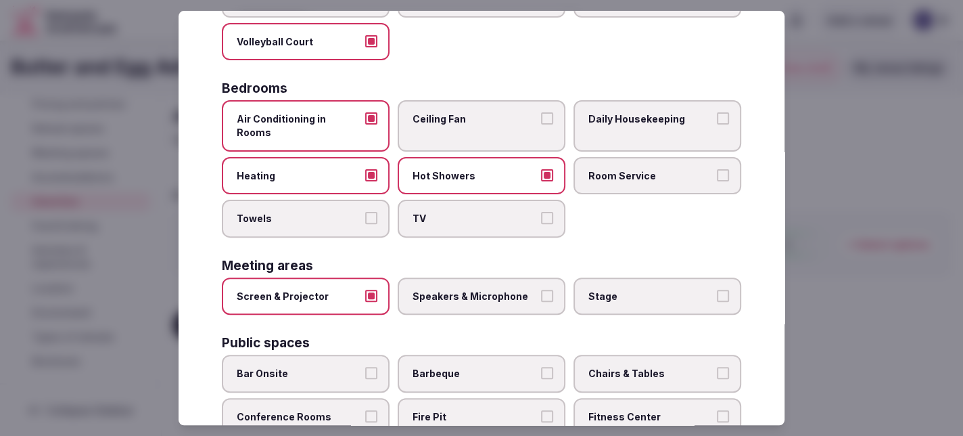
click at [541, 290] on button "Speakers & Microphone" at bounding box center [547, 296] width 12 height 12
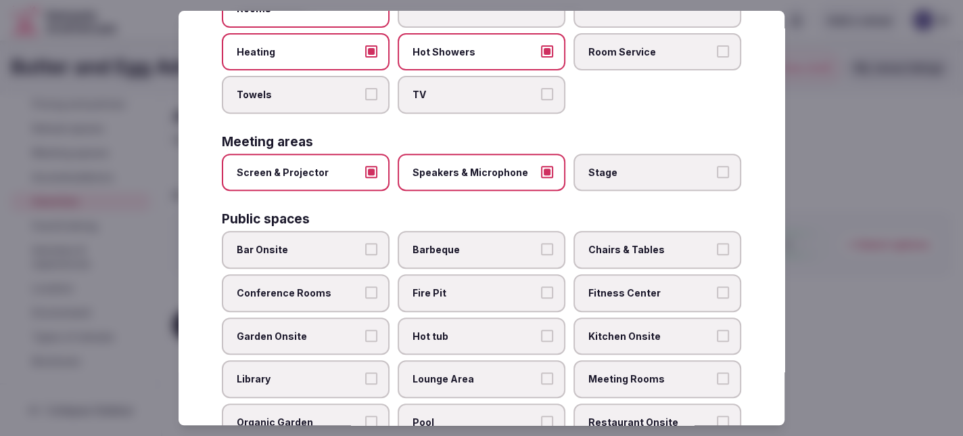
scroll to position [338, 0]
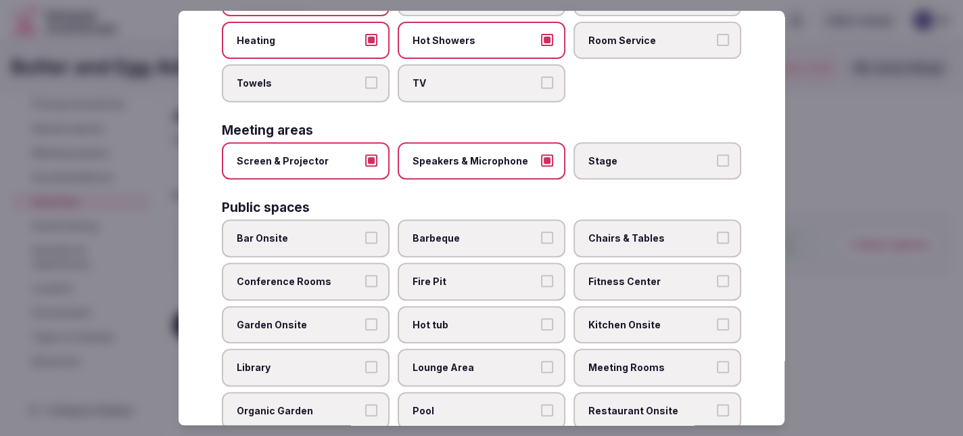
click at [545, 275] on button "Fire Pit" at bounding box center [547, 281] width 12 height 12
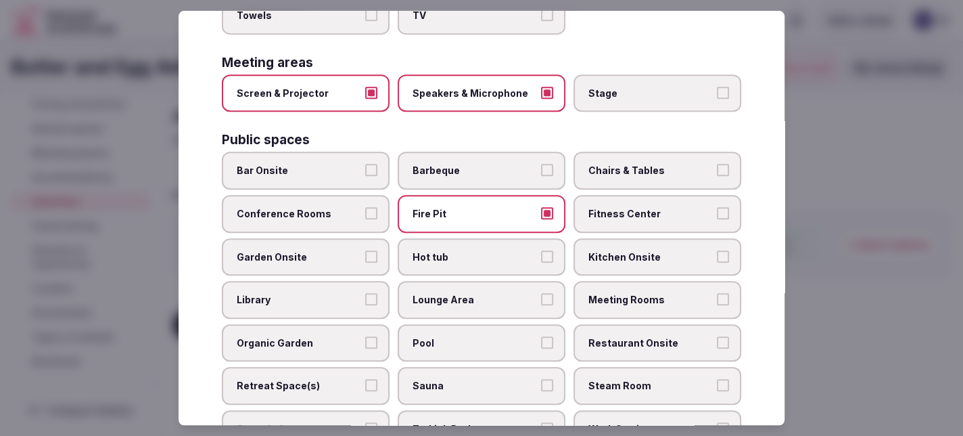
scroll to position [474, 0]
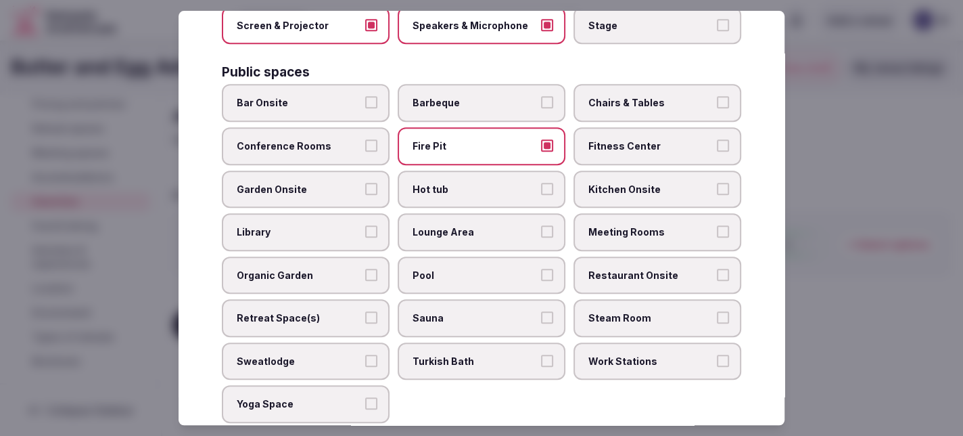
click at [541, 269] on button "Pool" at bounding box center [547, 275] width 12 height 12
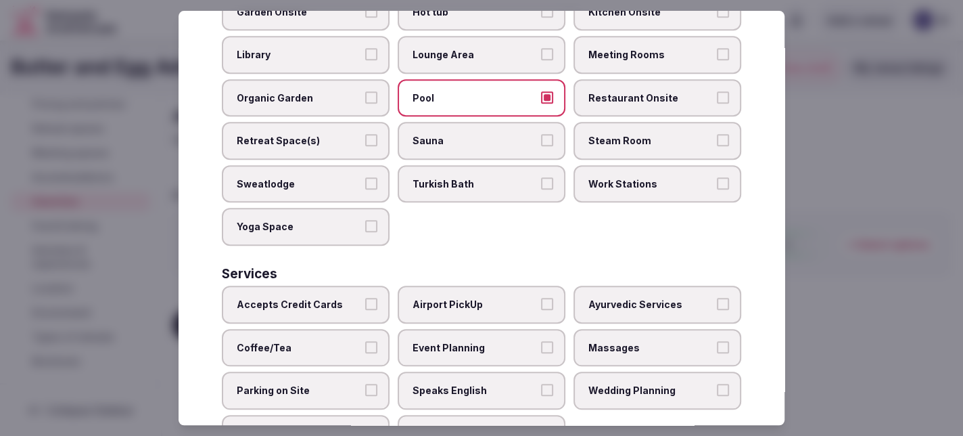
scroll to position [676, 0]
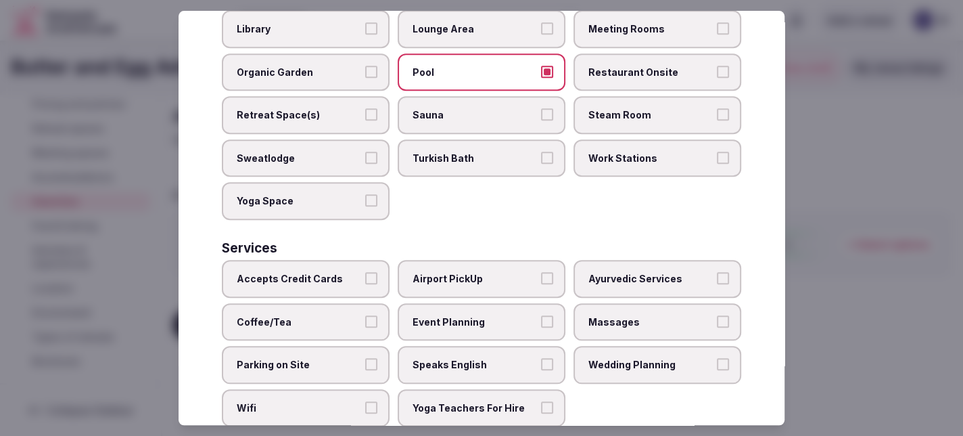
click at [371, 272] on button "Accepts Credit Cards" at bounding box center [371, 278] width 12 height 12
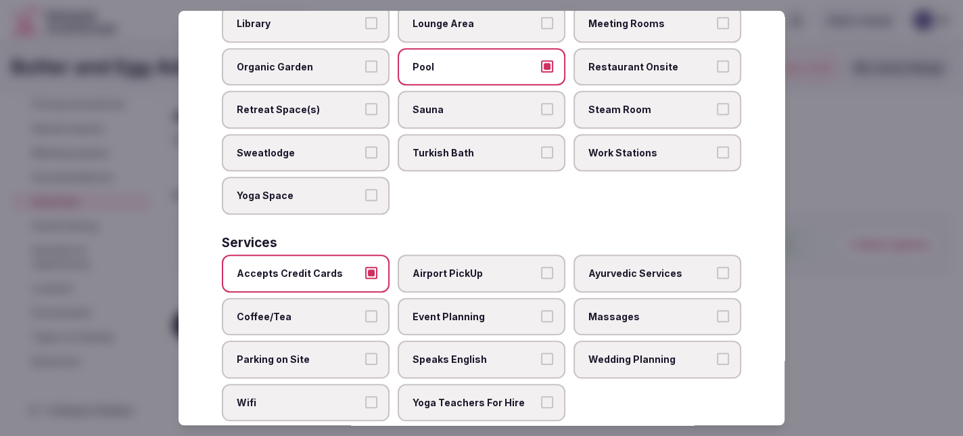
scroll to position [683, 0]
click at [366, 394] on button "Wifi" at bounding box center [371, 400] width 12 height 12
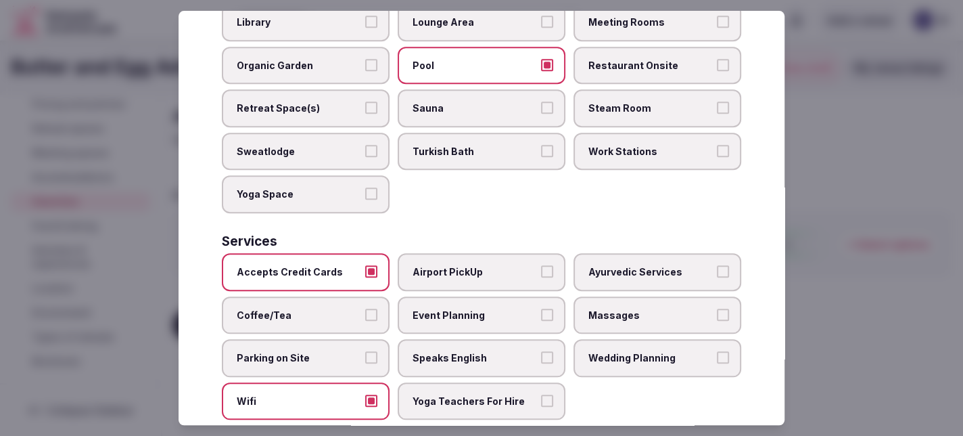
click at [369, 351] on button "Parking on Site" at bounding box center [371, 357] width 12 height 12
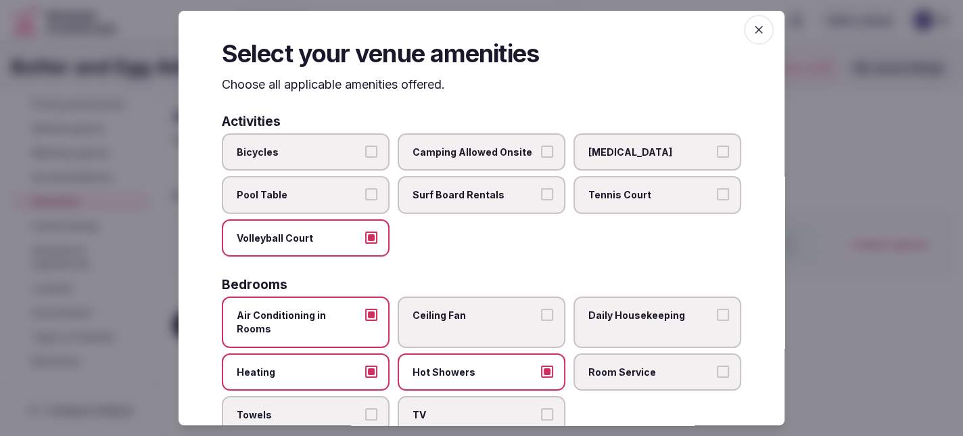
scroll to position [0, 0]
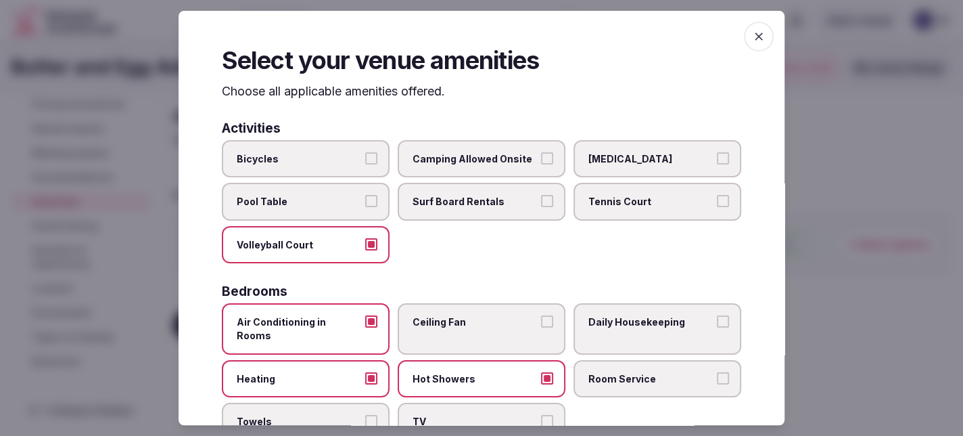
click at [752, 32] on icon "button" at bounding box center [759, 37] width 14 height 14
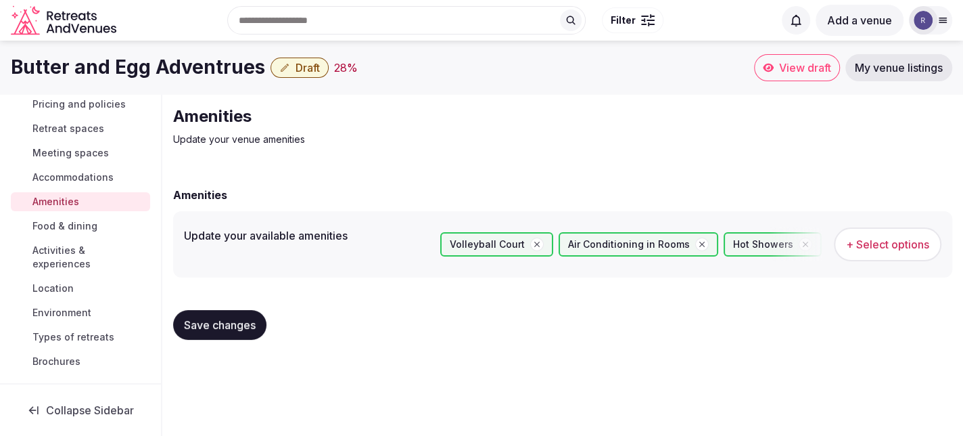
click at [218, 325] on span "Save changes" at bounding box center [220, 325] width 72 height 14
click at [87, 173] on span "Accommodations" at bounding box center [72, 177] width 81 height 14
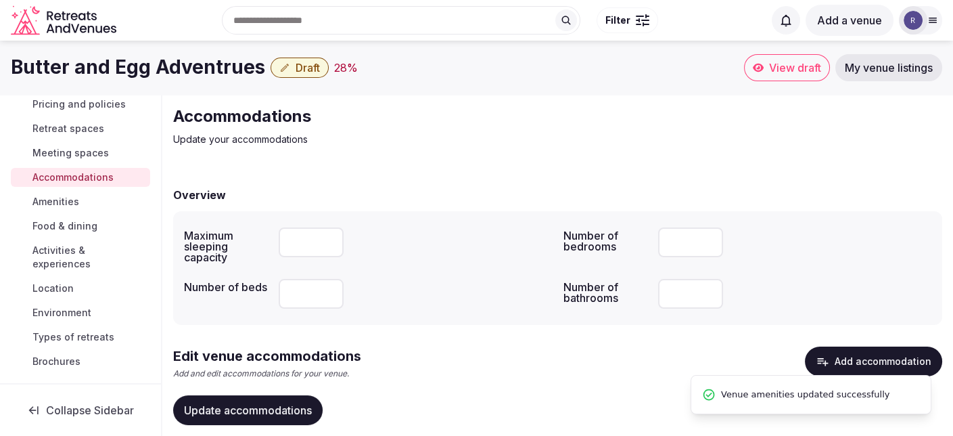
click at [87, 154] on span "Meeting spaces" at bounding box center [70, 153] width 76 height 14
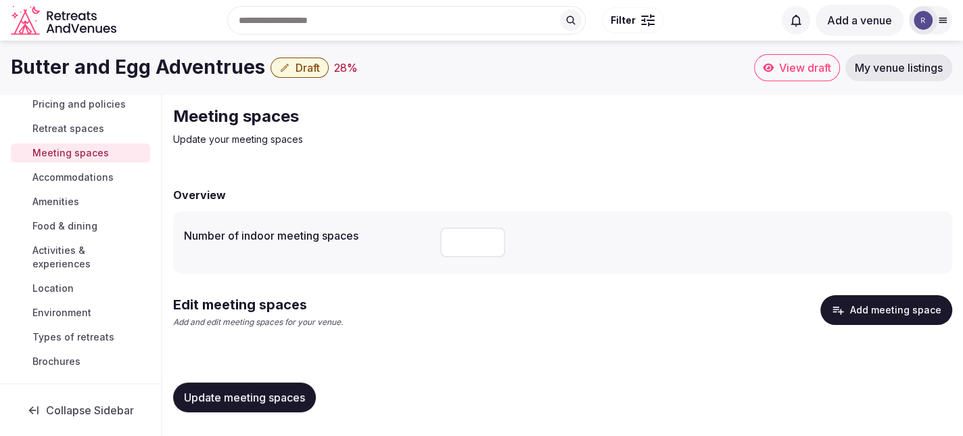
click at [87, 131] on span "Retreat spaces" at bounding box center [68, 129] width 72 height 14
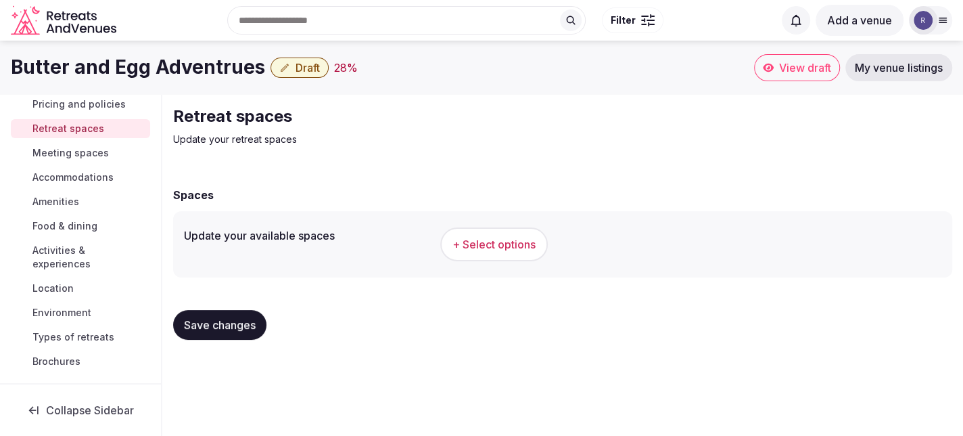
click at [453, 248] on span "+ Select options" at bounding box center [494, 244] width 83 height 15
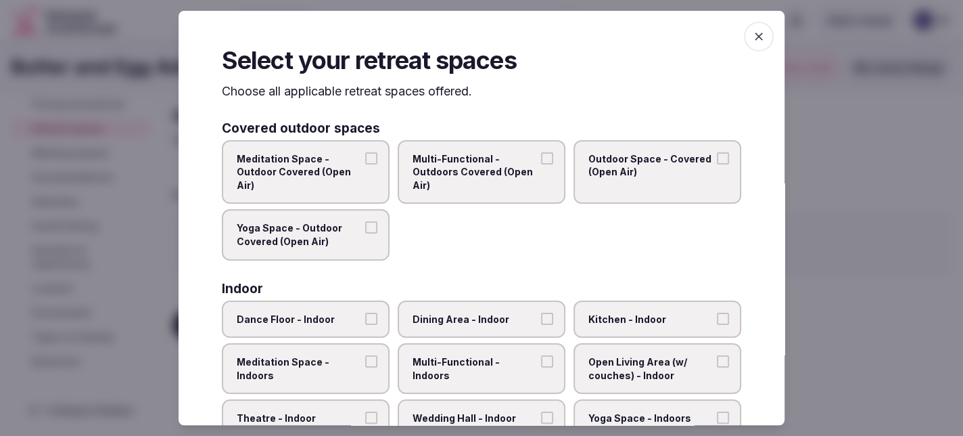
click at [717, 160] on button "Outdoor Space - Covered (Open Air)" at bounding box center [723, 158] width 12 height 12
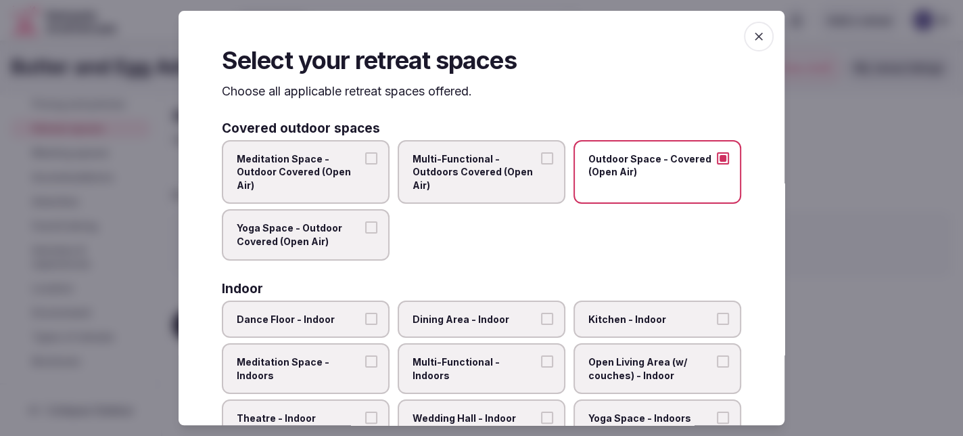
click at [543, 156] on button "Multi-Functional - Outdoors Covered (Open Air)" at bounding box center [547, 158] width 12 height 12
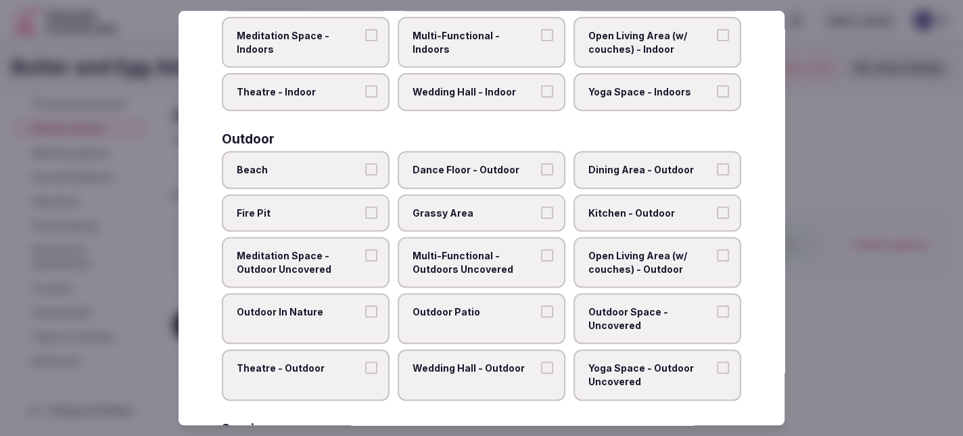
scroll to position [338, 0]
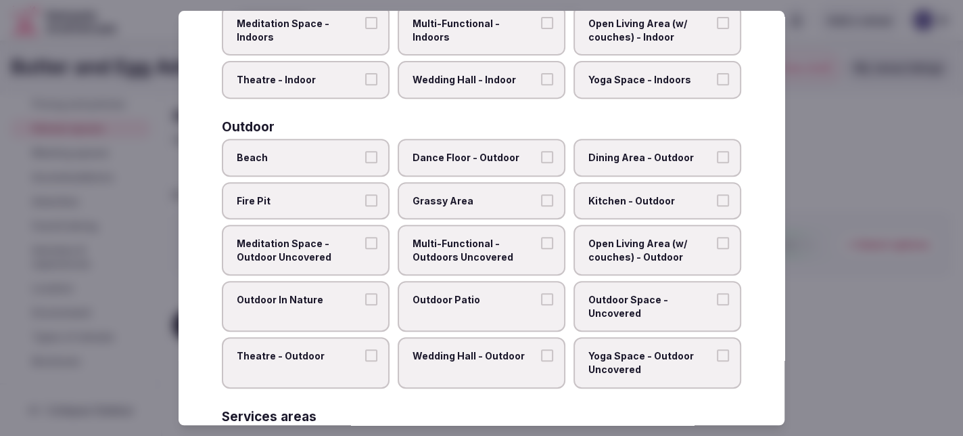
click at [370, 194] on button "Fire Pit" at bounding box center [371, 200] width 12 height 12
click at [542, 194] on button "Grassy Area" at bounding box center [547, 200] width 12 height 12
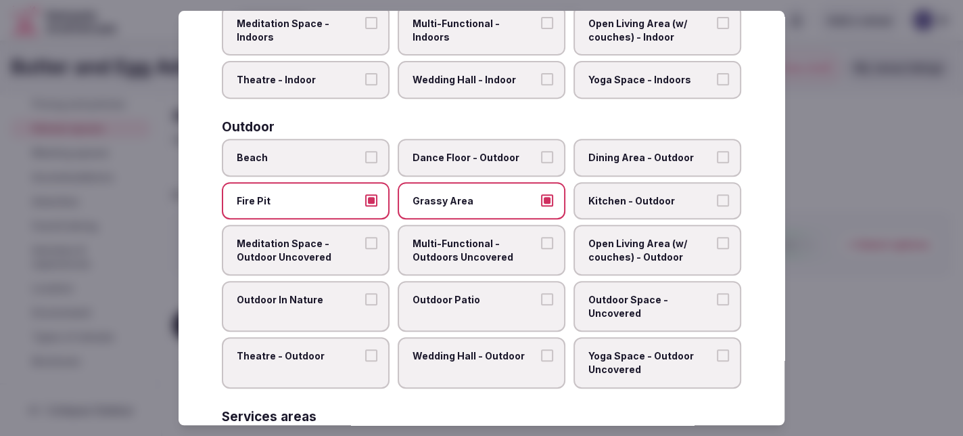
click at [717, 154] on button "Dining Area - Outdoor" at bounding box center [723, 157] width 12 height 12
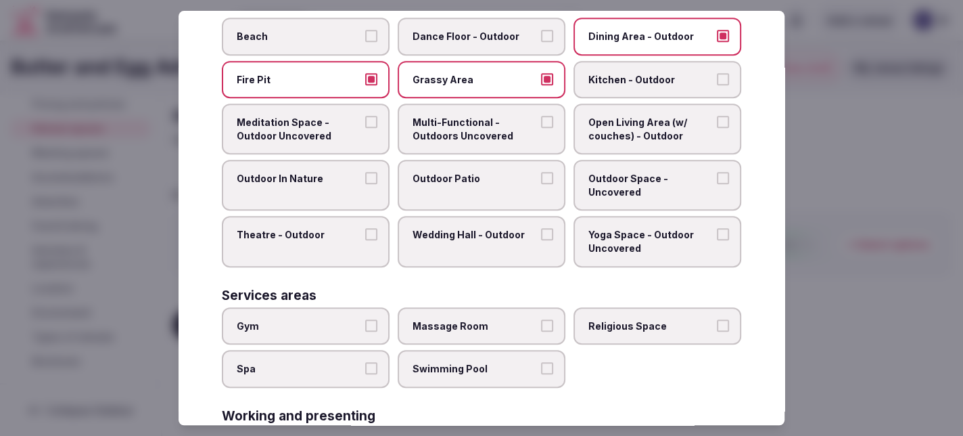
scroll to position [474, 0]
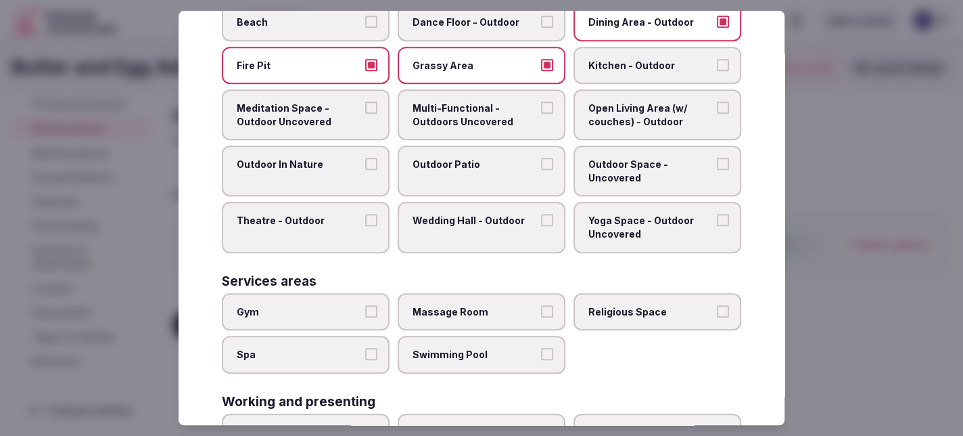
click at [717, 159] on button "Outdoor Space - Uncovered" at bounding box center [723, 164] width 12 height 12
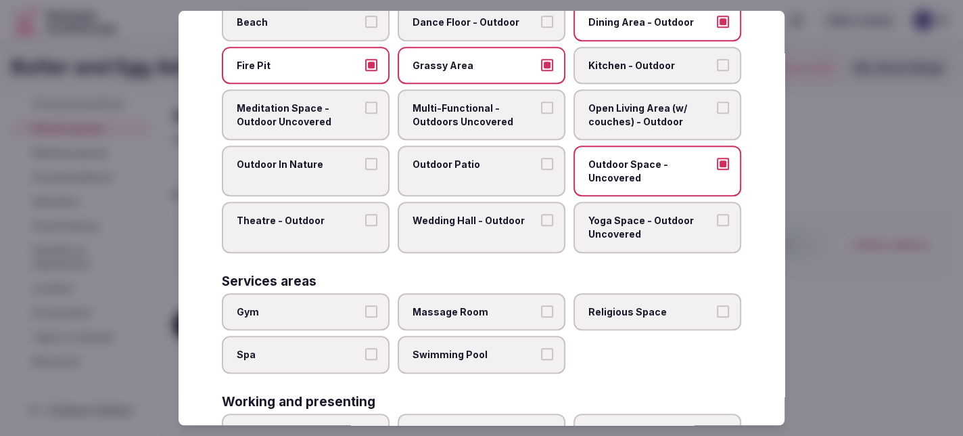
click at [365, 158] on button "Outdoor In Nature" at bounding box center [371, 164] width 12 height 12
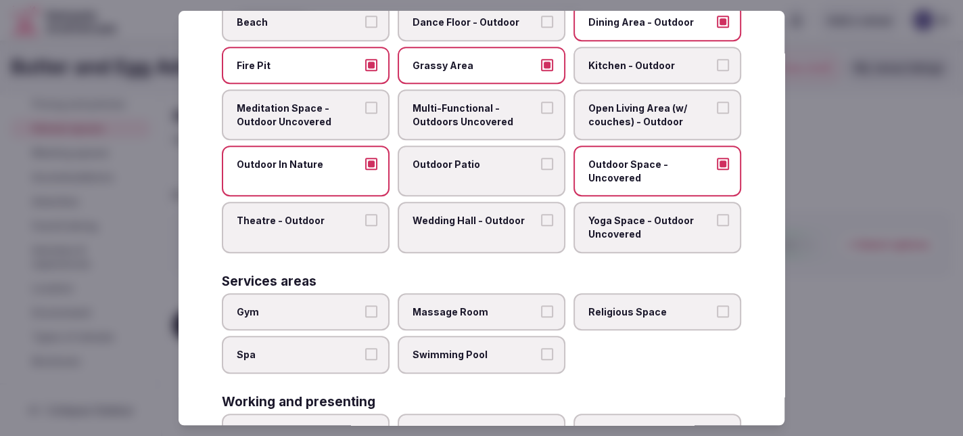
click at [541, 158] on button "Outdoor Patio" at bounding box center [547, 164] width 12 height 12
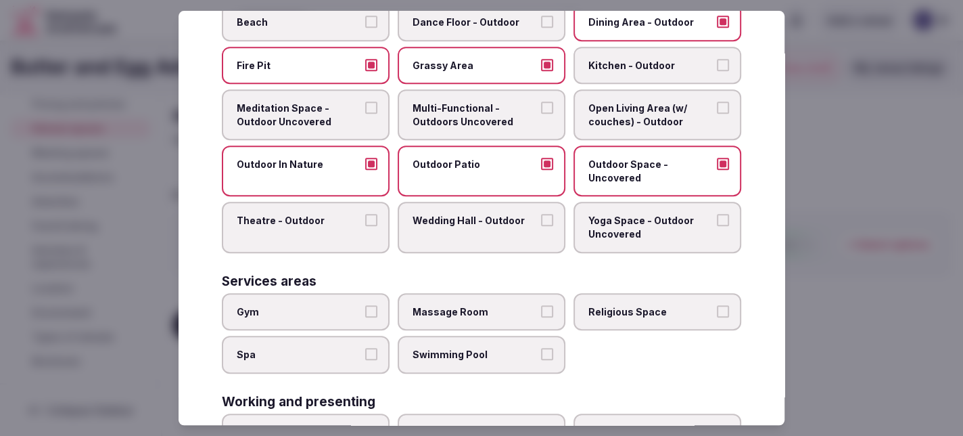
click at [541, 348] on button "Swimming Pool" at bounding box center [547, 354] width 12 height 12
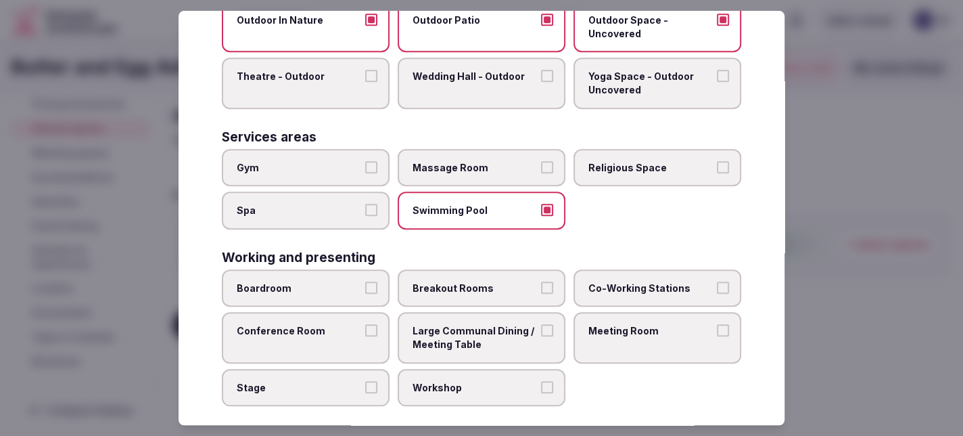
scroll to position [620, 0]
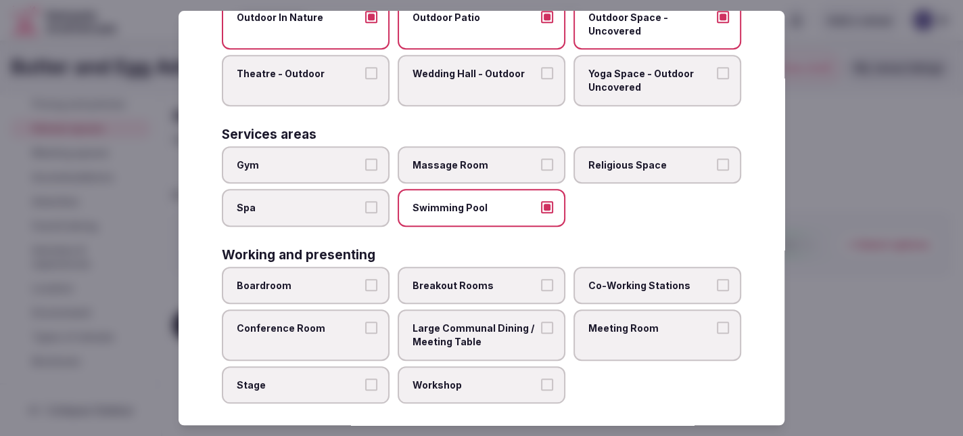
click at [543, 279] on button "Breakout Rooms" at bounding box center [547, 285] width 12 height 12
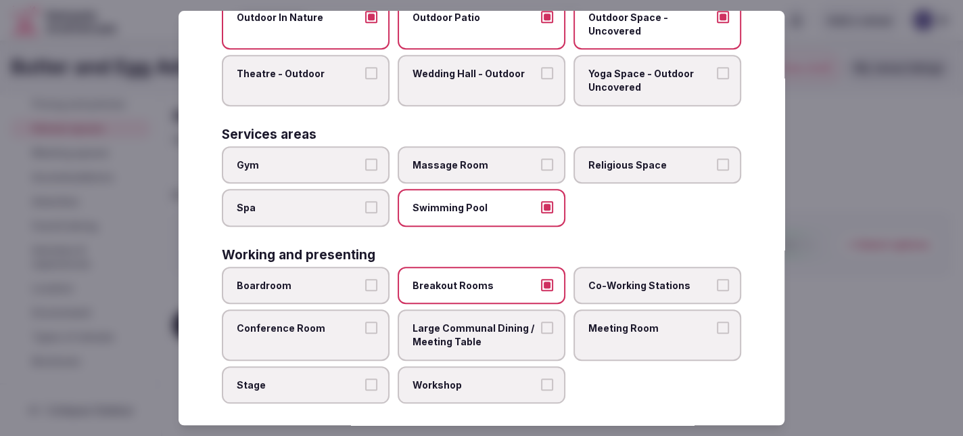
click at [717, 322] on button "Meeting Room" at bounding box center [723, 328] width 12 height 12
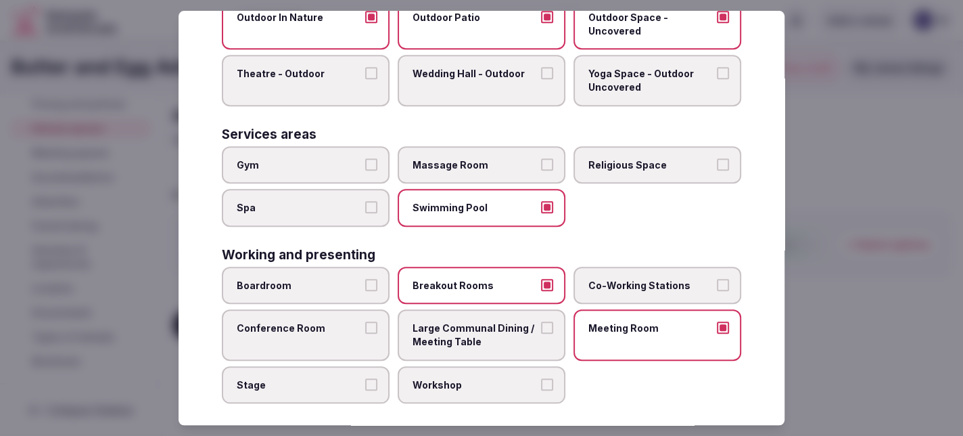
click at [367, 322] on button "Conference Room" at bounding box center [371, 328] width 12 height 12
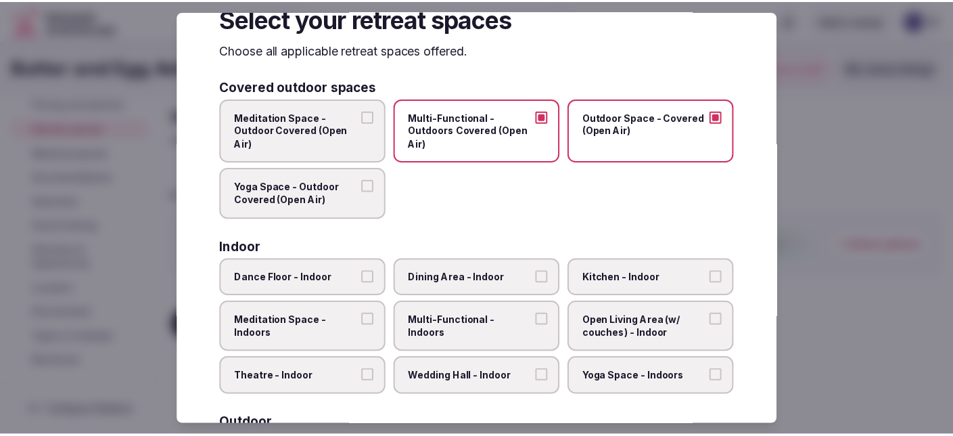
scroll to position [0, 0]
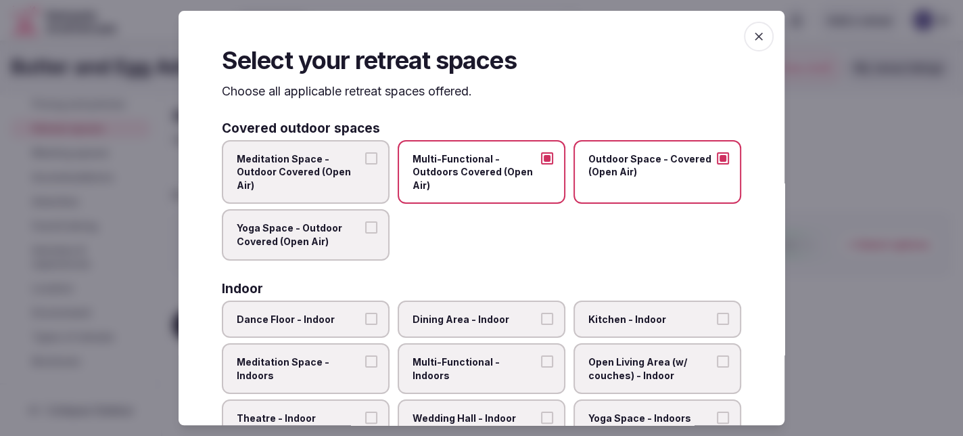
click at [752, 40] on icon "button" at bounding box center [759, 37] width 14 height 14
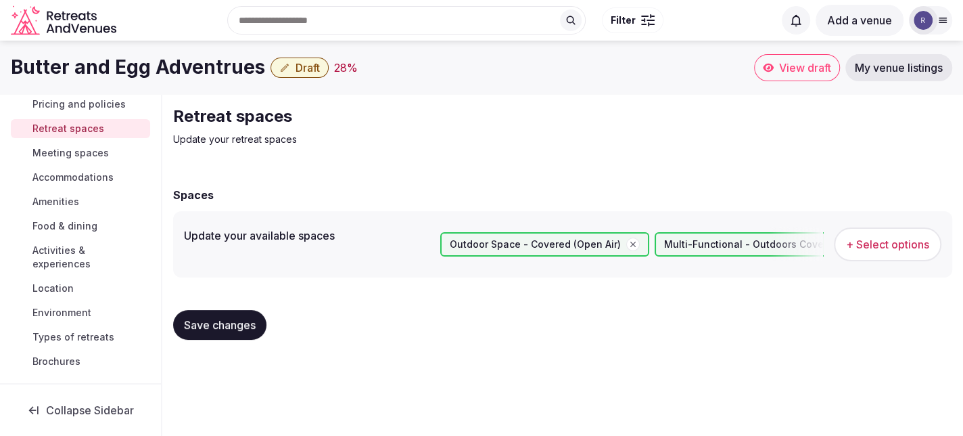
click at [254, 313] on button "Save changes" at bounding box center [219, 325] width 93 height 30
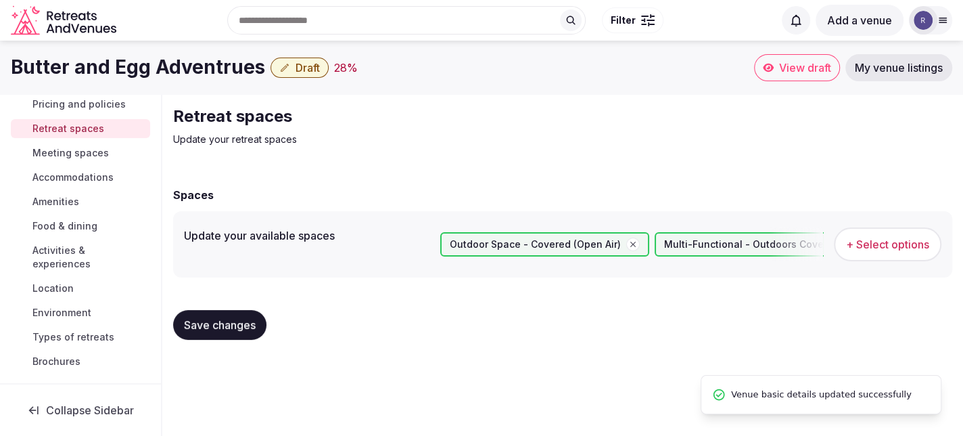
click at [101, 340] on span "Types of retreats" at bounding box center [73, 337] width 82 height 14
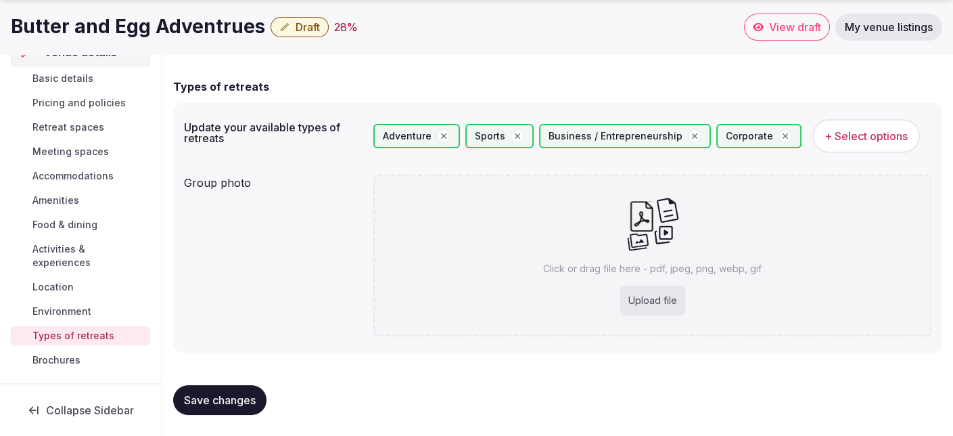
scroll to position [26, 0]
click at [235, 396] on span "Save changes" at bounding box center [220, 400] width 72 height 14
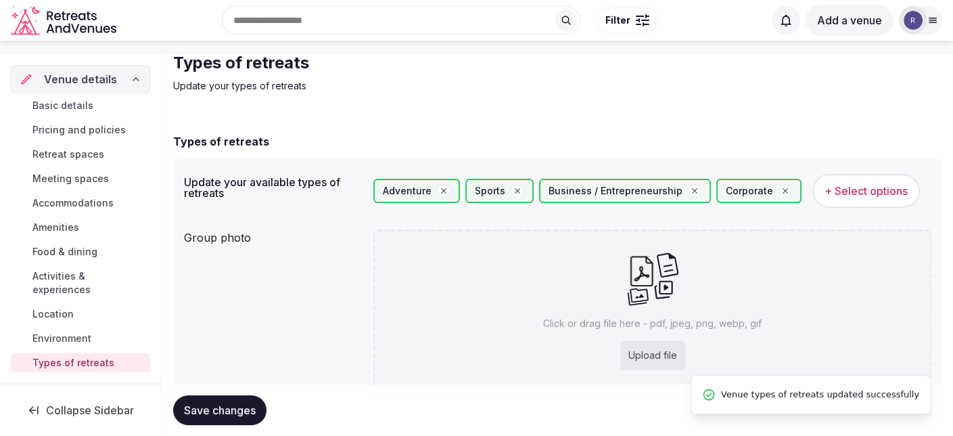
scroll to position [0, 0]
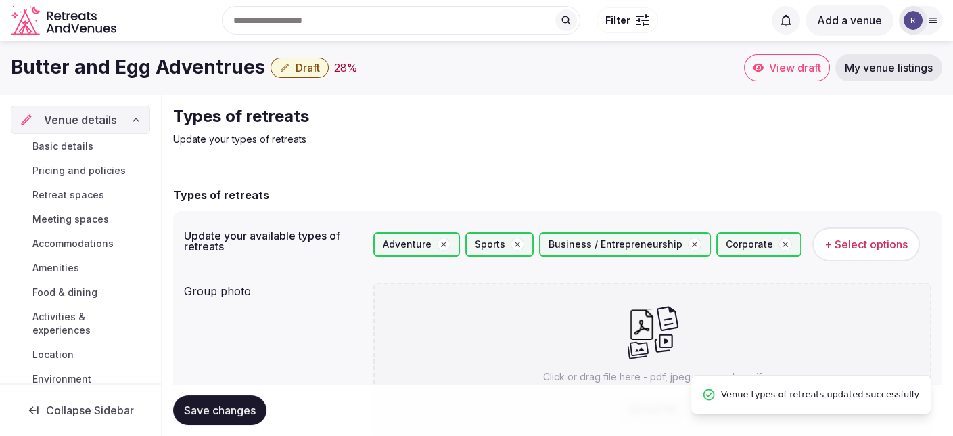
click at [793, 67] on span "View draft" at bounding box center [795, 68] width 52 height 14
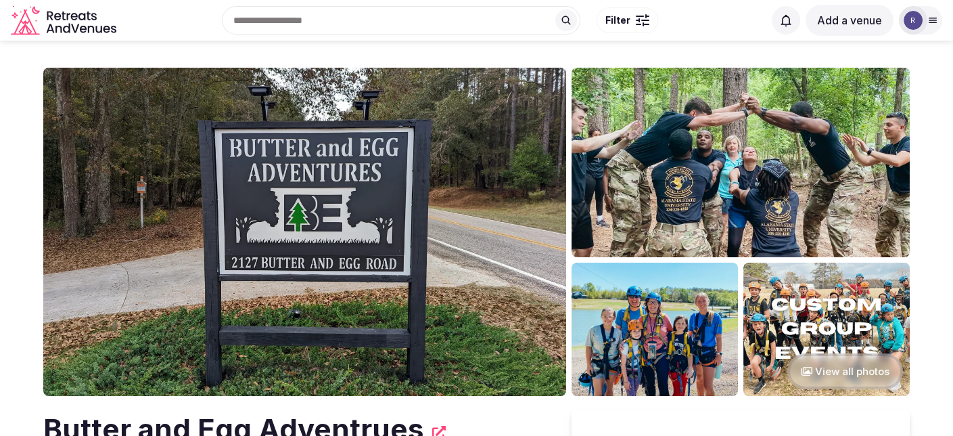
click at [333, 221] on img at bounding box center [304, 232] width 523 height 328
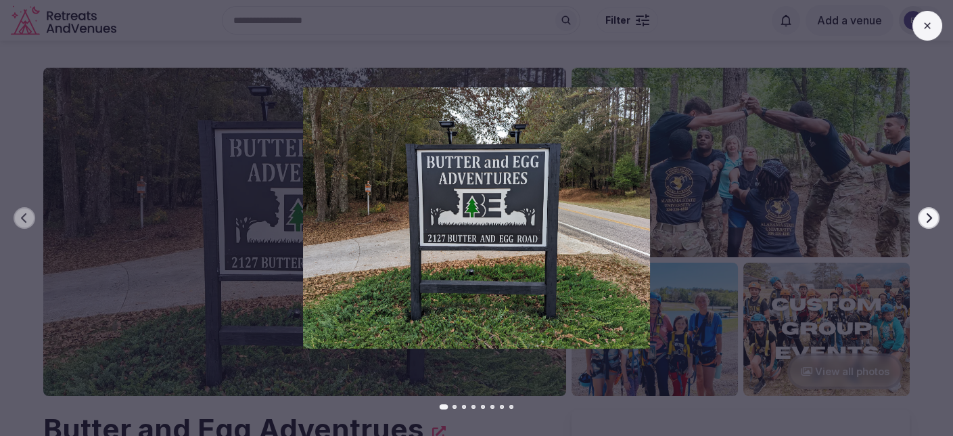
click at [925, 25] on icon at bounding box center [927, 25] width 11 height 11
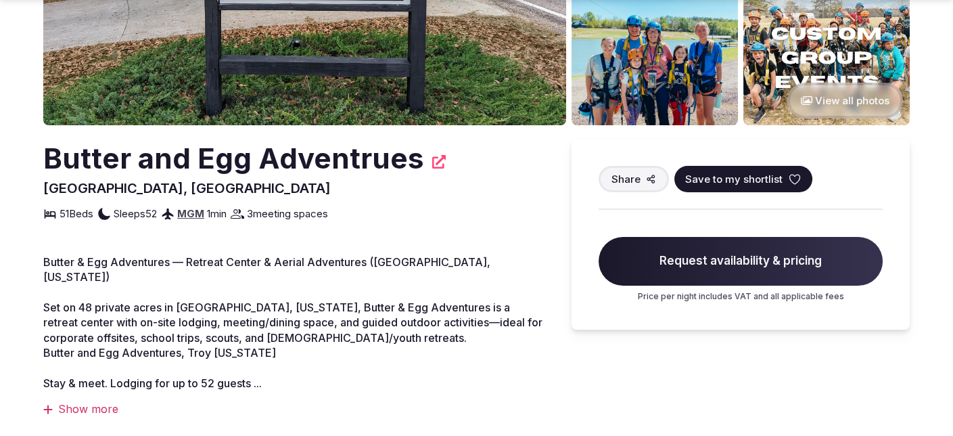
scroll to position [338, 0]
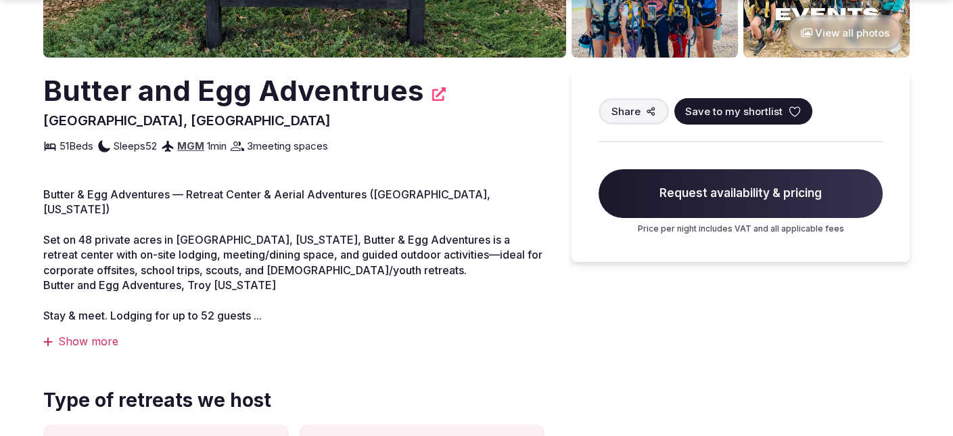
click at [93, 333] on div "Show more" at bounding box center [293, 340] width 501 height 15
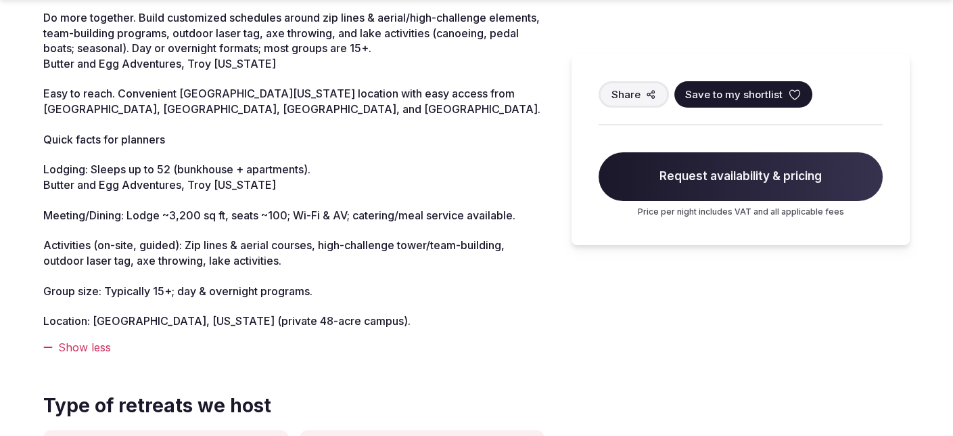
scroll to position [744, 0]
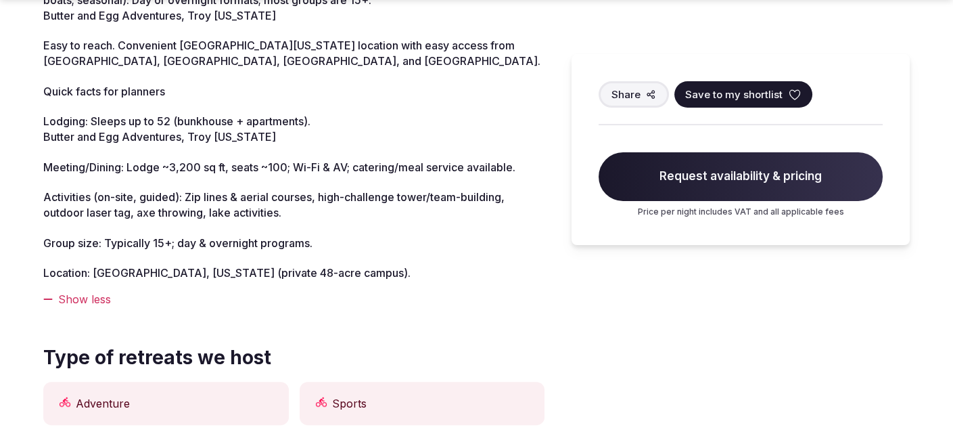
click at [104, 292] on div "Show less" at bounding box center [293, 299] width 501 height 15
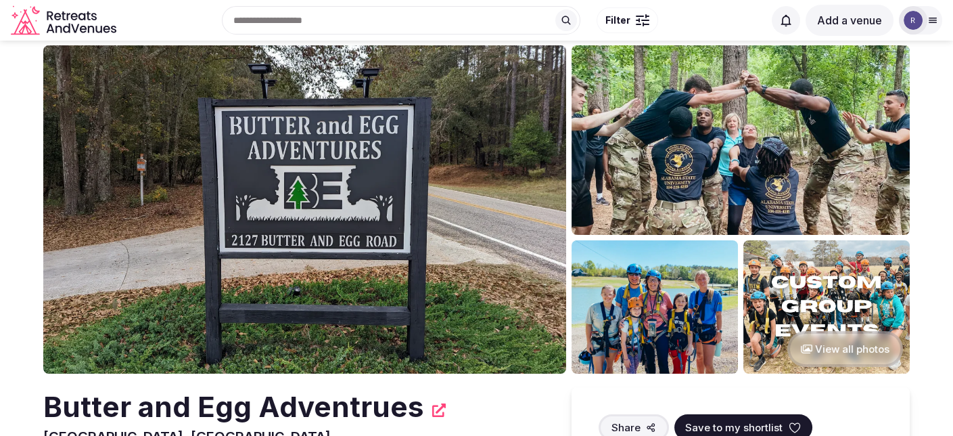
scroll to position [0, 0]
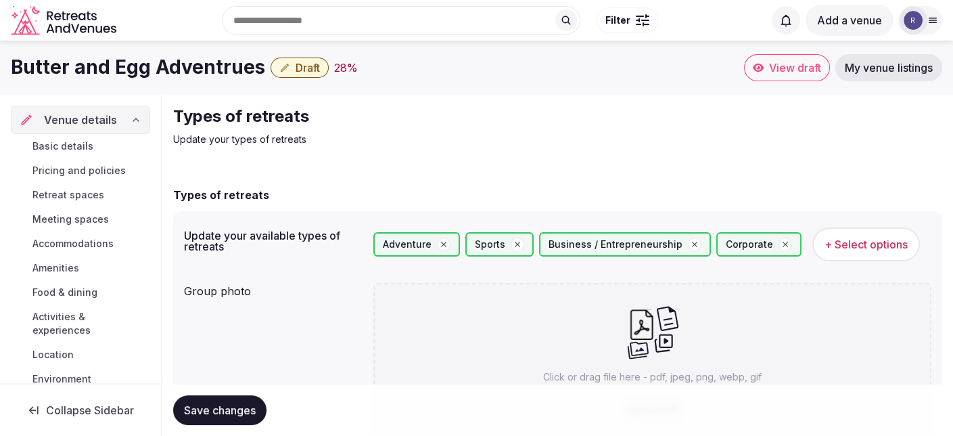
click at [83, 149] on span "Basic details" at bounding box center [62, 146] width 61 height 14
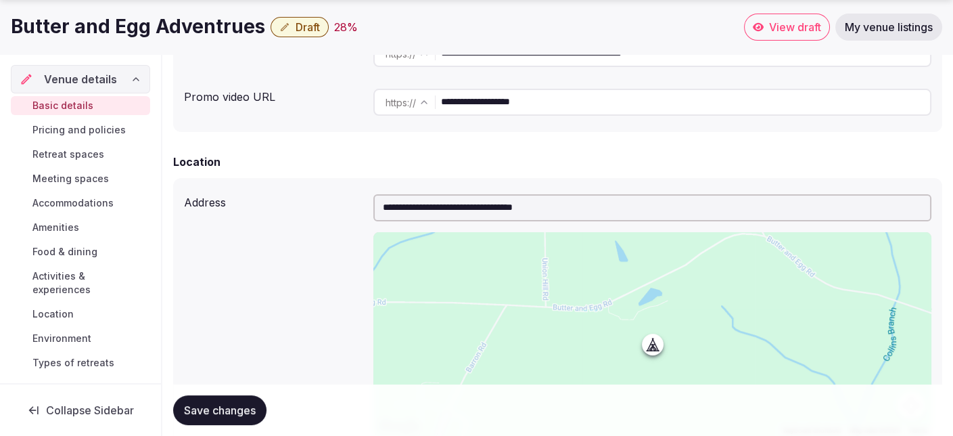
scroll to position [406, 0]
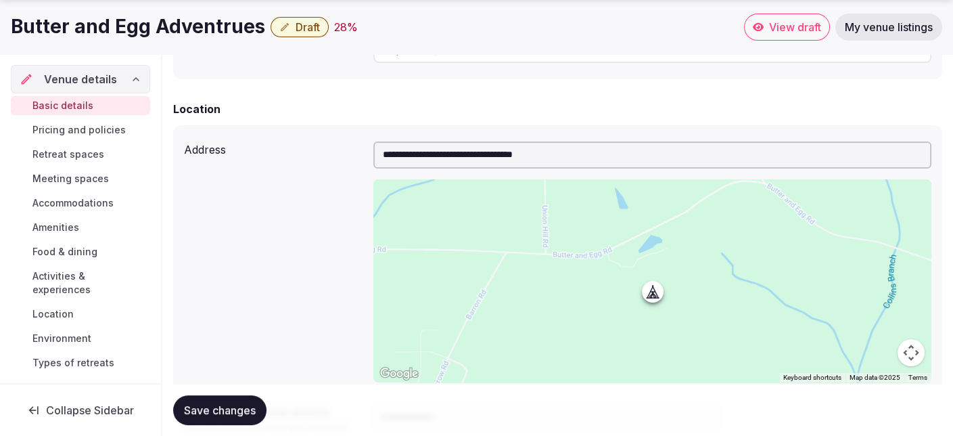
click at [256, 405] on span "Save changes" at bounding box center [220, 410] width 72 height 14
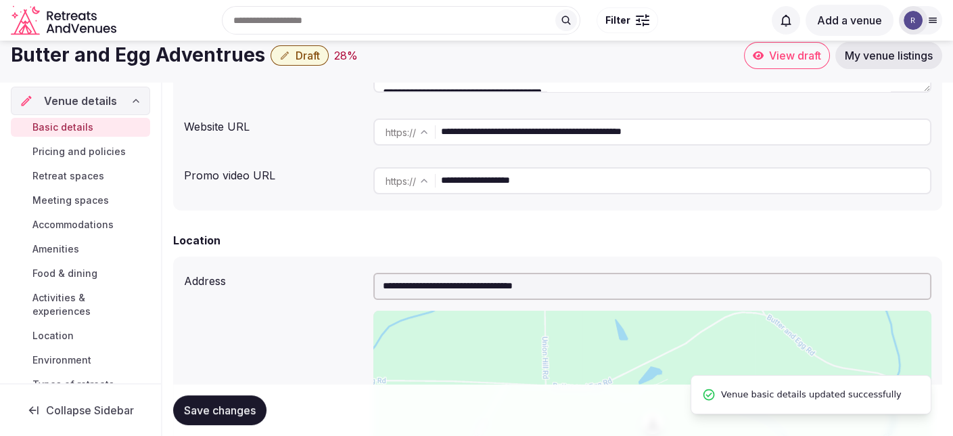
scroll to position [271, 0]
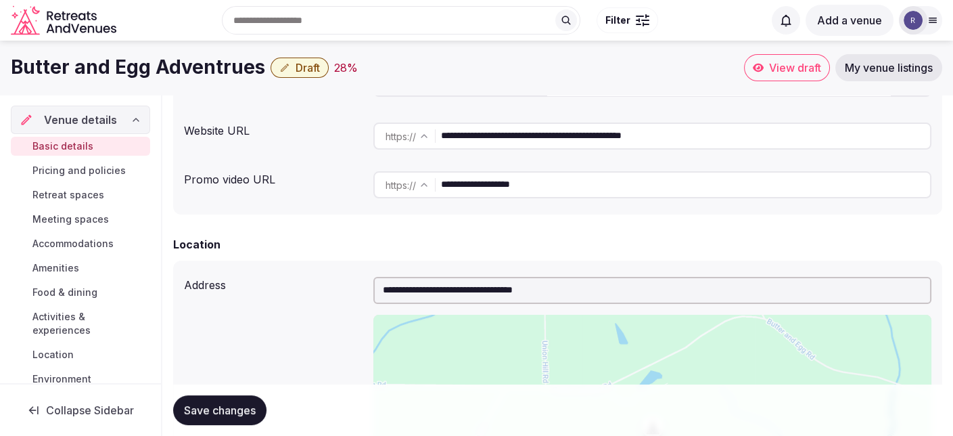
click at [785, 68] on span "View draft" at bounding box center [795, 68] width 52 height 14
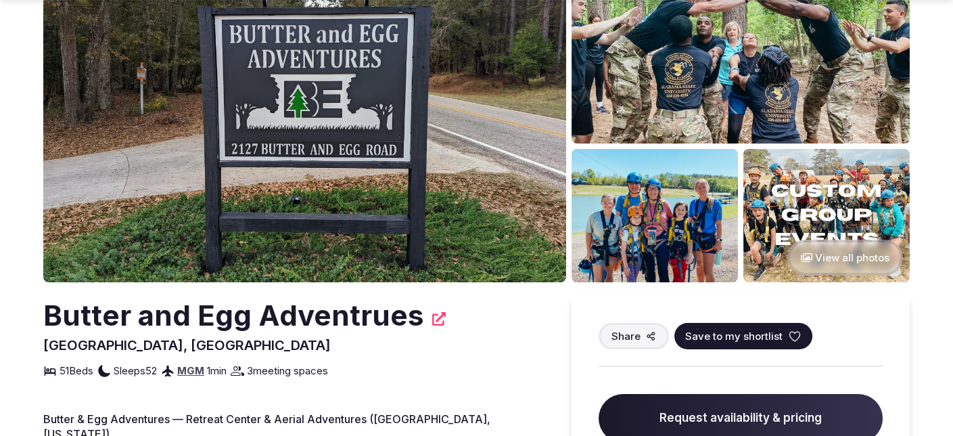
scroll to position [135, 0]
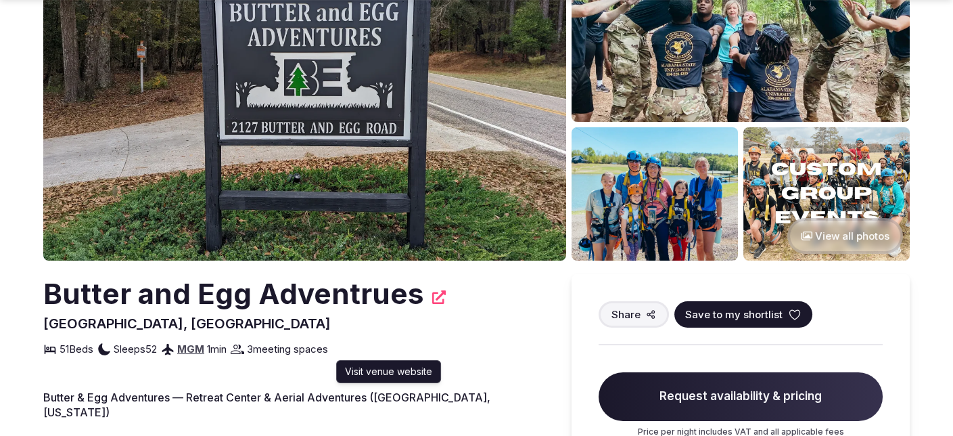
click at [432, 298] on icon at bounding box center [439, 297] width 14 height 14
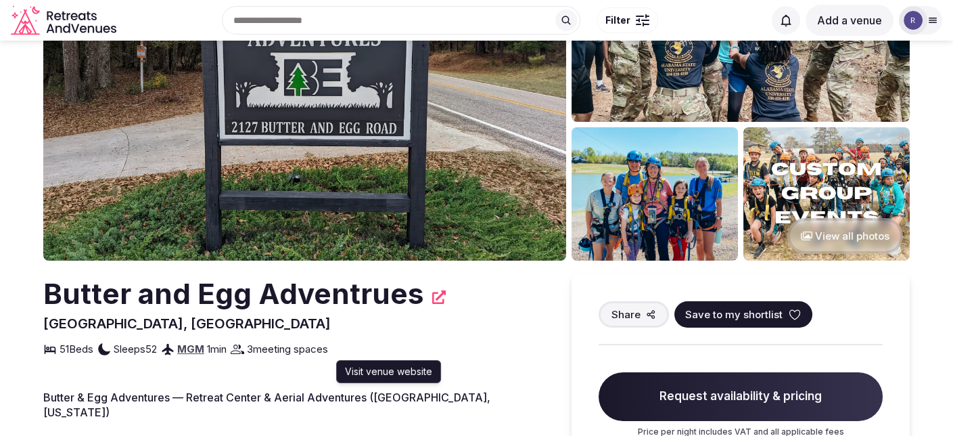
scroll to position [0, 0]
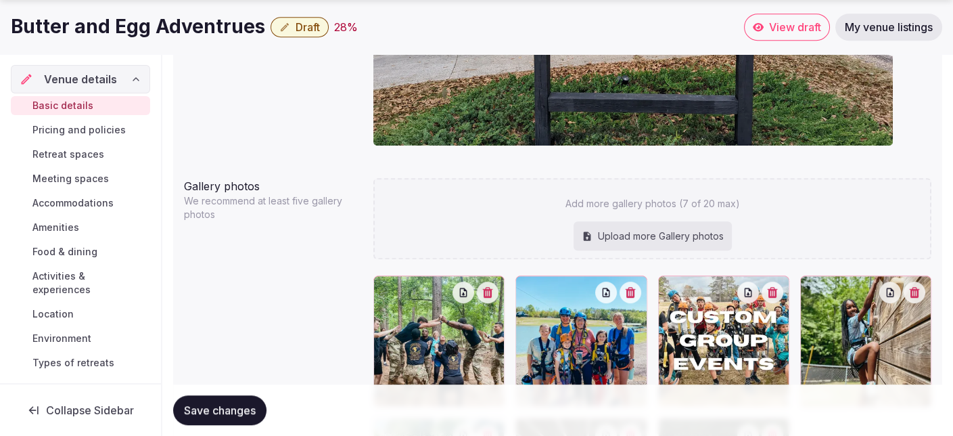
scroll to position [1498, 0]
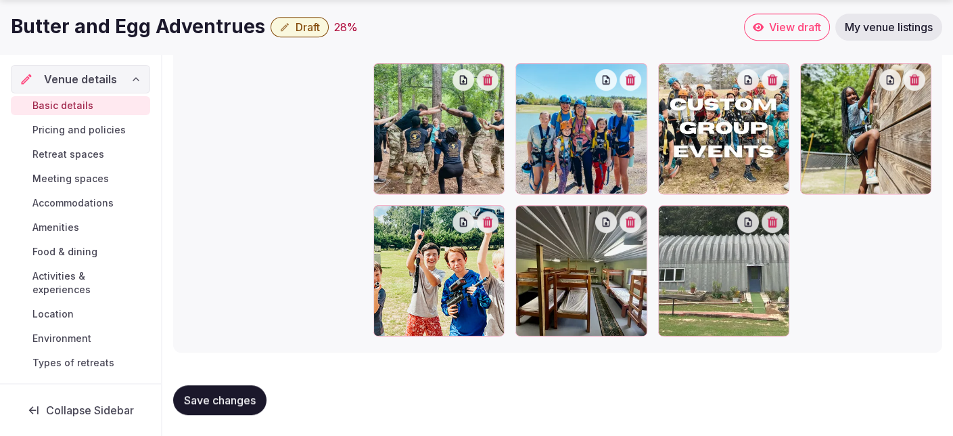
click at [246, 388] on button "Save changes" at bounding box center [219, 400] width 93 height 30
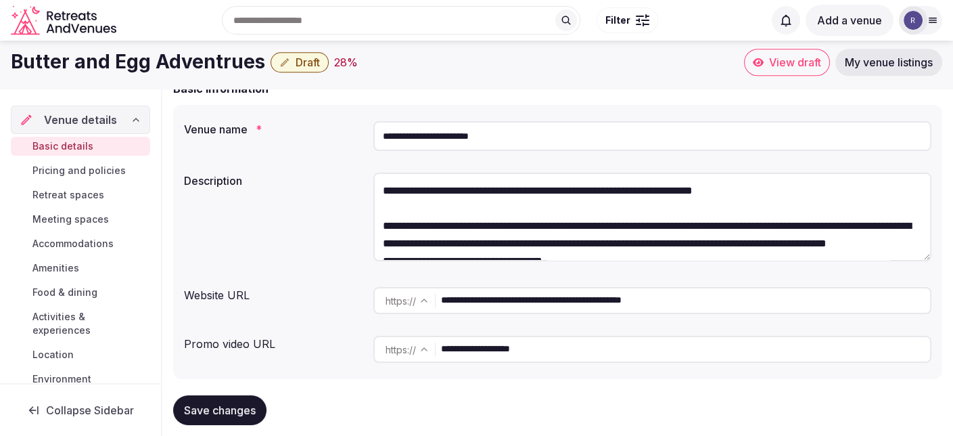
scroll to position [0, 0]
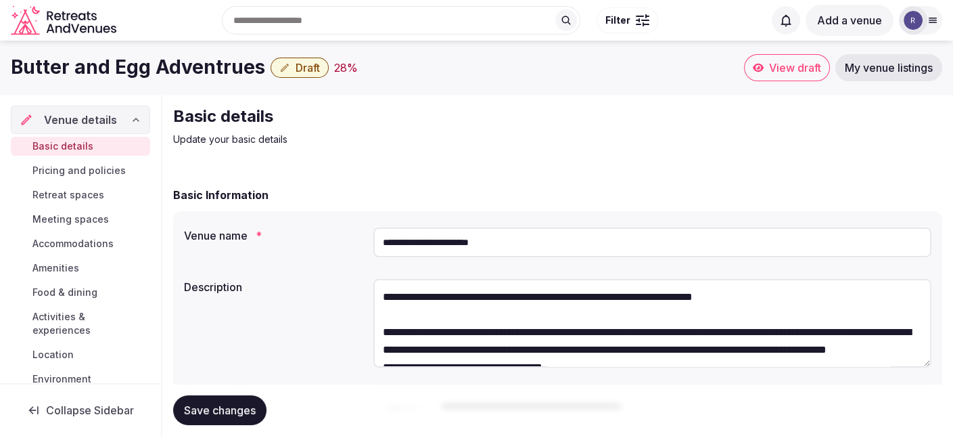
click at [315, 67] on button "Draft" at bounding box center [300, 67] width 58 height 20
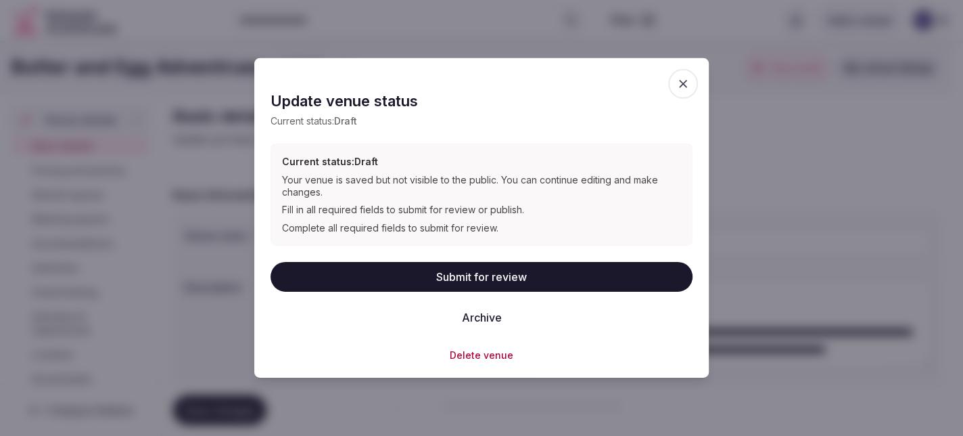
click at [680, 87] on icon "button" at bounding box center [683, 84] width 8 height 8
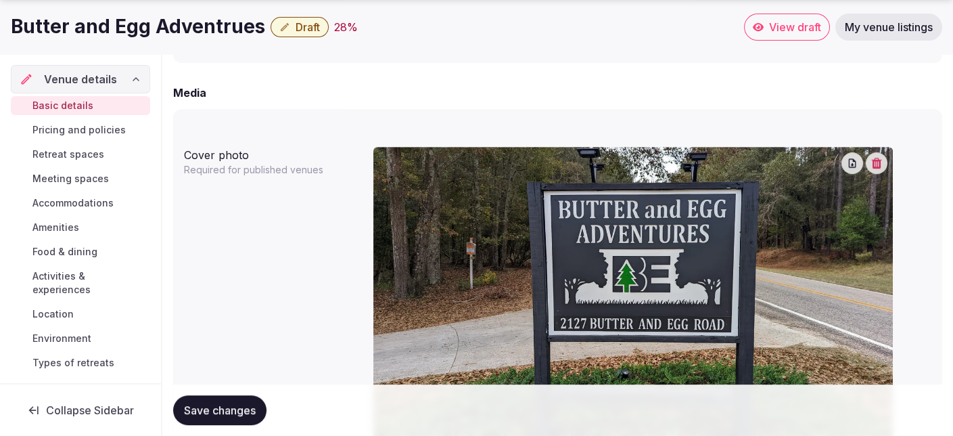
scroll to position [1015, 0]
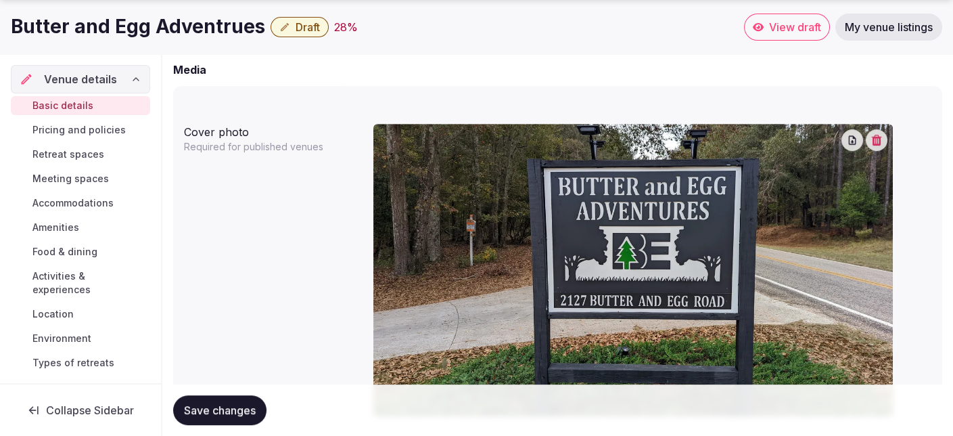
click at [106, 135] on span "Pricing and policies" at bounding box center [78, 130] width 93 height 14
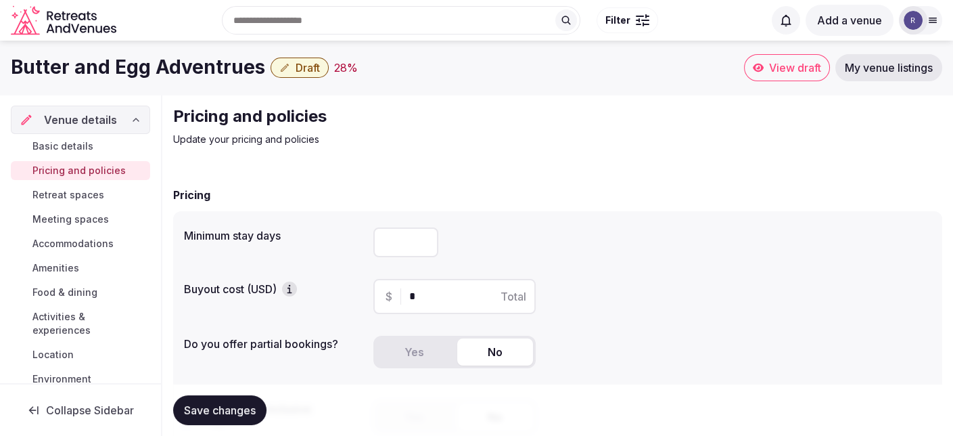
scroll to position [68, 0]
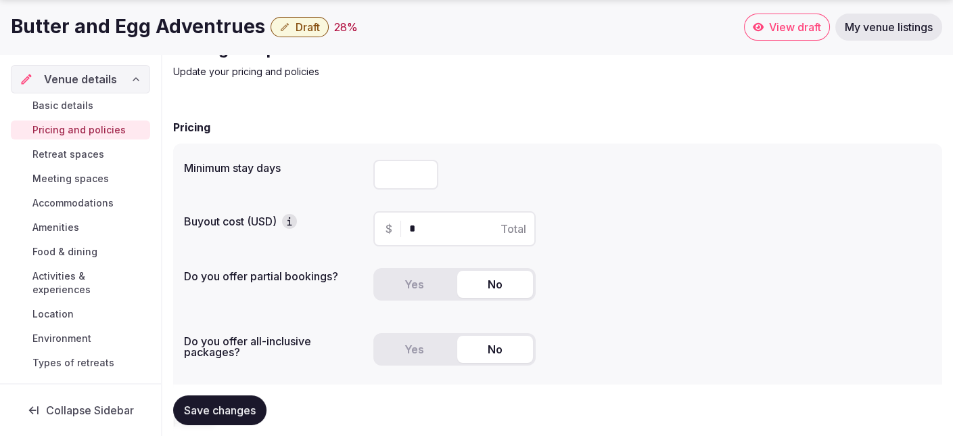
type input "*"
click at [425, 171] on input "*" at bounding box center [405, 175] width 65 height 30
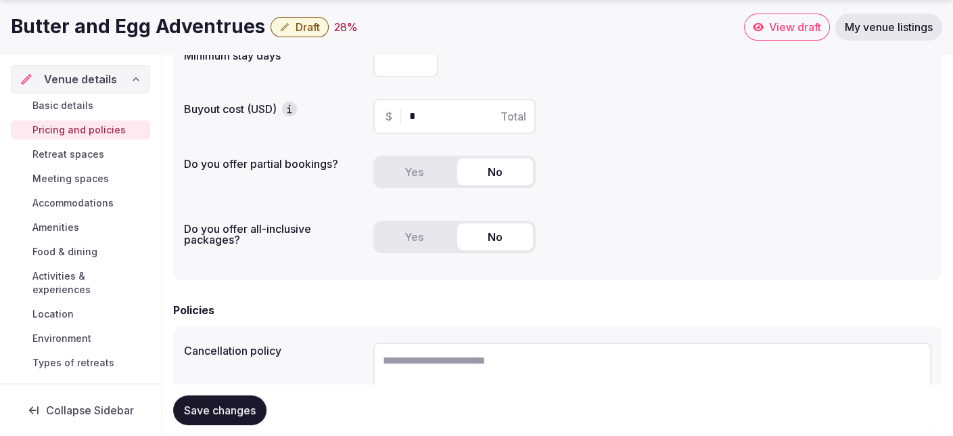
scroll to position [203, 0]
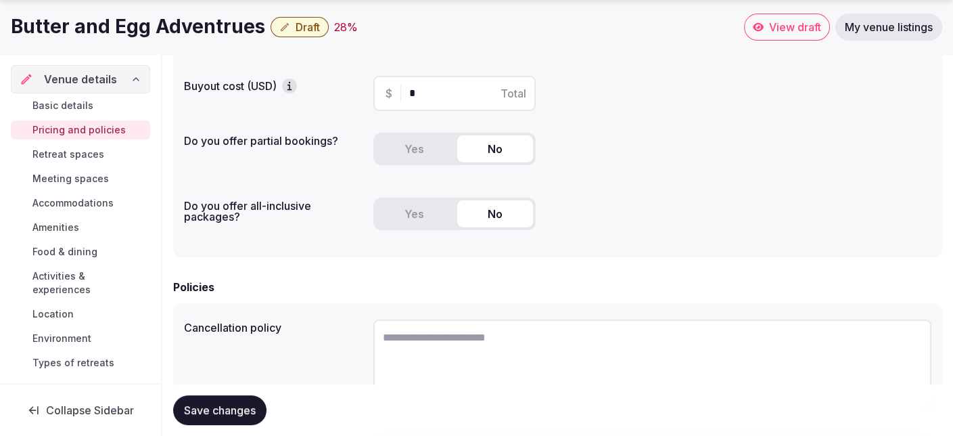
click at [436, 216] on button "Yes" at bounding box center [414, 213] width 76 height 27
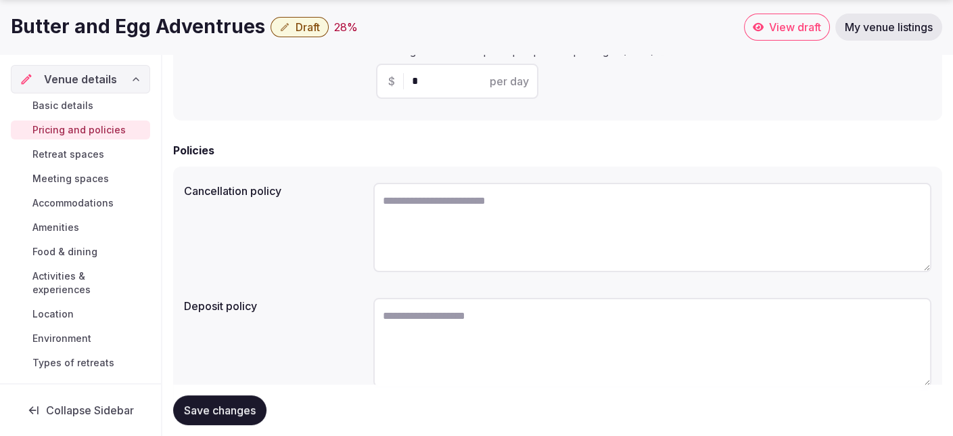
scroll to position [458, 0]
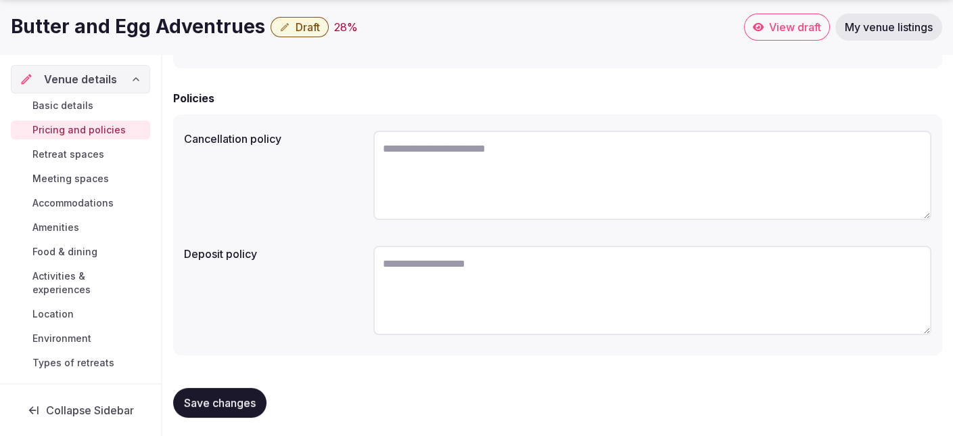
click at [226, 405] on span "Save changes" at bounding box center [220, 403] width 72 height 14
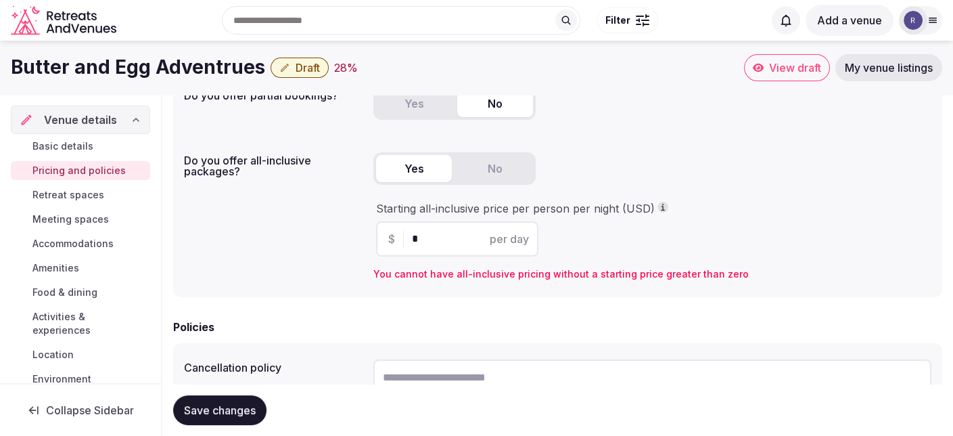
scroll to position [187, 0]
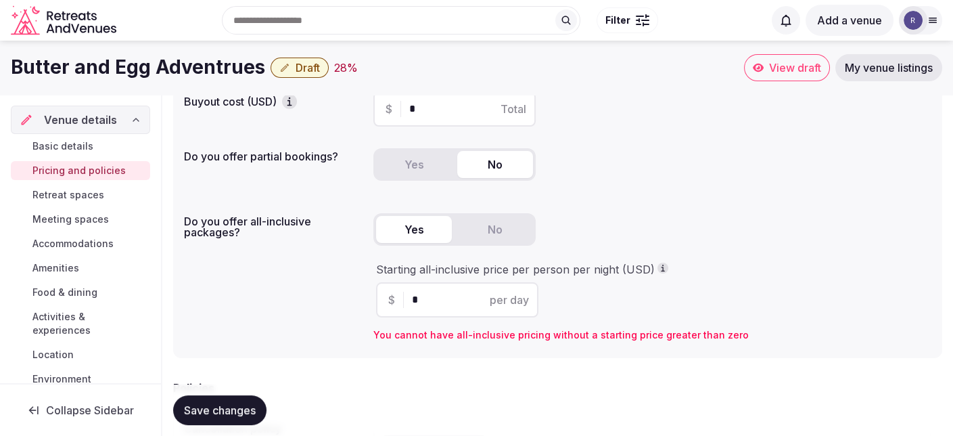
drag, startPoint x: 432, startPoint y: 299, endPoint x: 367, endPoint y: 300, distance: 65.6
click at [367, 300] on div "Do you offer all-inclusive packages? Yes No Starting all-inclusive price per pe…" at bounding box center [557, 277] width 747 height 139
type input "***"
click at [245, 405] on span "Save changes" at bounding box center [220, 410] width 72 height 14
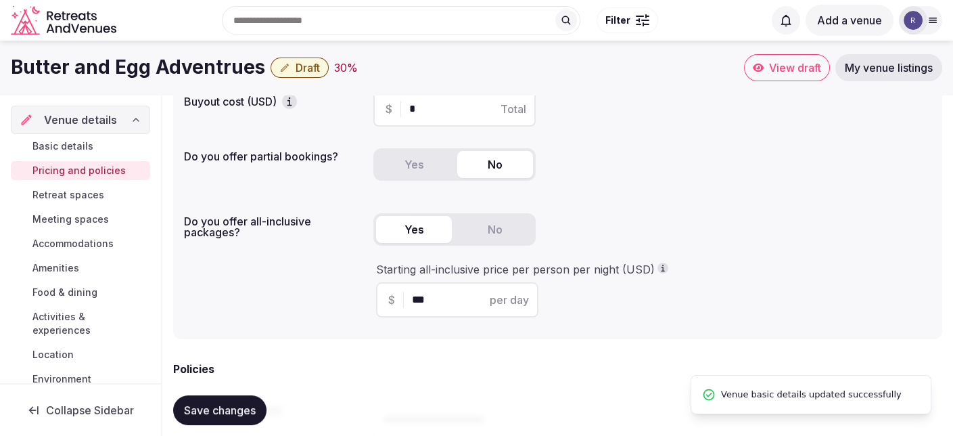
click at [87, 194] on span "Retreat spaces" at bounding box center [68, 195] width 72 height 14
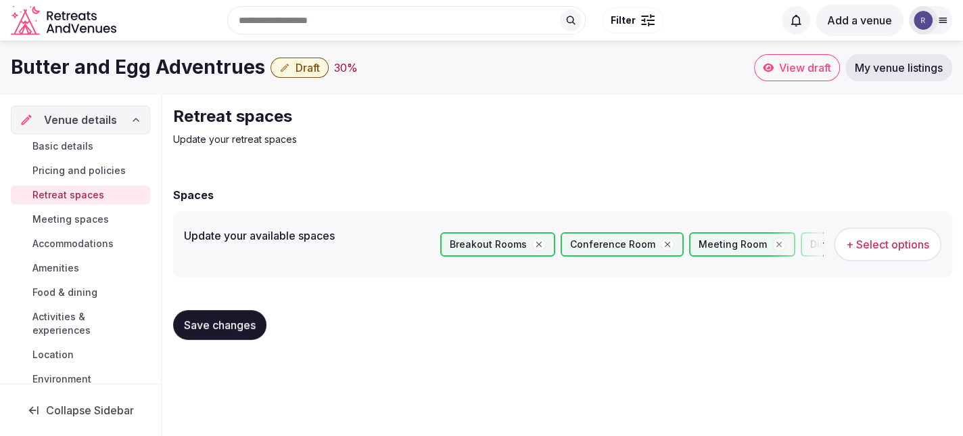
click at [87, 214] on span "Meeting spaces" at bounding box center [70, 219] width 76 height 14
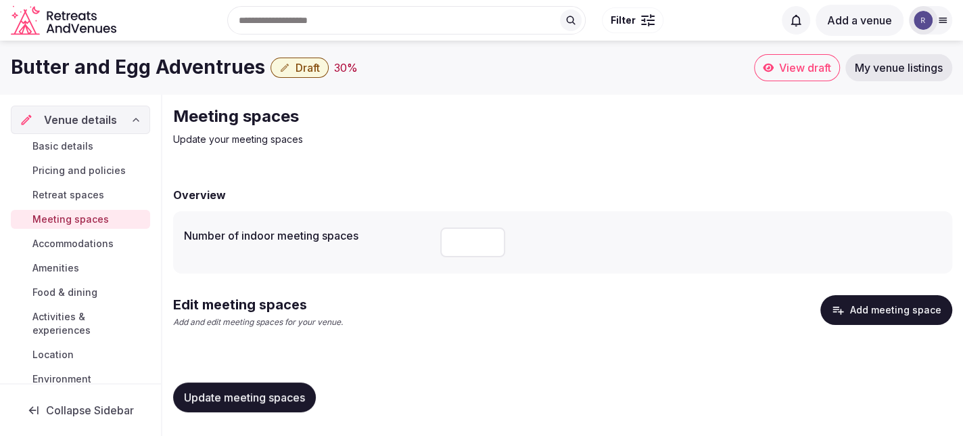
click at [84, 246] on span "Accommodations" at bounding box center [72, 244] width 81 height 14
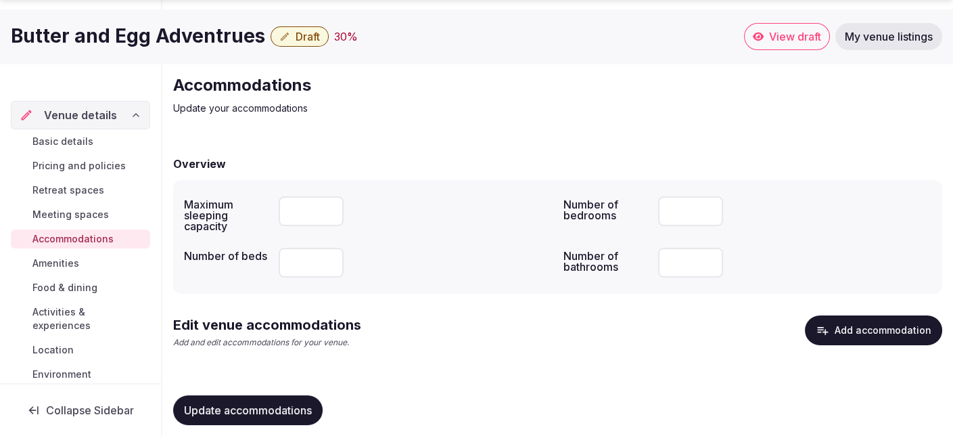
scroll to position [49, 0]
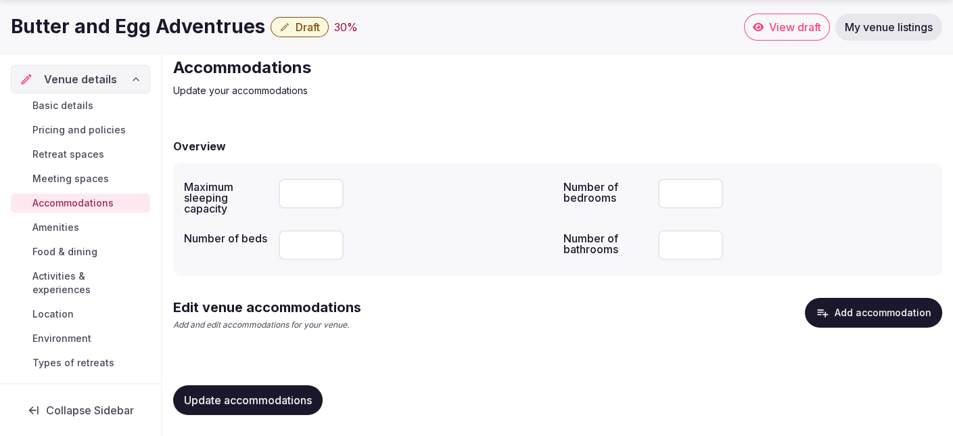
click at [307, 242] on input "**" at bounding box center [311, 245] width 65 height 30
type input "**"
click at [326, 241] on input "**" at bounding box center [311, 245] width 65 height 30
click at [285, 390] on button "Update accommodations" at bounding box center [247, 400] width 149 height 30
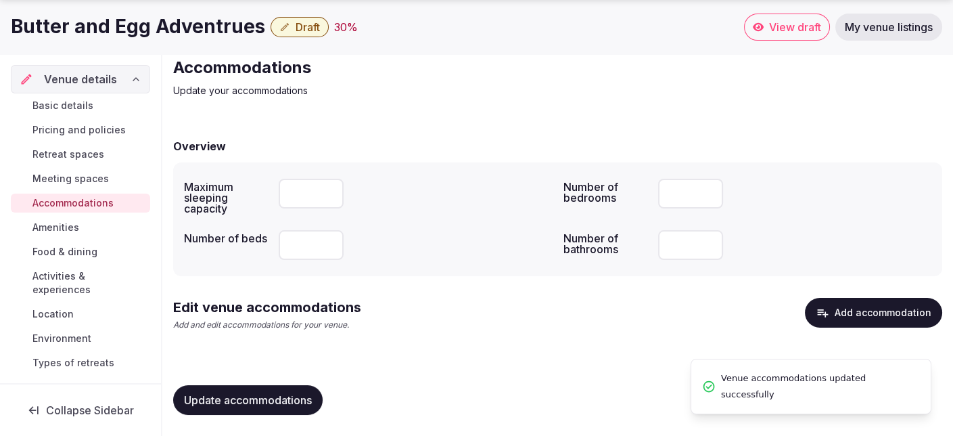
click at [78, 230] on span "Amenities" at bounding box center [55, 228] width 47 height 14
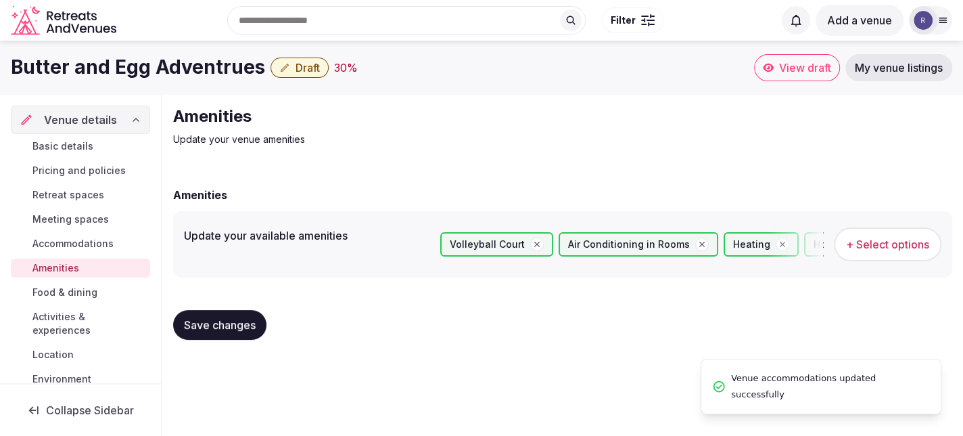
click at [81, 289] on span "Food & dining" at bounding box center [64, 292] width 65 height 14
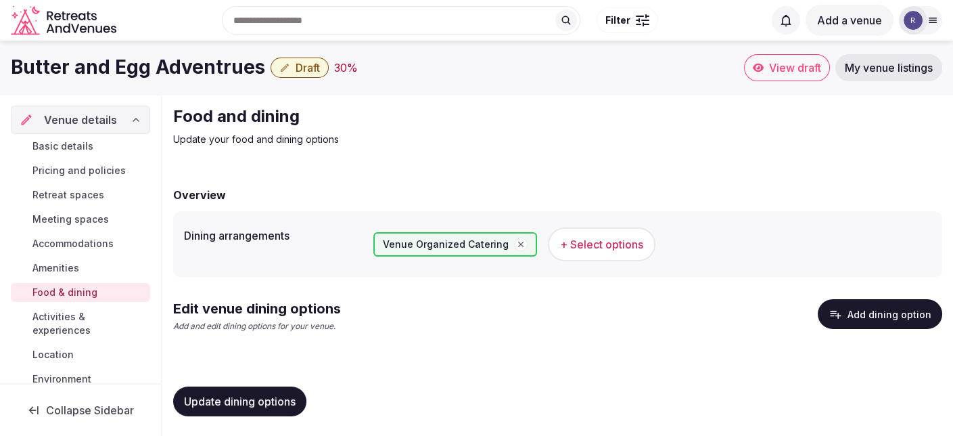
scroll to position [1, 0]
click at [89, 315] on span "Activities & experiences" at bounding box center [88, 323] width 112 height 27
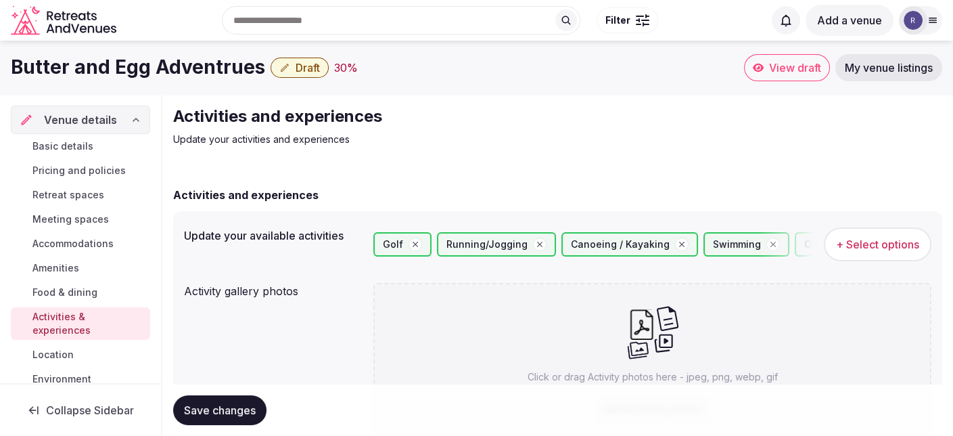
scroll to position [66, 0]
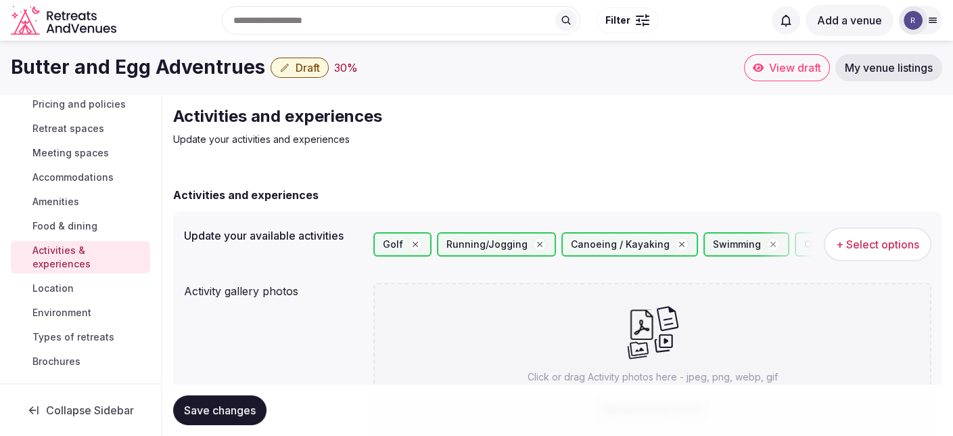
click at [66, 283] on span "Location" at bounding box center [52, 288] width 41 height 14
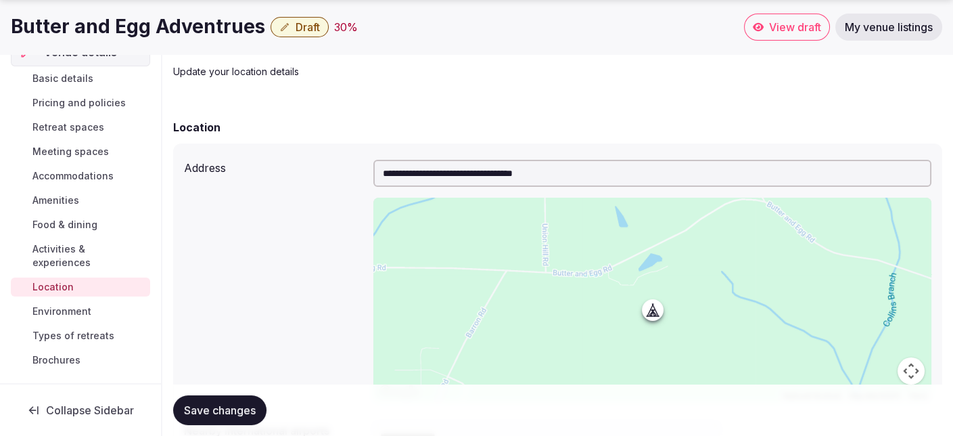
scroll to position [26, 0]
click at [76, 310] on span "Environment" at bounding box center [61, 313] width 59 height 14
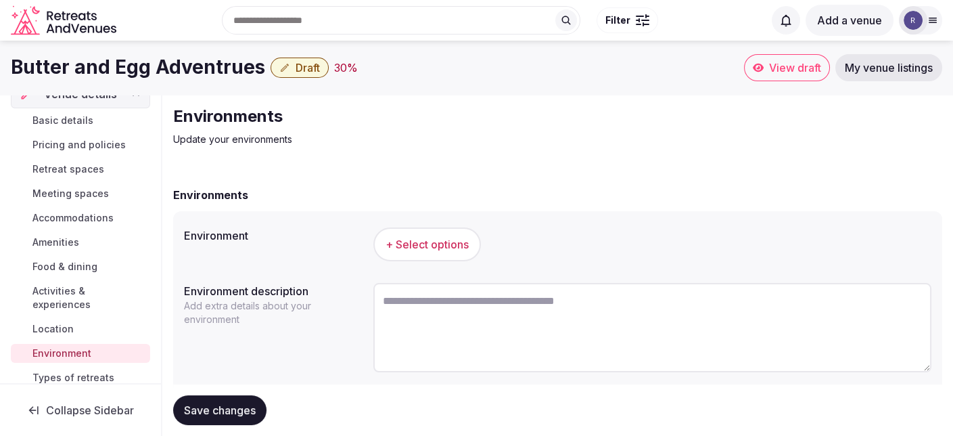
click at [402, 239] on span "+ Select options" at bounding box center [427, 244] width 83 height 15
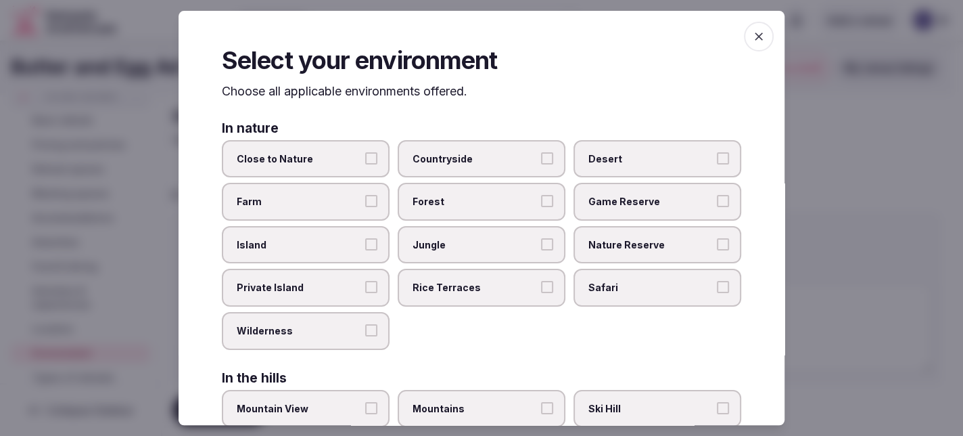
click at [369, 161] on button "Close to Nature" at bounding box center [371, 158] width 12 height 12
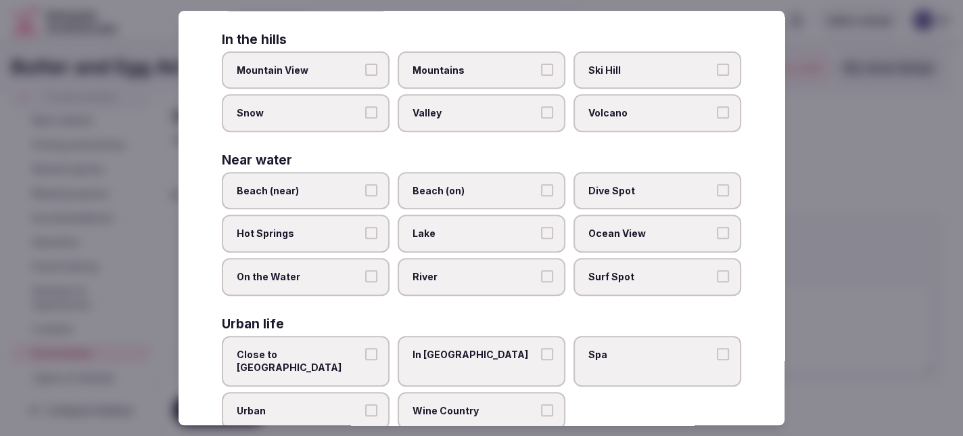
scroll to position [352, 0]
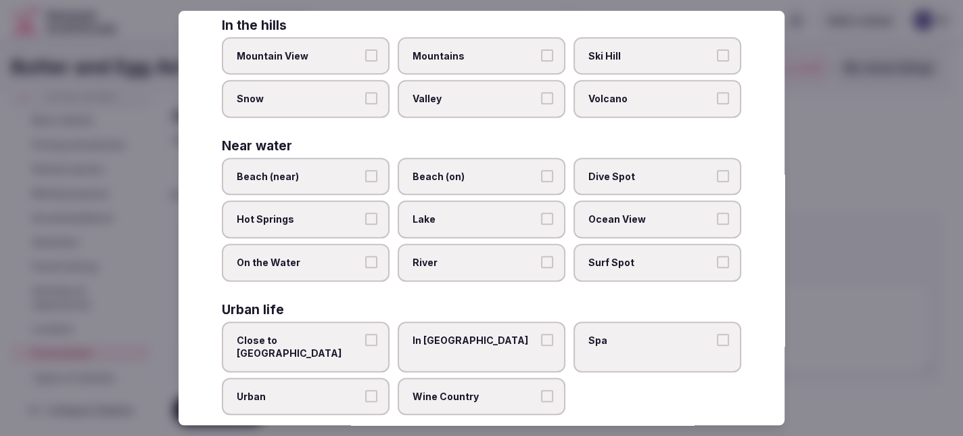
click at [367, 333] on button "Close to [GEOGRAPHIC_DATA]" at bounding box center [371, 339] width 12 height 12
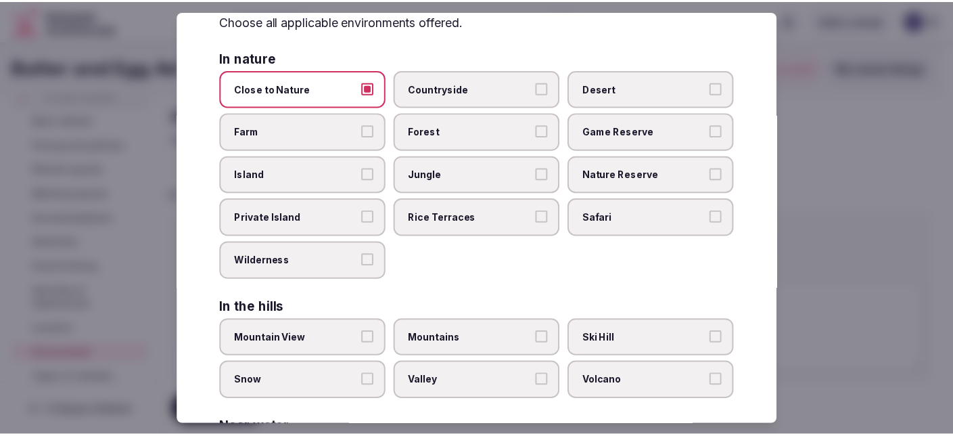
scroll to position [0, 0]
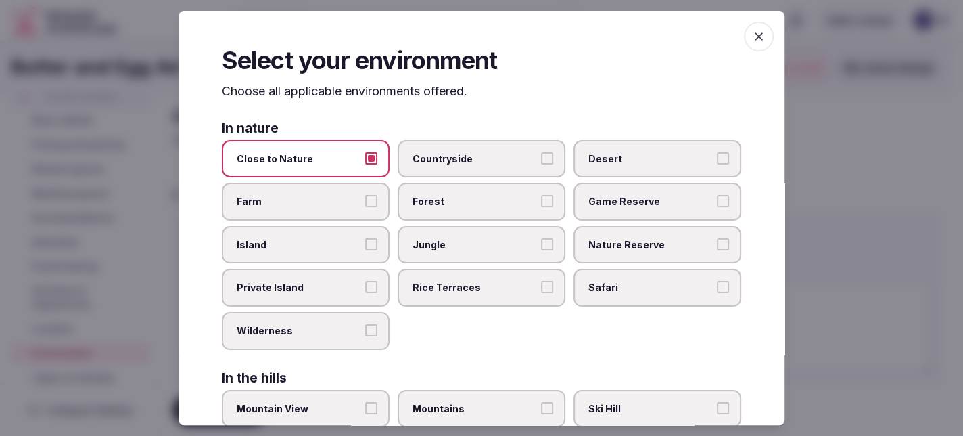
click at [752, 35] on icon "button" at bounding box center [759, 37] width 14 height 14
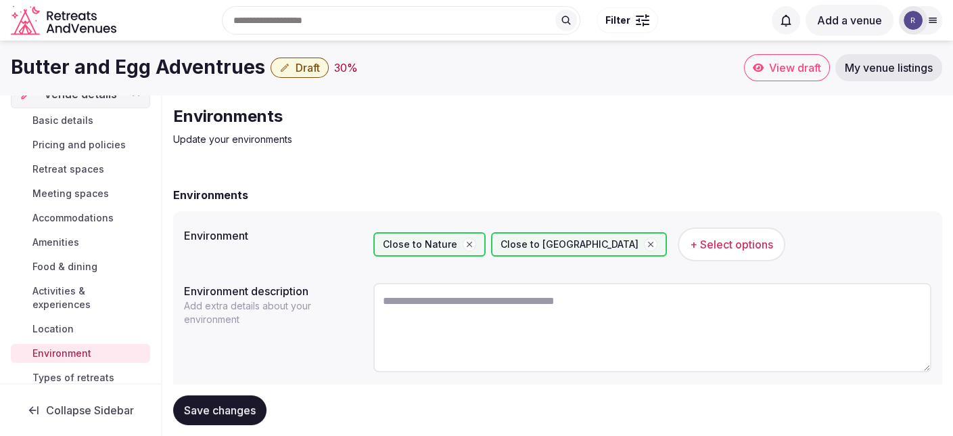
click at [243, 403] on span "Save changes" at bounding box center [220, 410] width 72 height 14
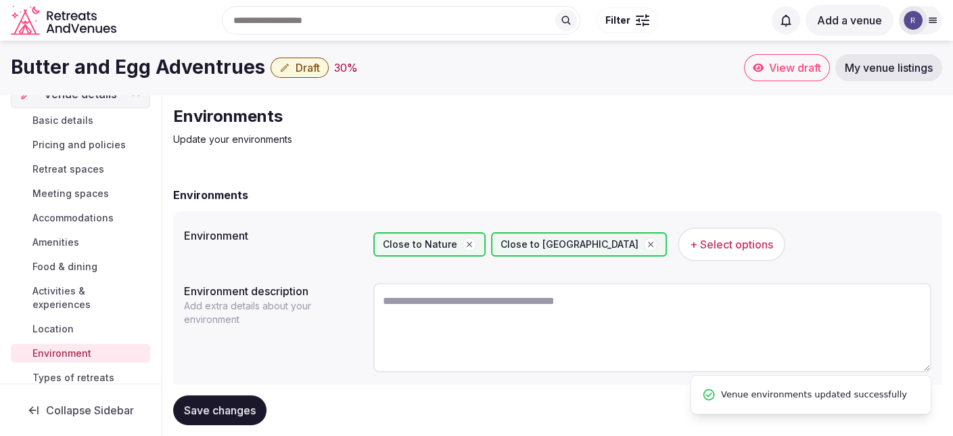
click at [90, 377] on span "Types of retreats" at bounding box center [73, 378] width 82 height 14
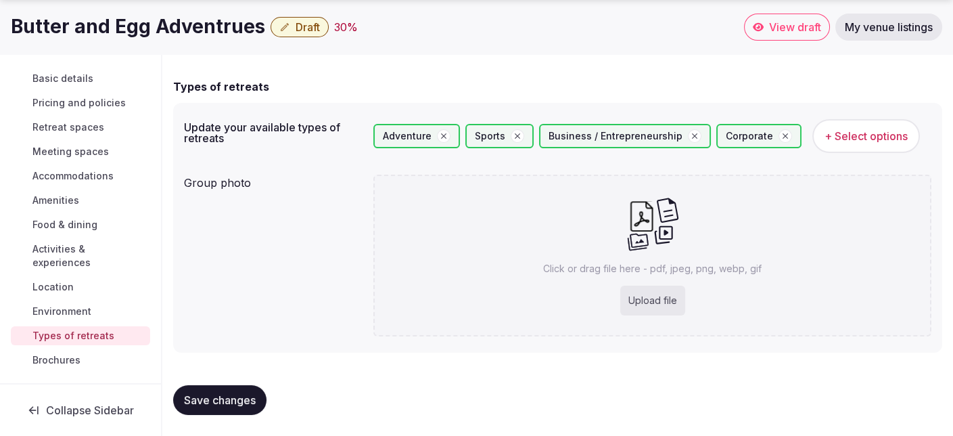
scroll to position [26, 0]
click at [79, 359] on span "Brochures" at bounding box center [56, 361] width 48 height 14
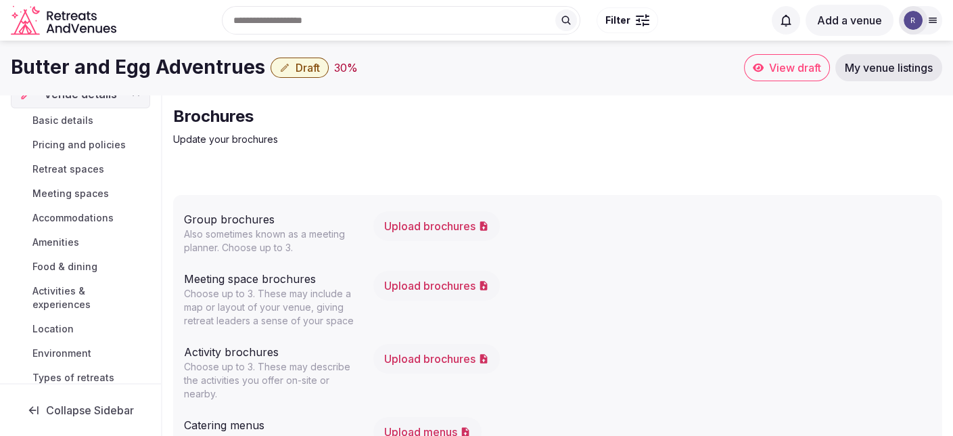
click at [406, 227] on button "Upload brochures" at bounding box center [436, 226] width 126 height 30
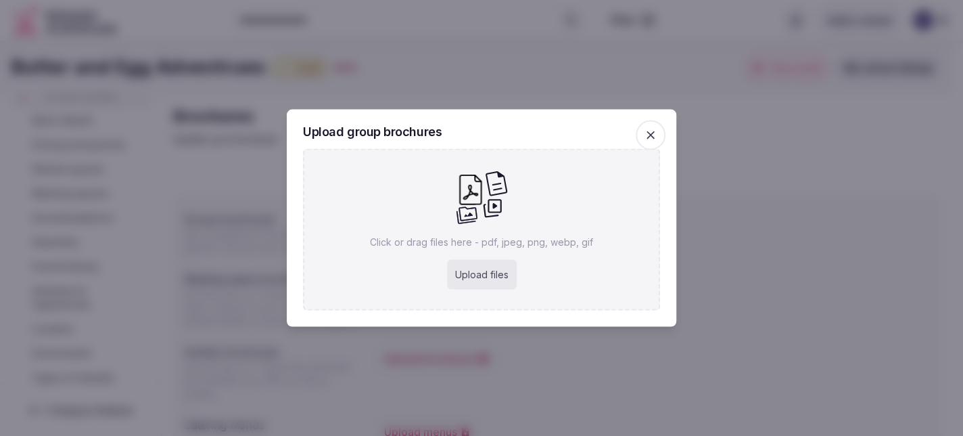
click at [649, 136] on icon "button" at bounding box center [651, 135] width 8 height 8
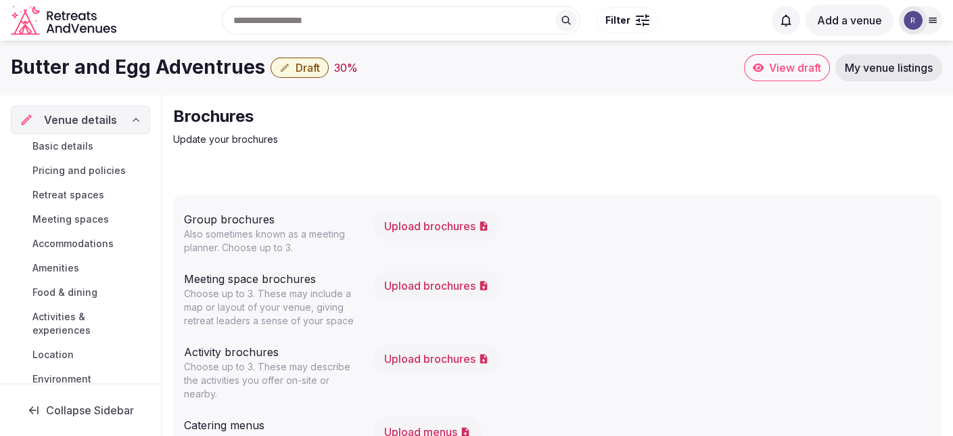
click at [296, 65] on span "Draft" at bounding box center [308, 68] width 24 height 14
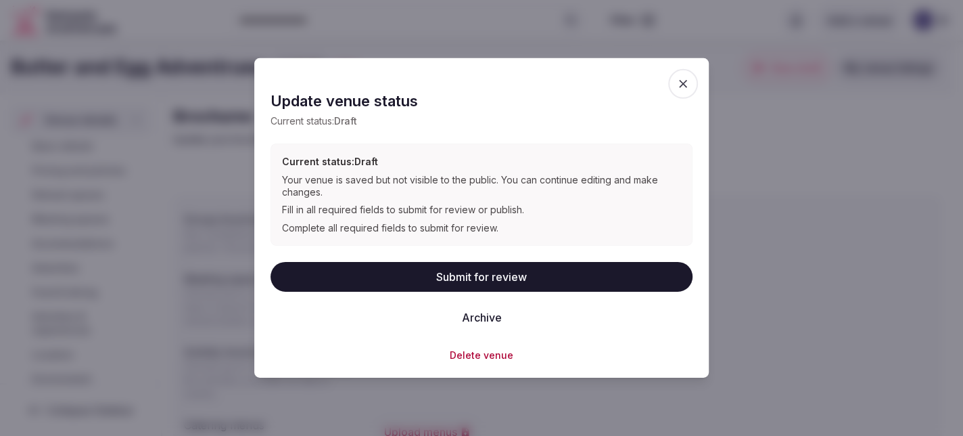
click at [460, 277] on button "Submit for review" at bounding box center [482, 277] width 422 height 30
